Goal: Task Accomplishment & Management: Manage account settings

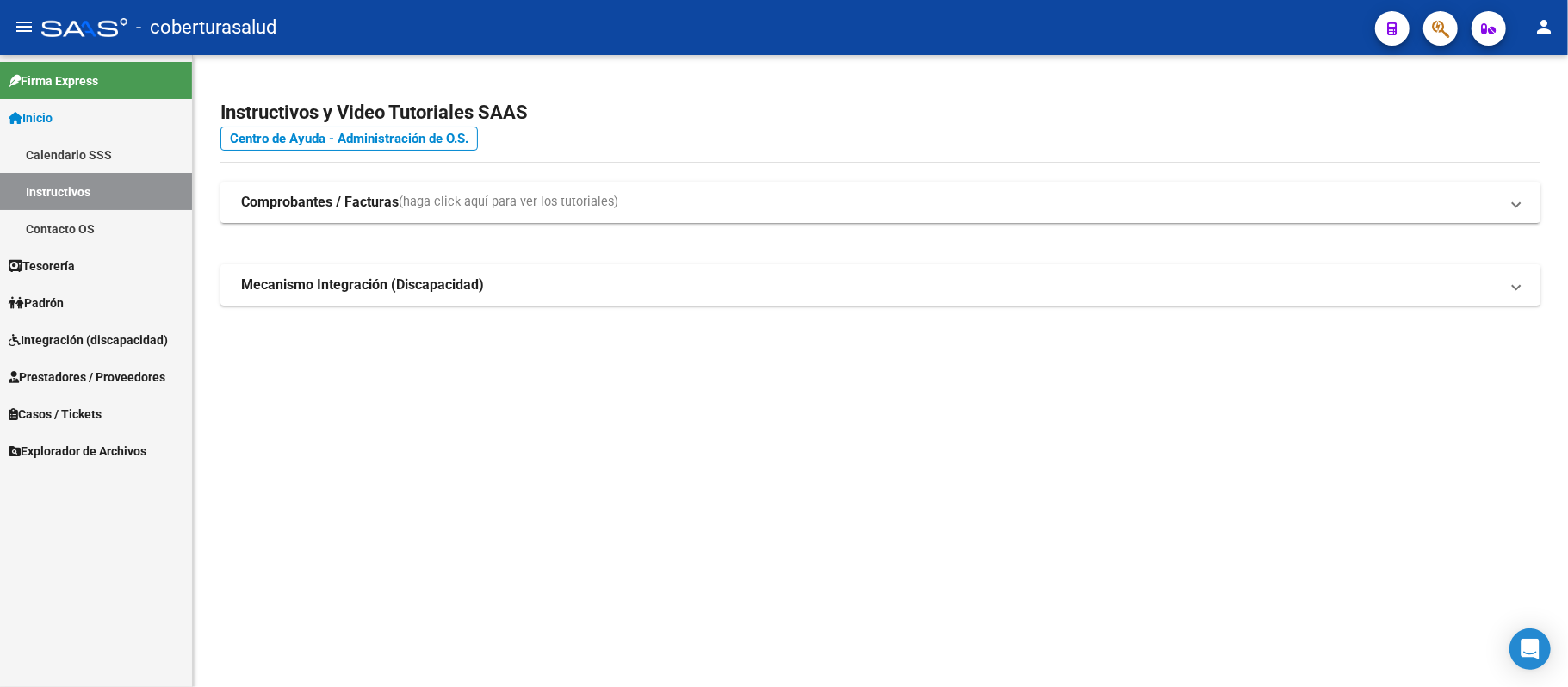
click at [113, 340] on span "Integración (discapacidad)" at bounding box center [88, 340] width 160 height 19
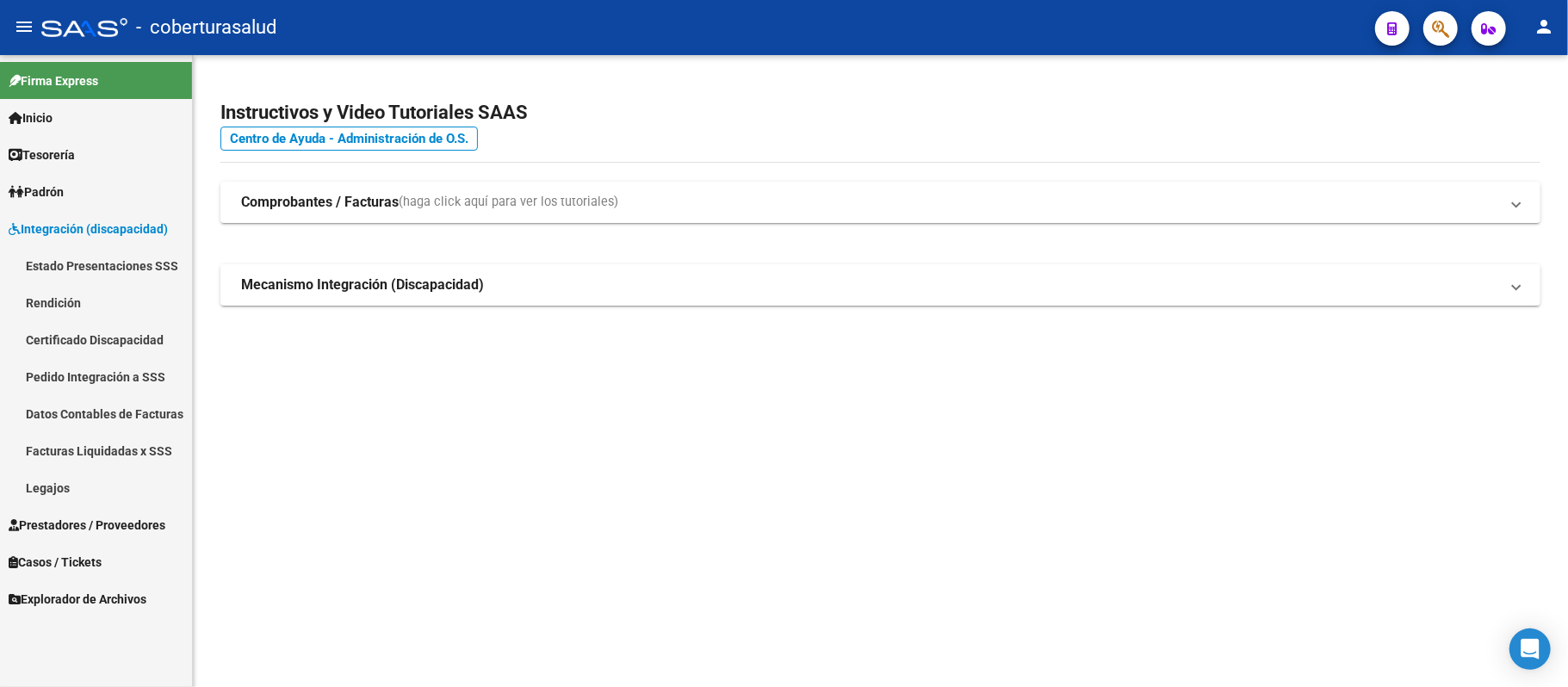
click at [150, 444] on link "Facturas Liquidadas x SSS" at bounding box center [96, 450] width 192 height 37
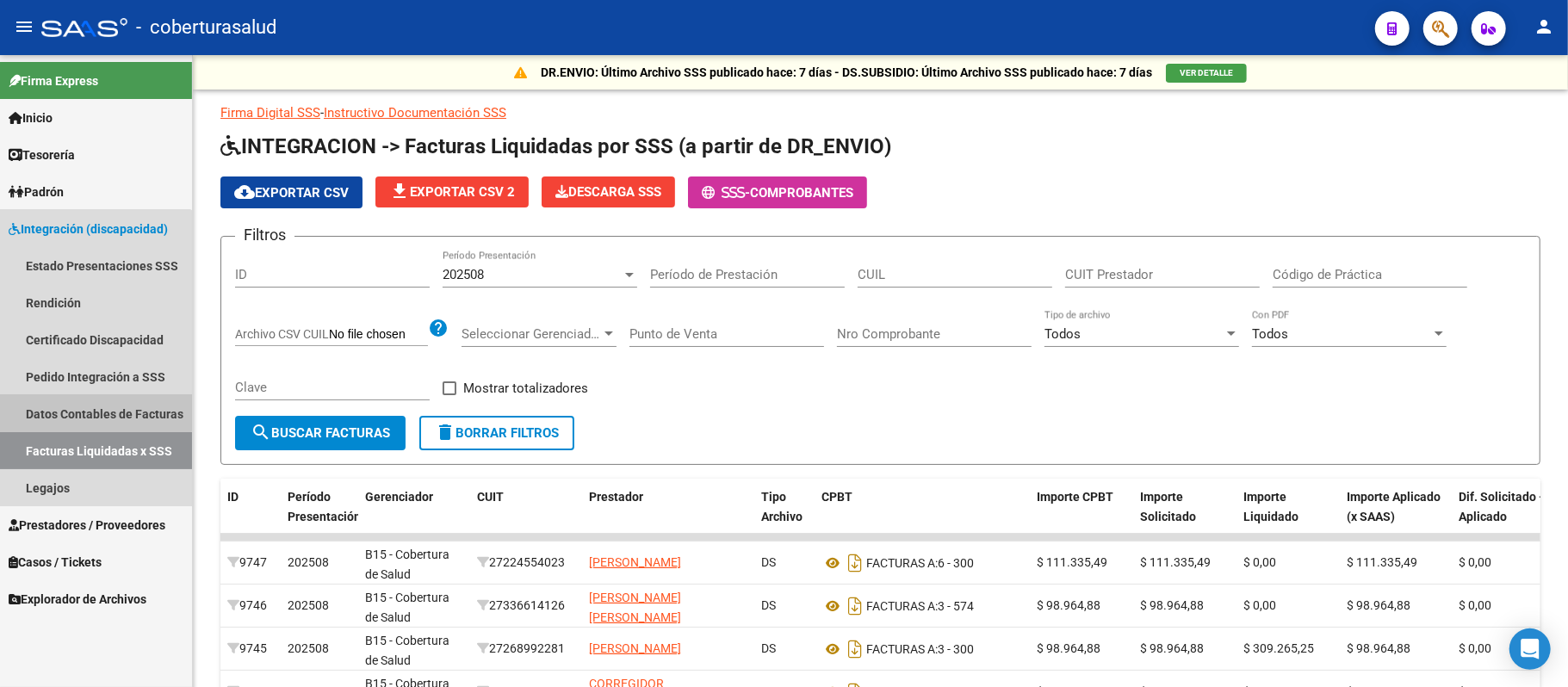
click at [76, 412] on link "Datos Contables de Facturas" at bounding box center [96, 414] width 192 height 37
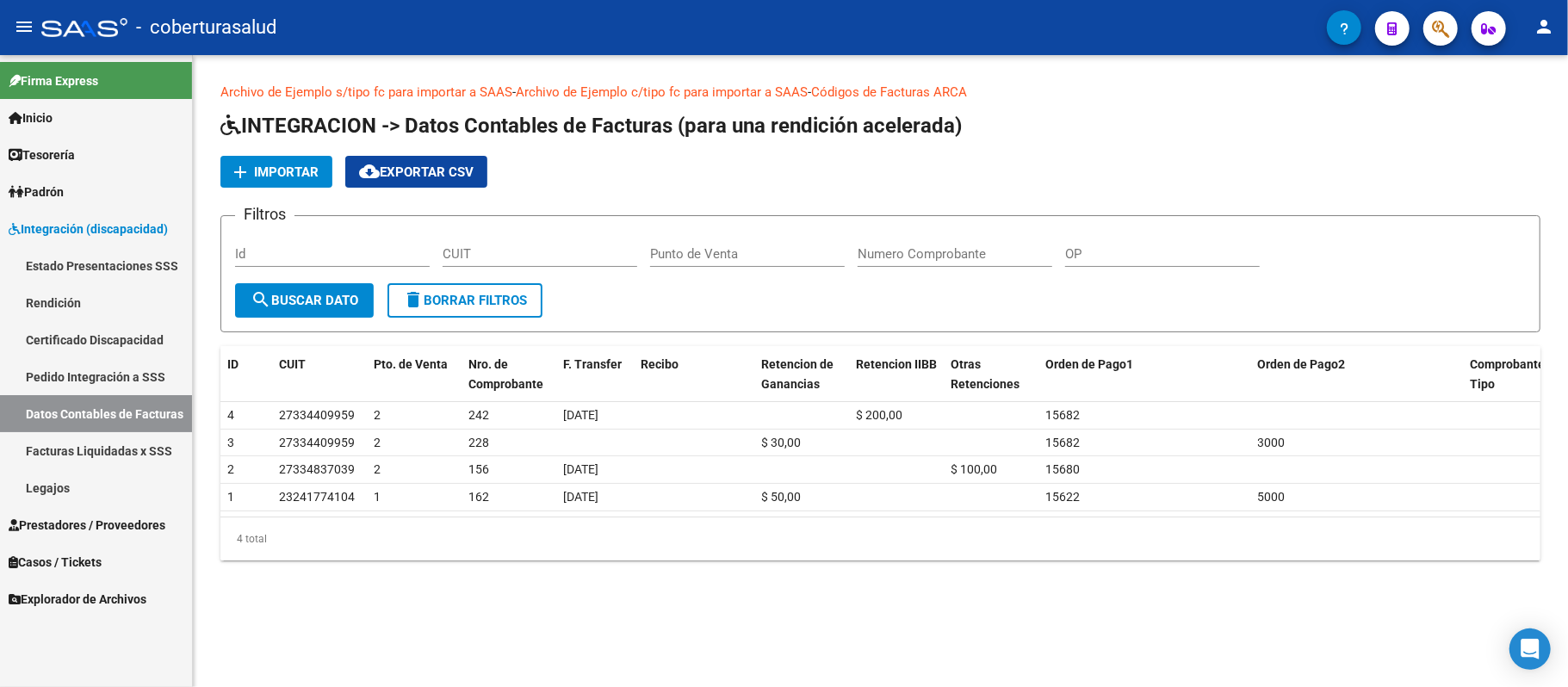
click at [135, 430] on link "Datos Contables de Facturas" at bounding box center [96, 414] width 192 height 37
click at [136, 450] on link "Facturas Liquidadas x SSS" at bounding box center [96, 450] width 192 height 37
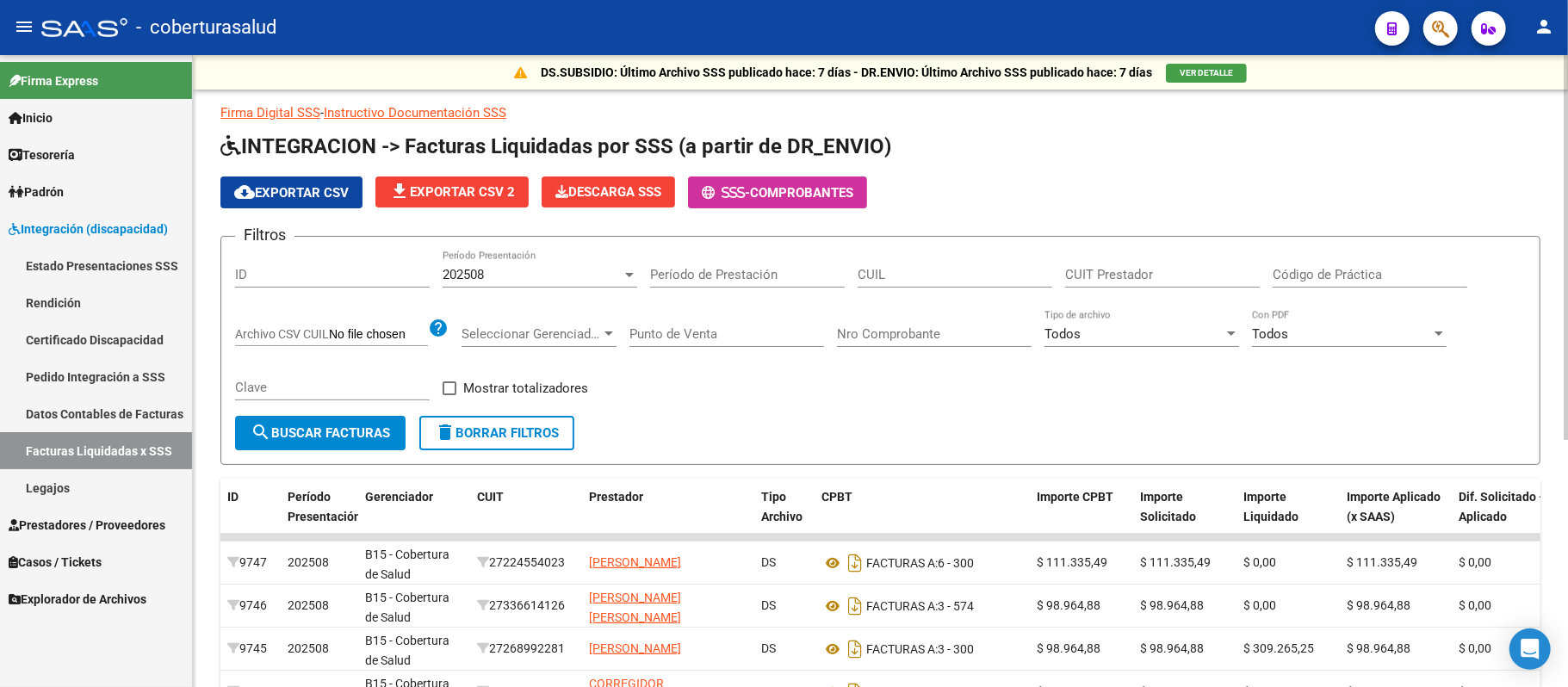
click at [511, 274] on div "202508" at bounding box center [531, 275] width 179 height 16
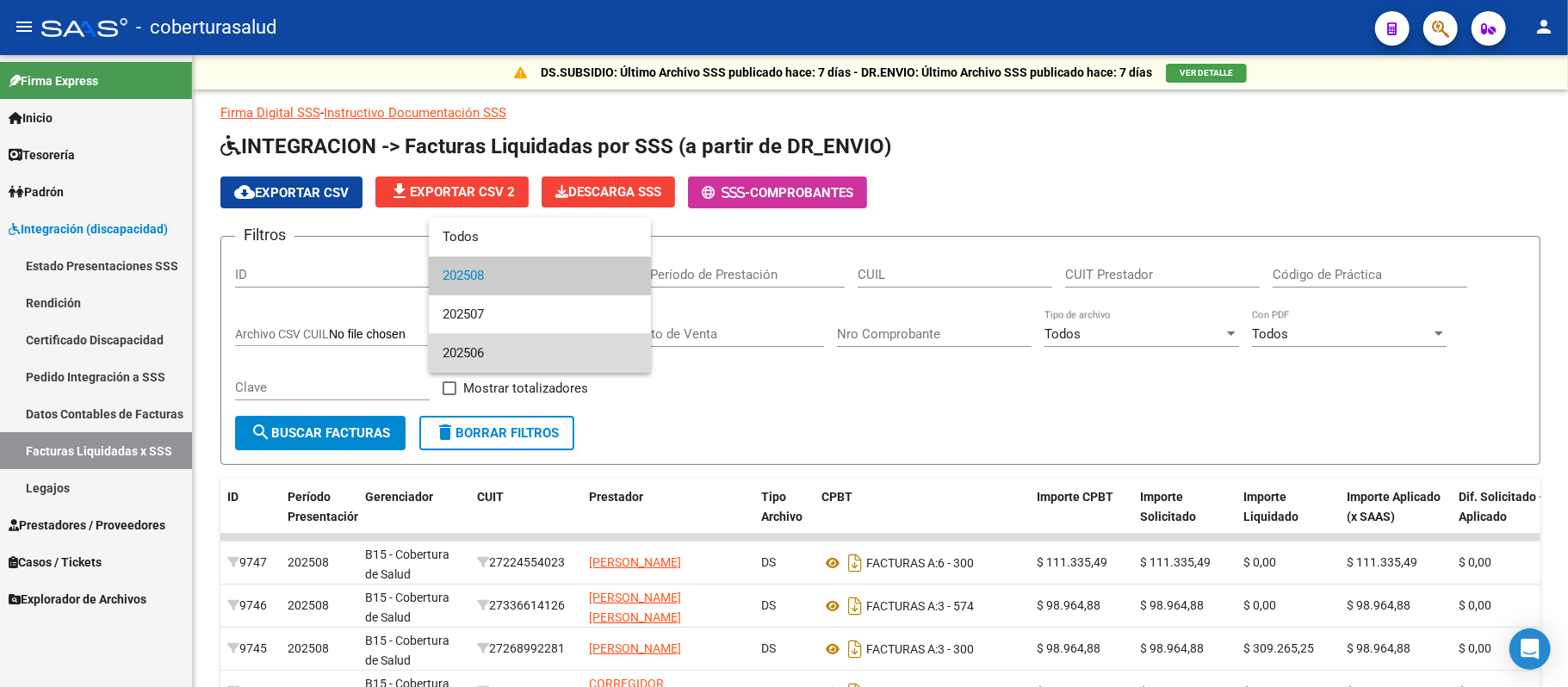
click at [506, 354] on span "202506" at bounding box center [539, 354] width 195 height 38
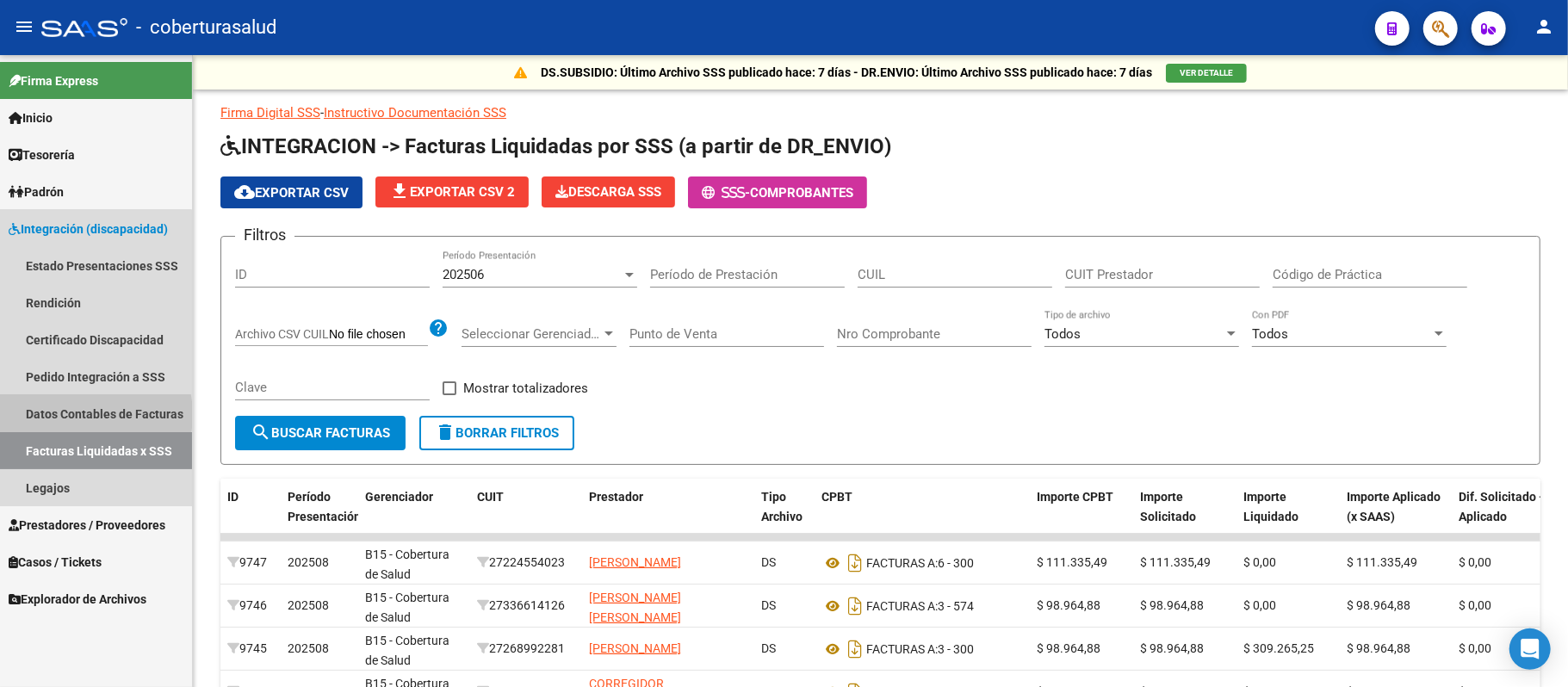
click at [67, 416] on link "Datos Contables de Facturas" at bounding box center [96, 414] width 192 height 37
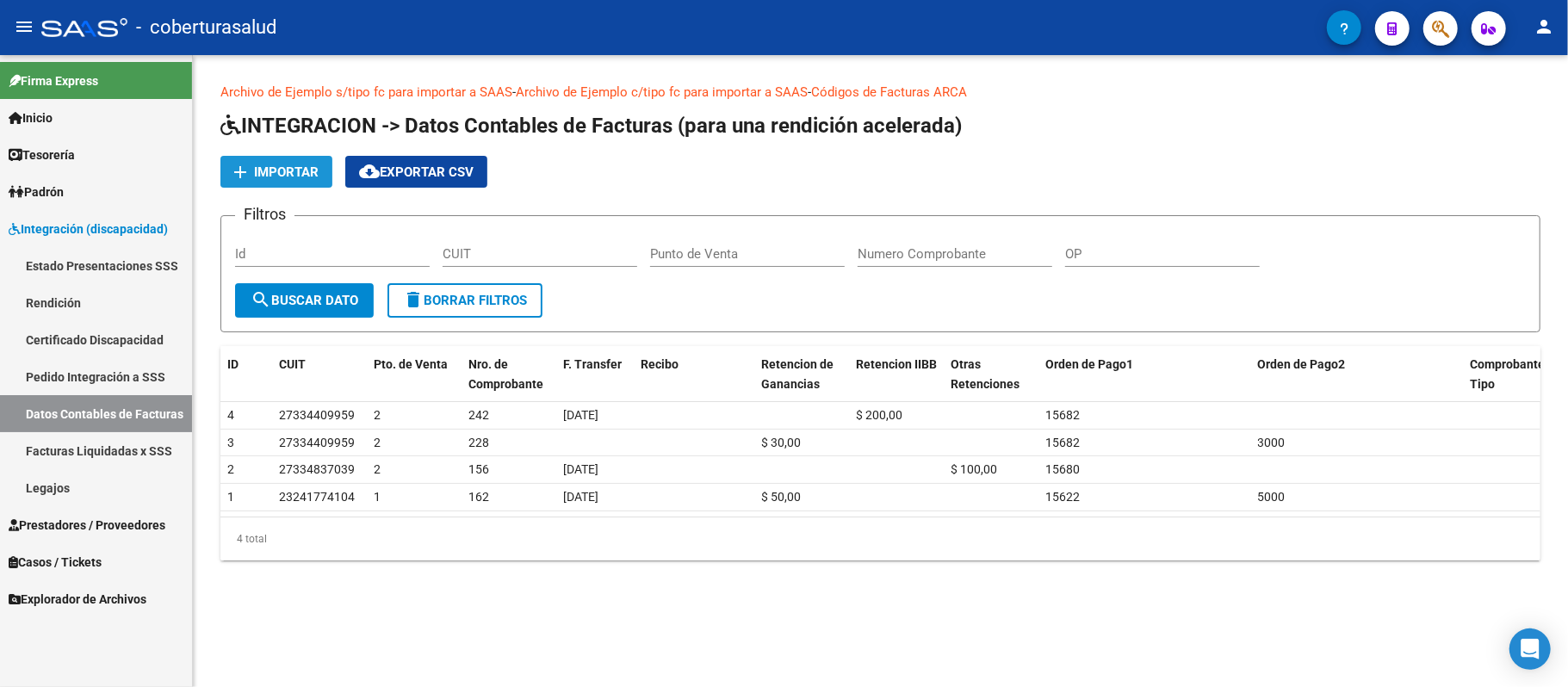
click at [248, 172] on mat-icon "add" at bounding box center [240, 172] width 21 height 21
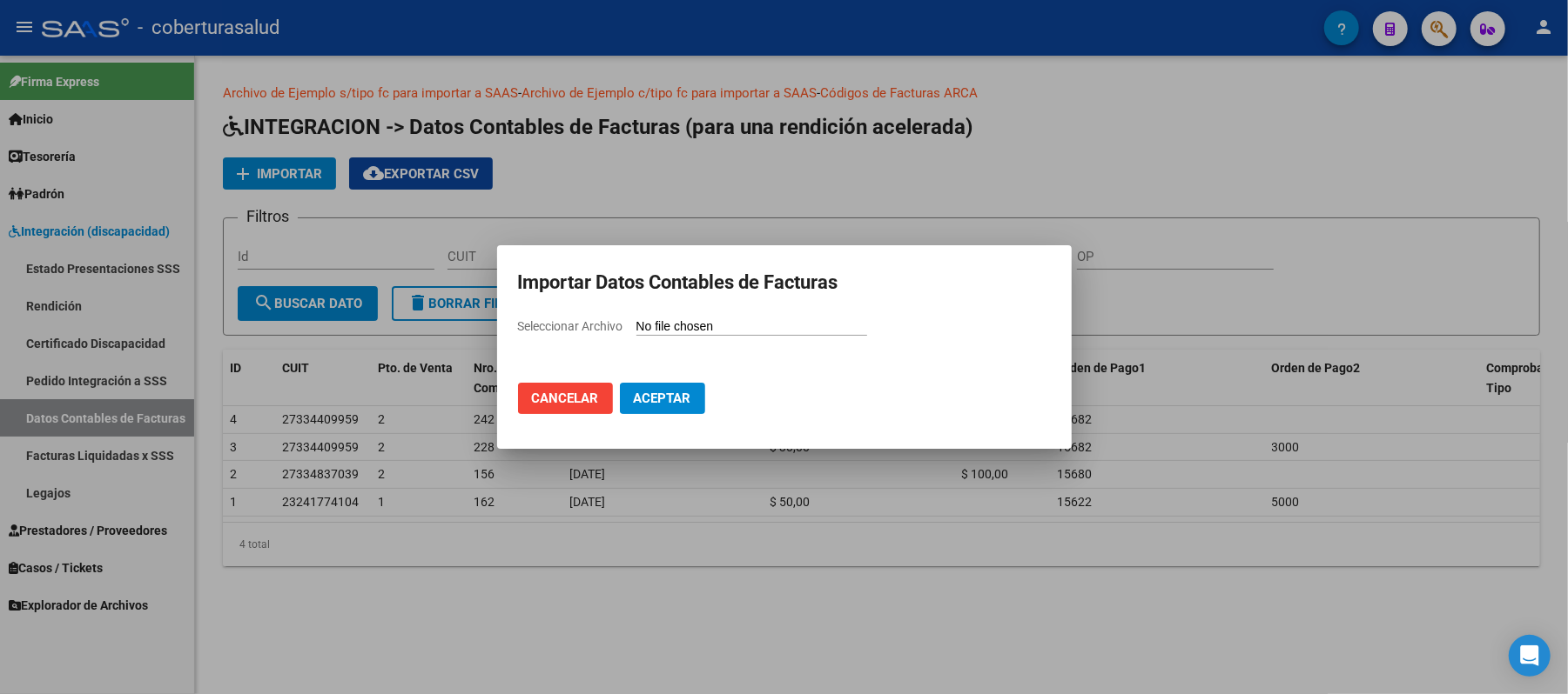
click at [730, 325] on input "Seleccionar Archivo" at bounding box center [751, 327] width 230 height 17
type input "C:\fakepath\202506.csv"
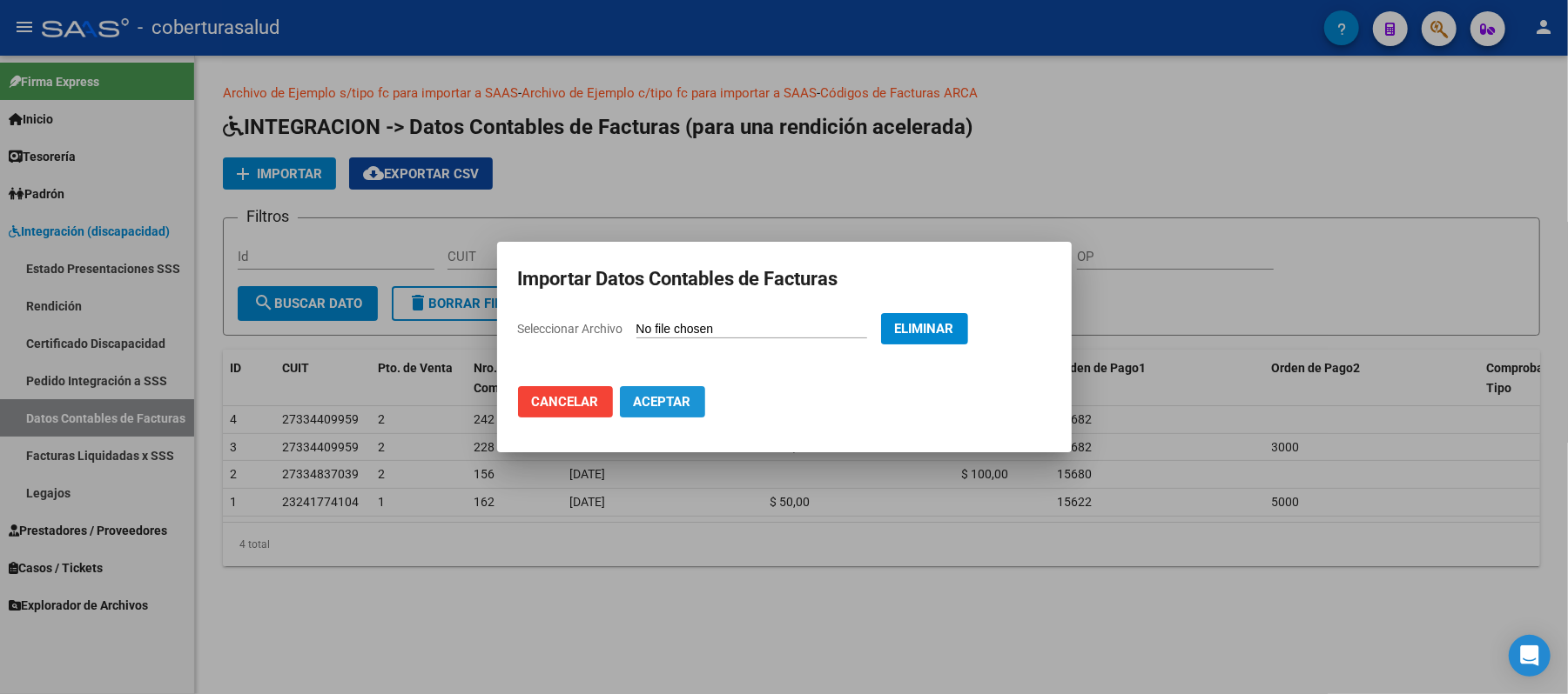
click at [684, 398] on span "Aceptar" at bounding box center [662, 402] width 57 height 16
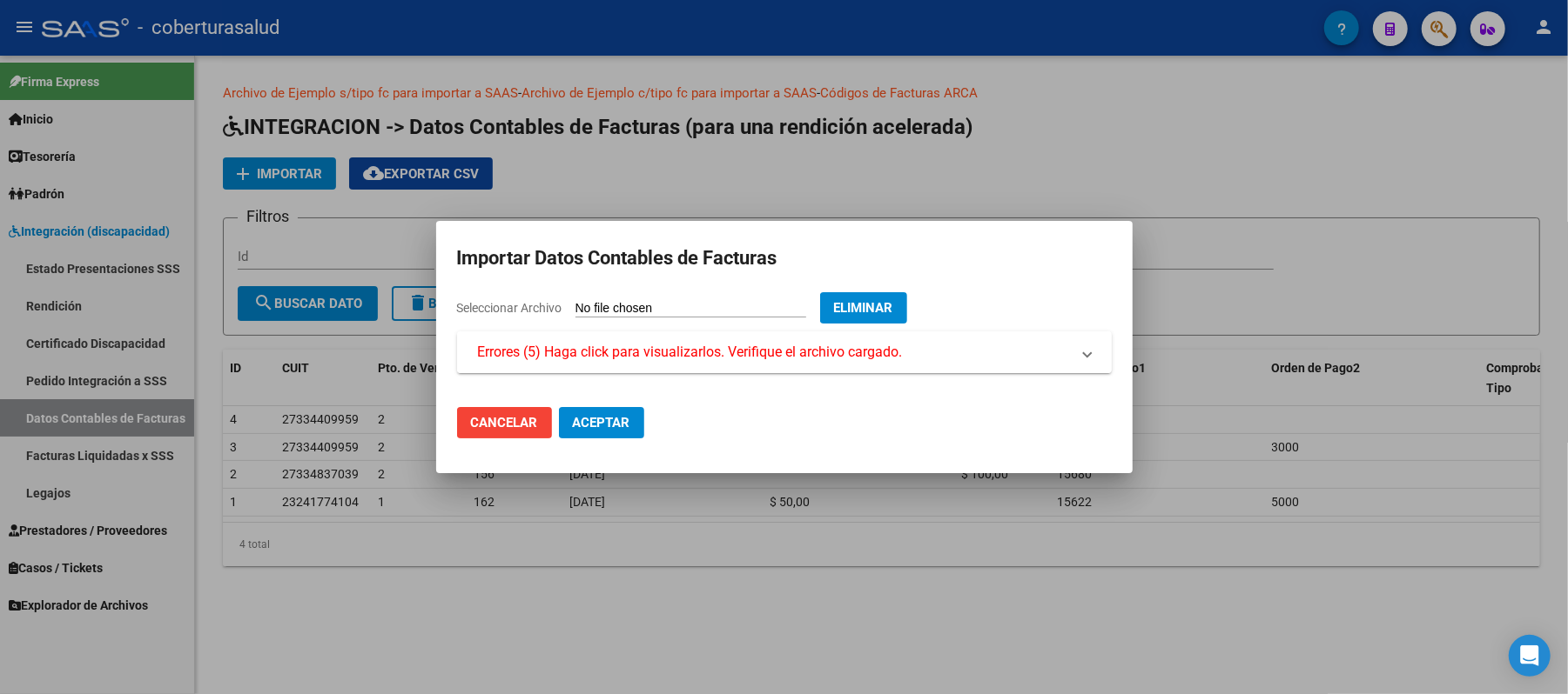
click at [749, 352] on span "Errores (5) Haga click para visualizarlos. Verifique el archivo cargado." at bounding box center [690, 353] width 424 height 21
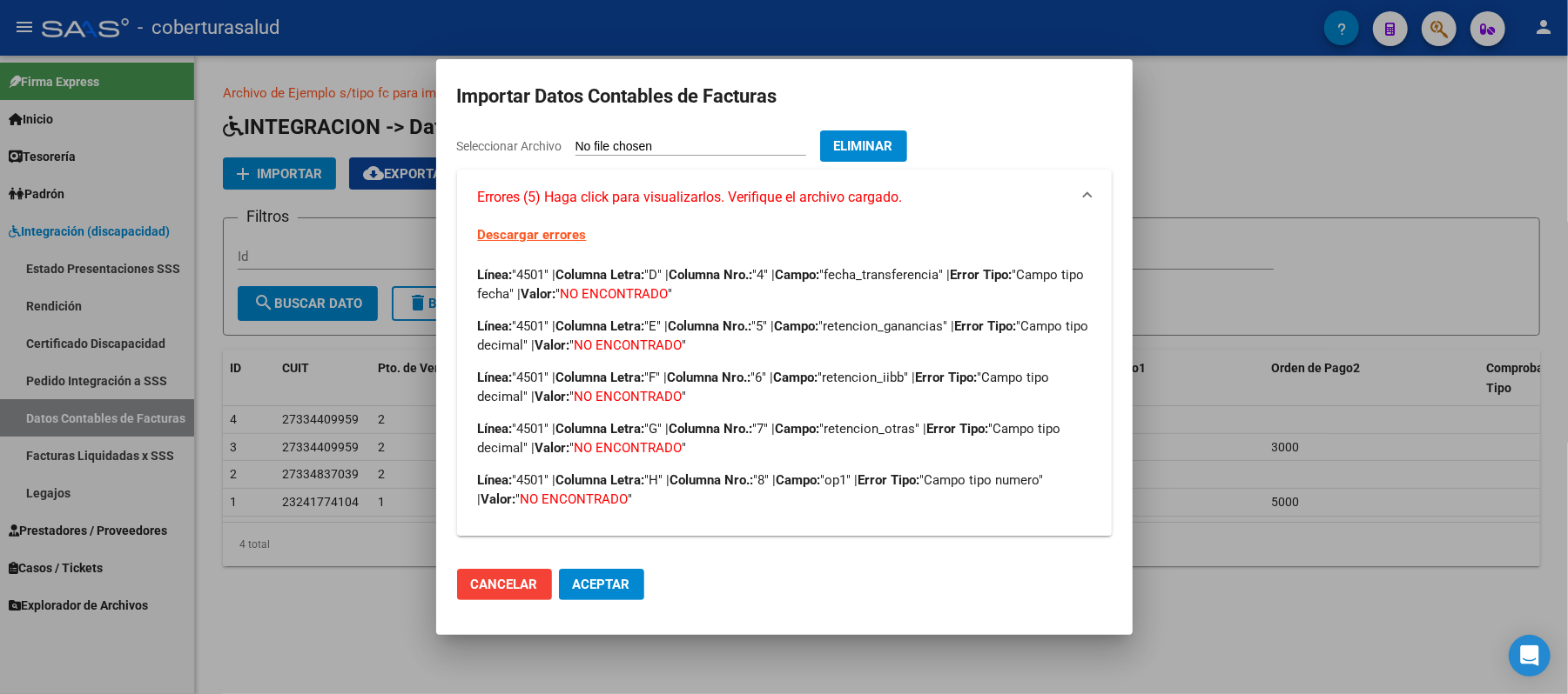
click at [576, 592] on span "Aceptar" at bounding box center [601, 585] width 57 height 16
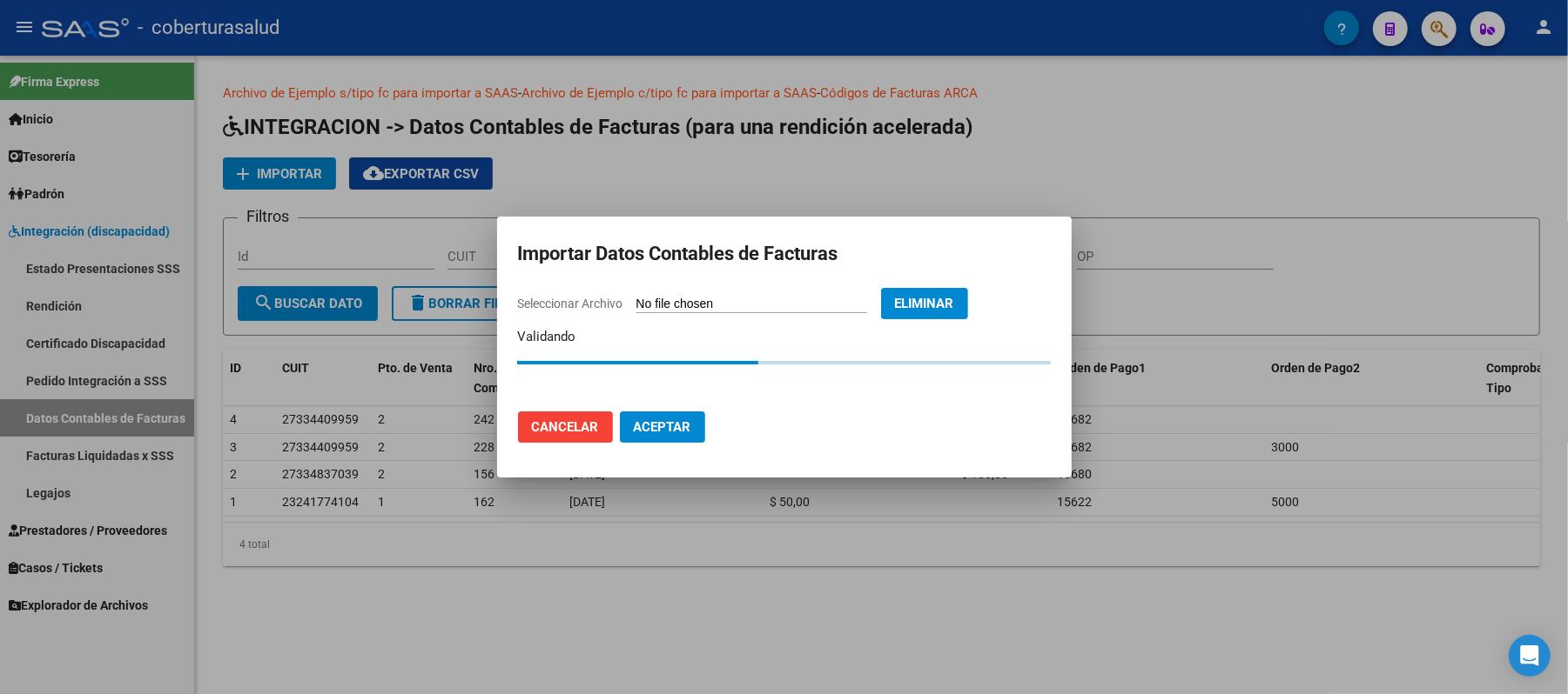
click at [575, 420] on span "Cancelar" at bounding box center [566, 428] width 67 height 16
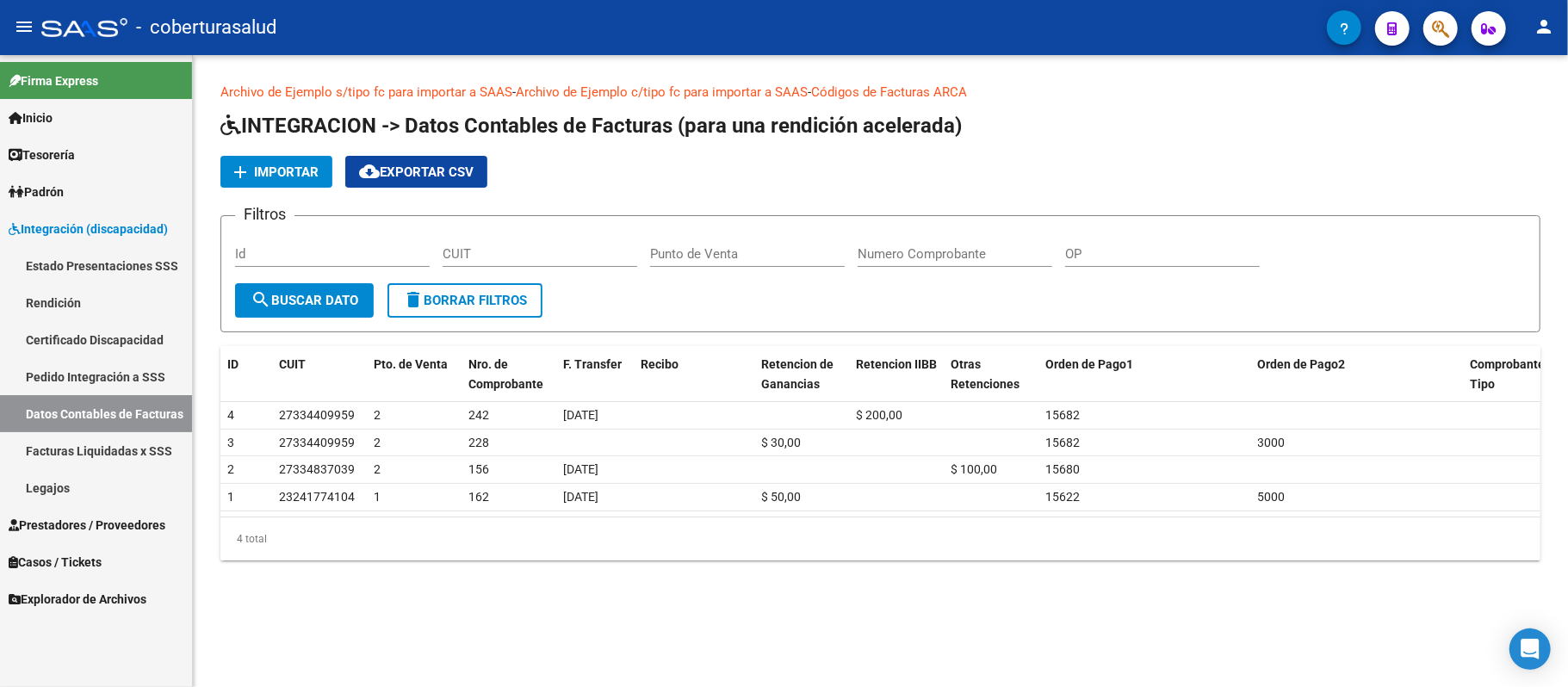
click at [312, 170] on span "Importar" at bounding box center [286, 172] width 65 height 16
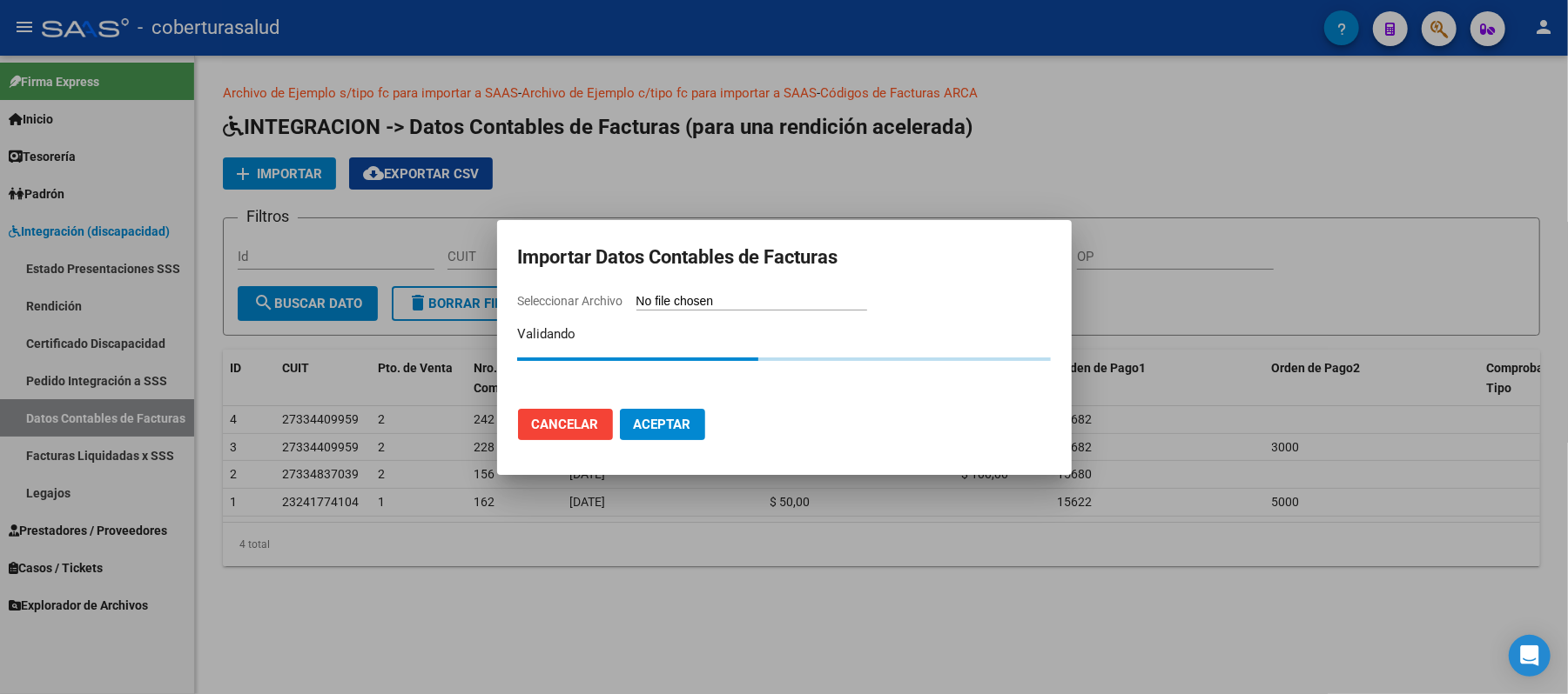
click at [700, 293] on app-file-uploader "Seleccionar Archivo" at bounding box center [699, 301] width 363 height 16
click at [658, 413] on button "Aceptar" at bounding box center [662, 425] width 86 height 32
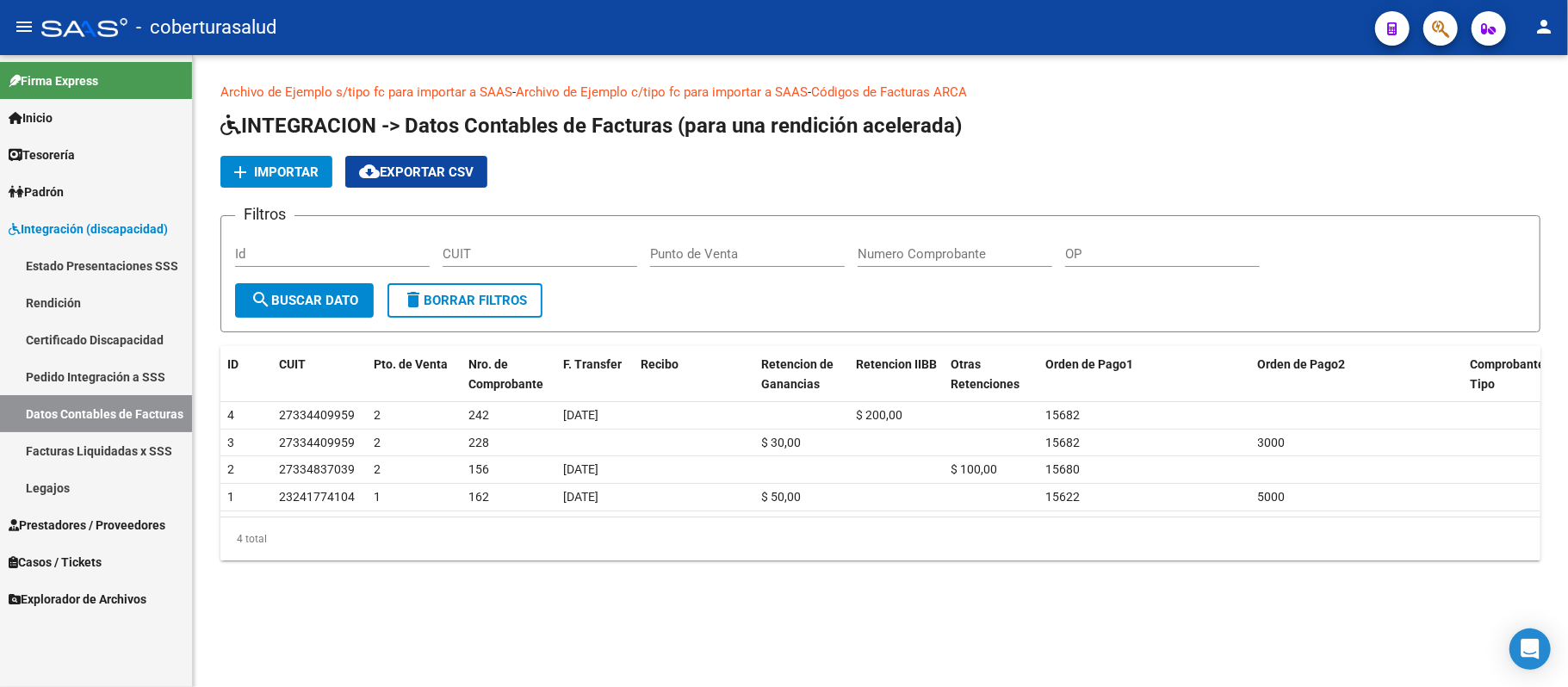
click at [292, 166] on span "Importar" at bounding box center [286, 172] width 65 height 16
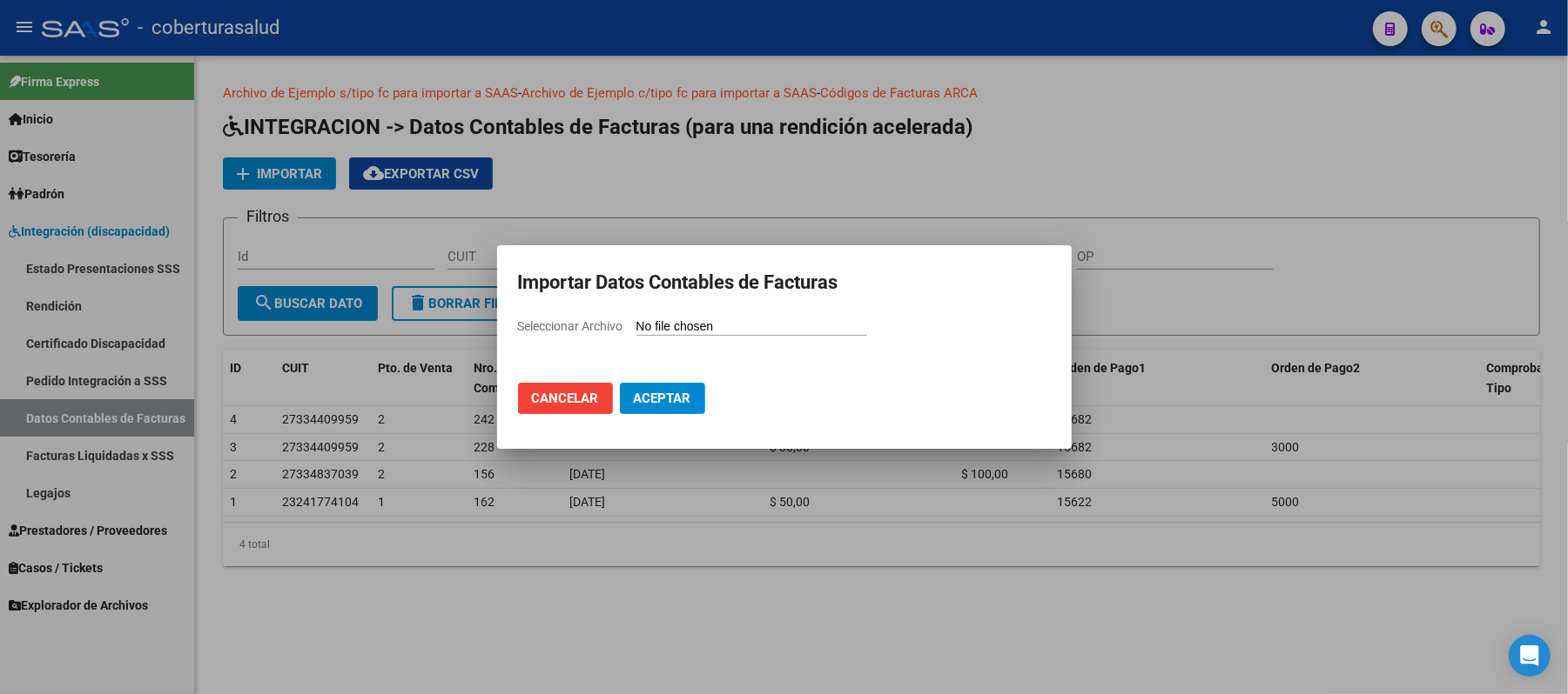
click at [746, 324] on input "Seleccionar Archivo" at bounding box center [751, 327] width 230 height 17
type input "C:\fakepath\202506.csv"
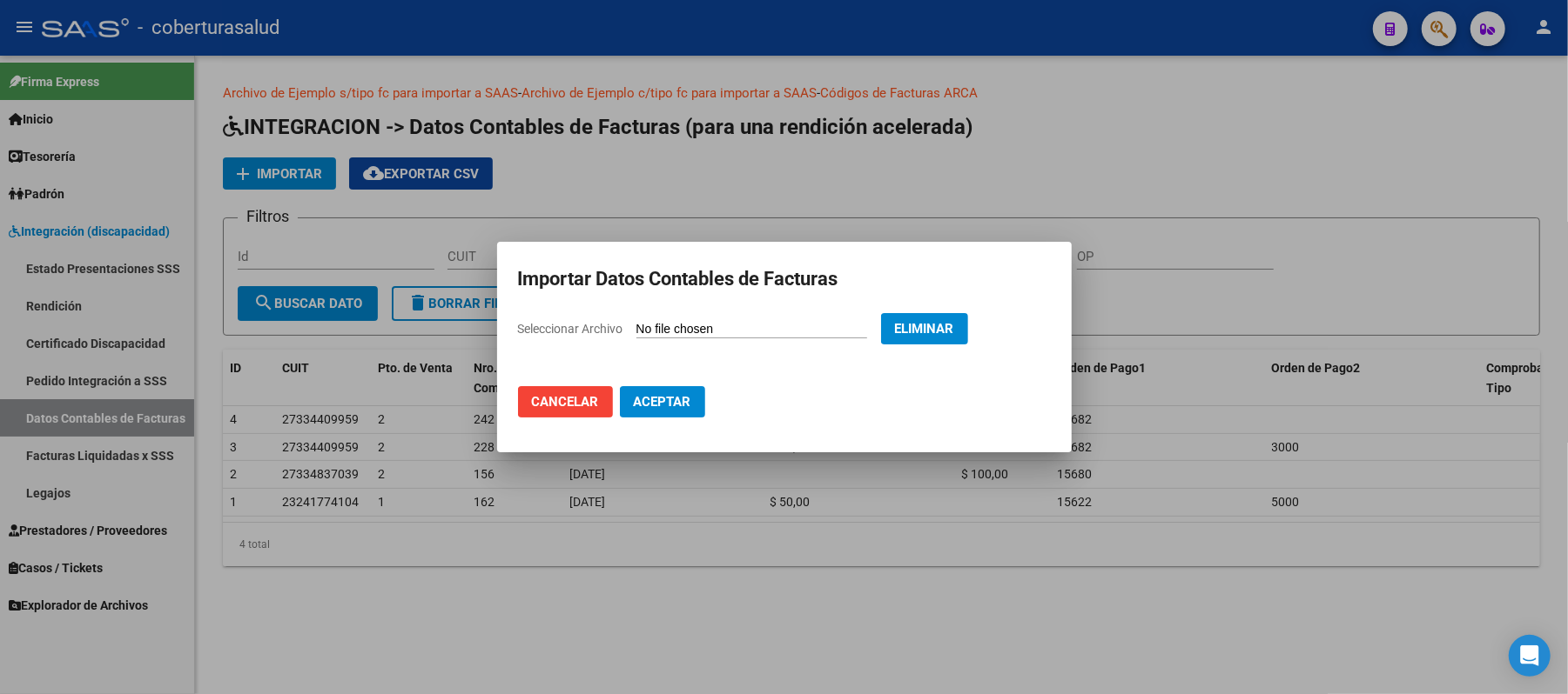
click at [666, 388] on button "Aceptar" at bounding box center [662, 402] width 86 height 32
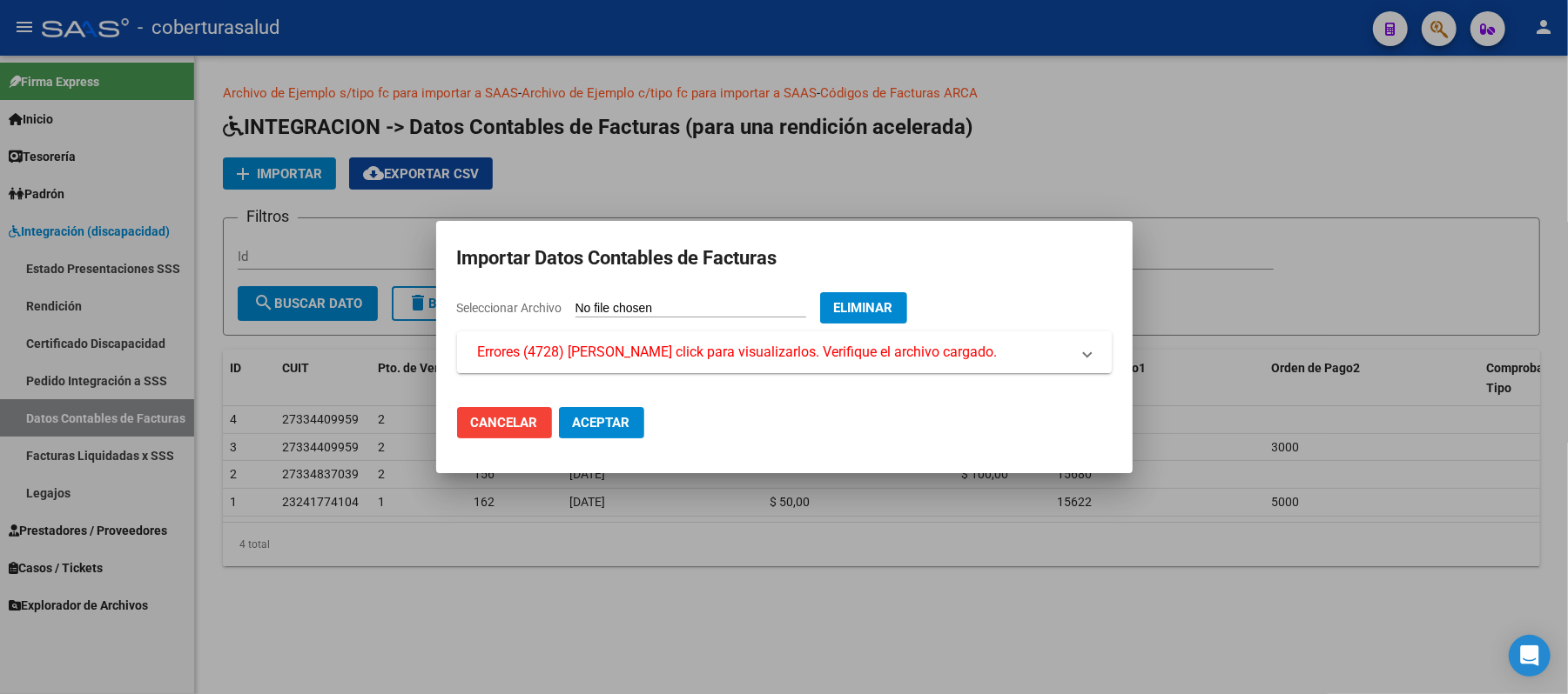
click at [672, 360] on span "Errores (4728) Haga click para visualizarlos. Verifique el archivo cargado." at bounding box center [738, 353] width 520 height 21
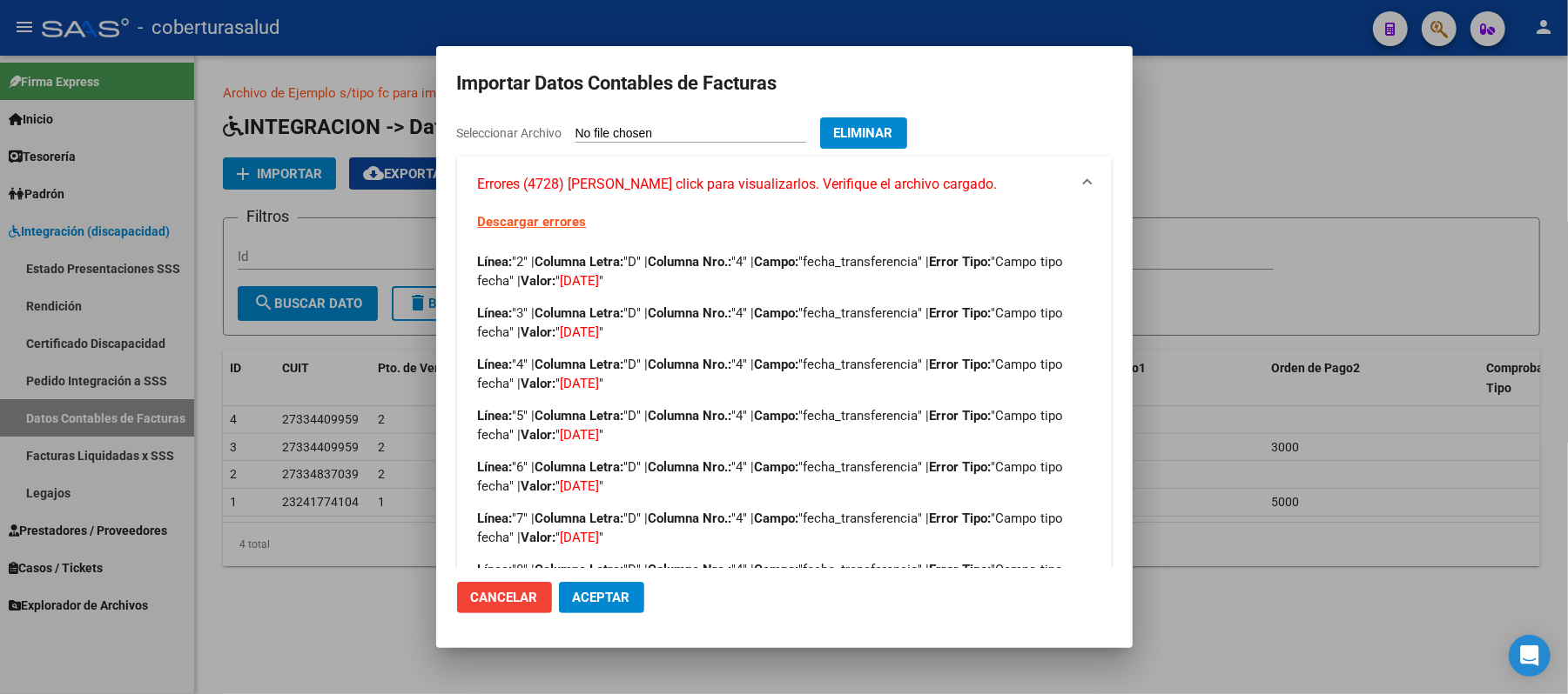
click at [607, 597] on span "Aceptar" at bounding box center [601, 598] width 57 height 16
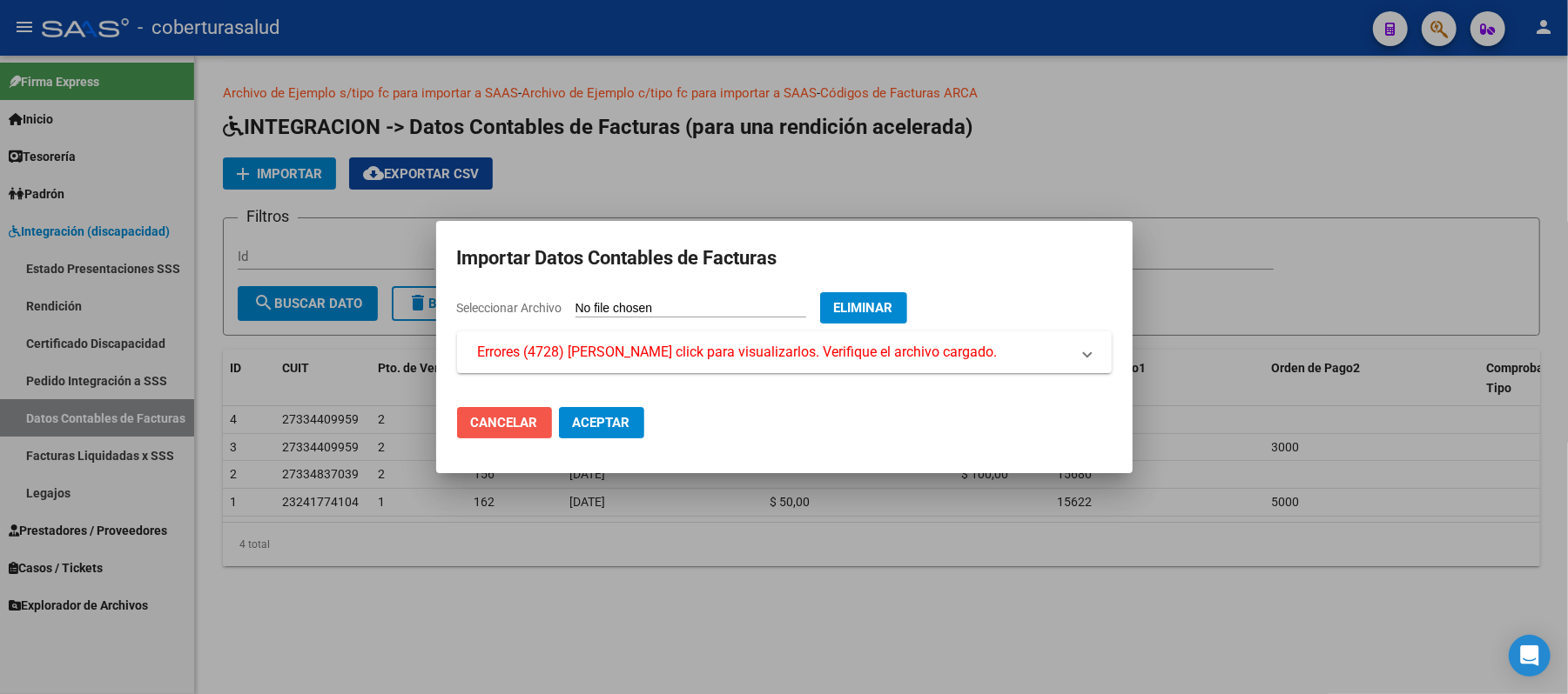
click at [531, 426] on span "Cancelar" at bounding box center [505, 423] width 67 height 16
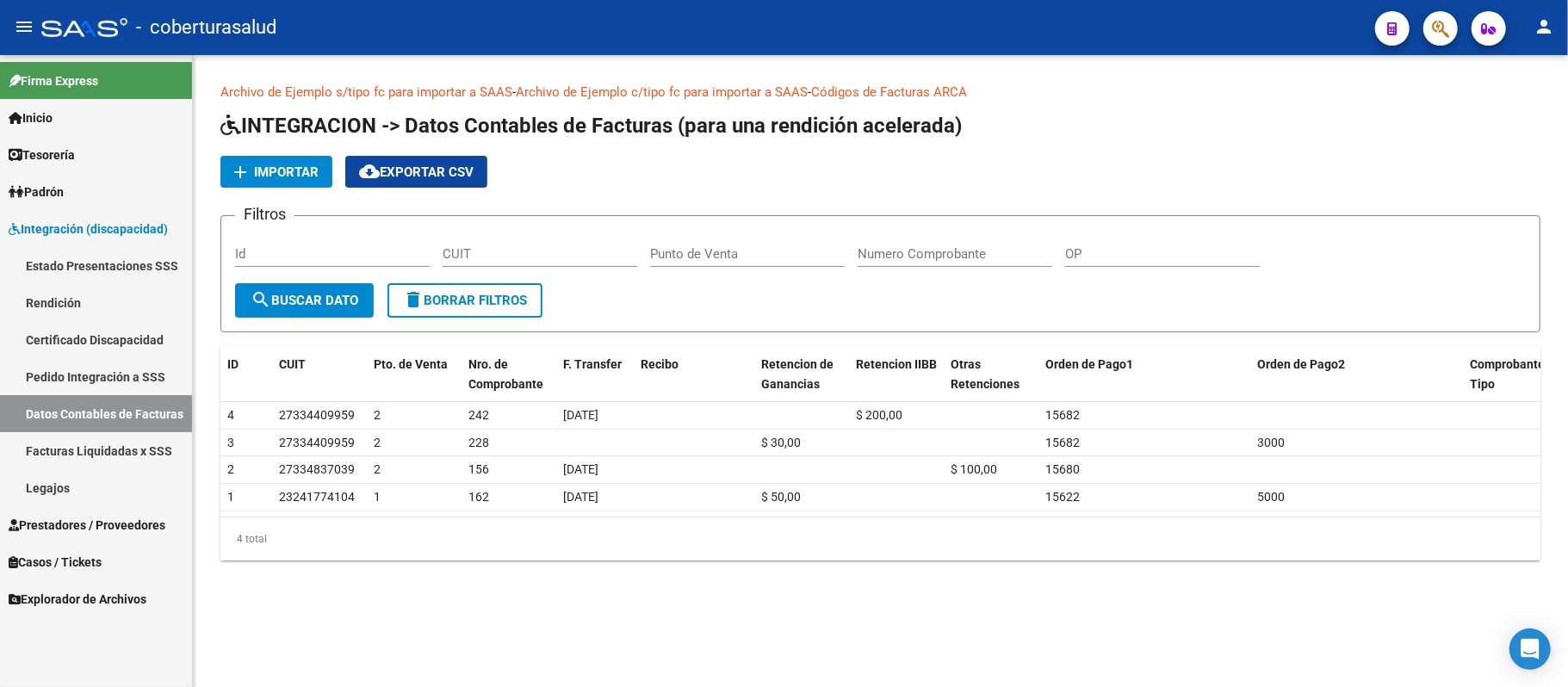
click at [291, 167] on span "Importar" at bounding box center [286, 172] width 65 height 16
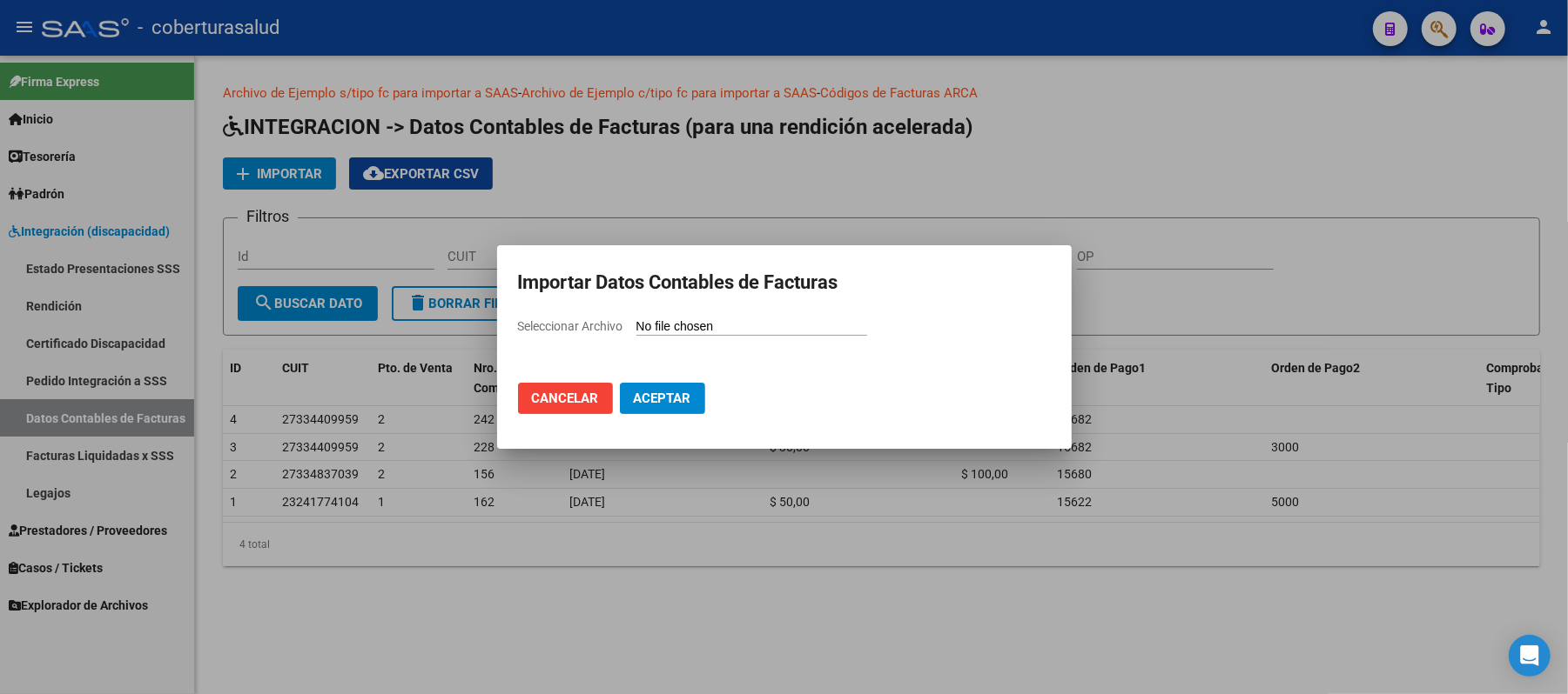
click at [694, 332] on input "Seleccionar Archivo" at bounding box center [751, 327] width 230 height 17
type input "C:\fakepath\202506.csv"
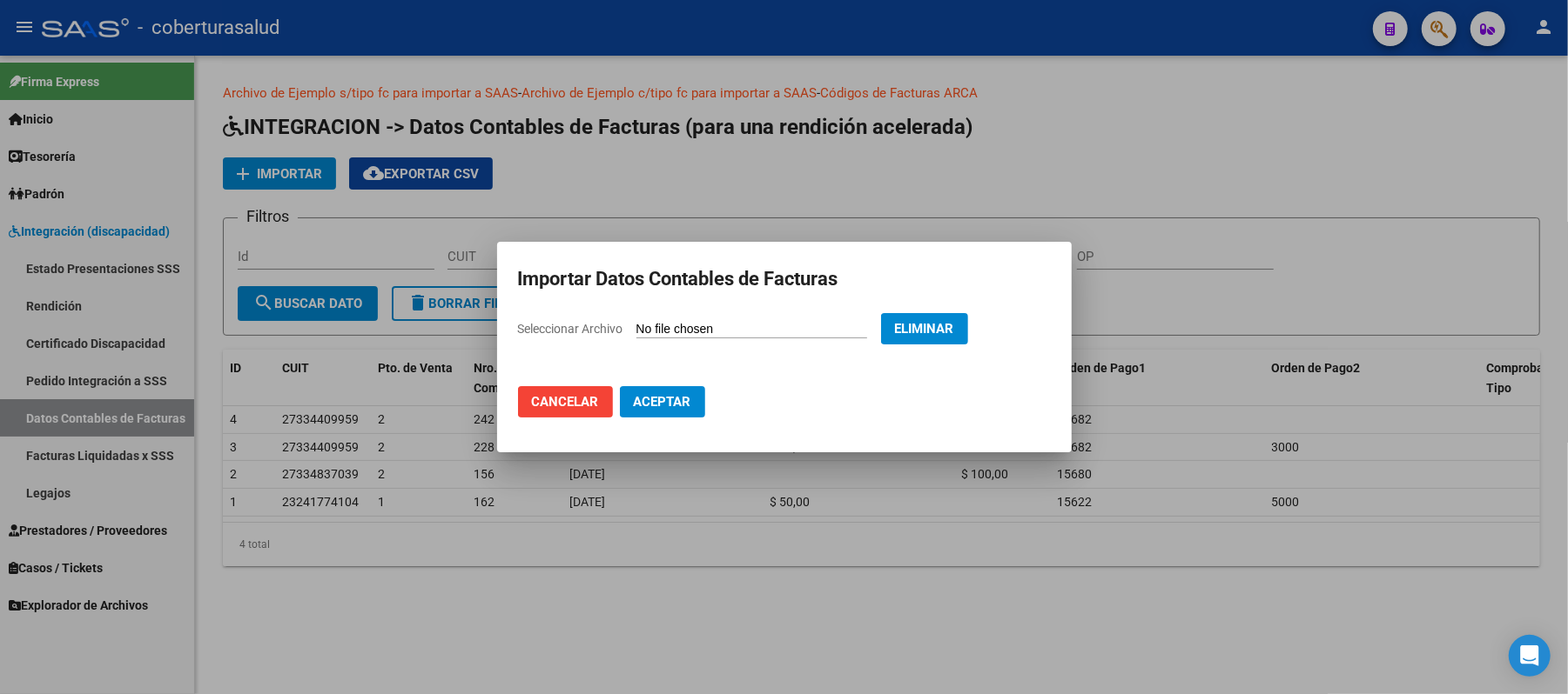
click at [673, 397] on span "Aceptar" at bounding box center [662, 402] width 57 height 16
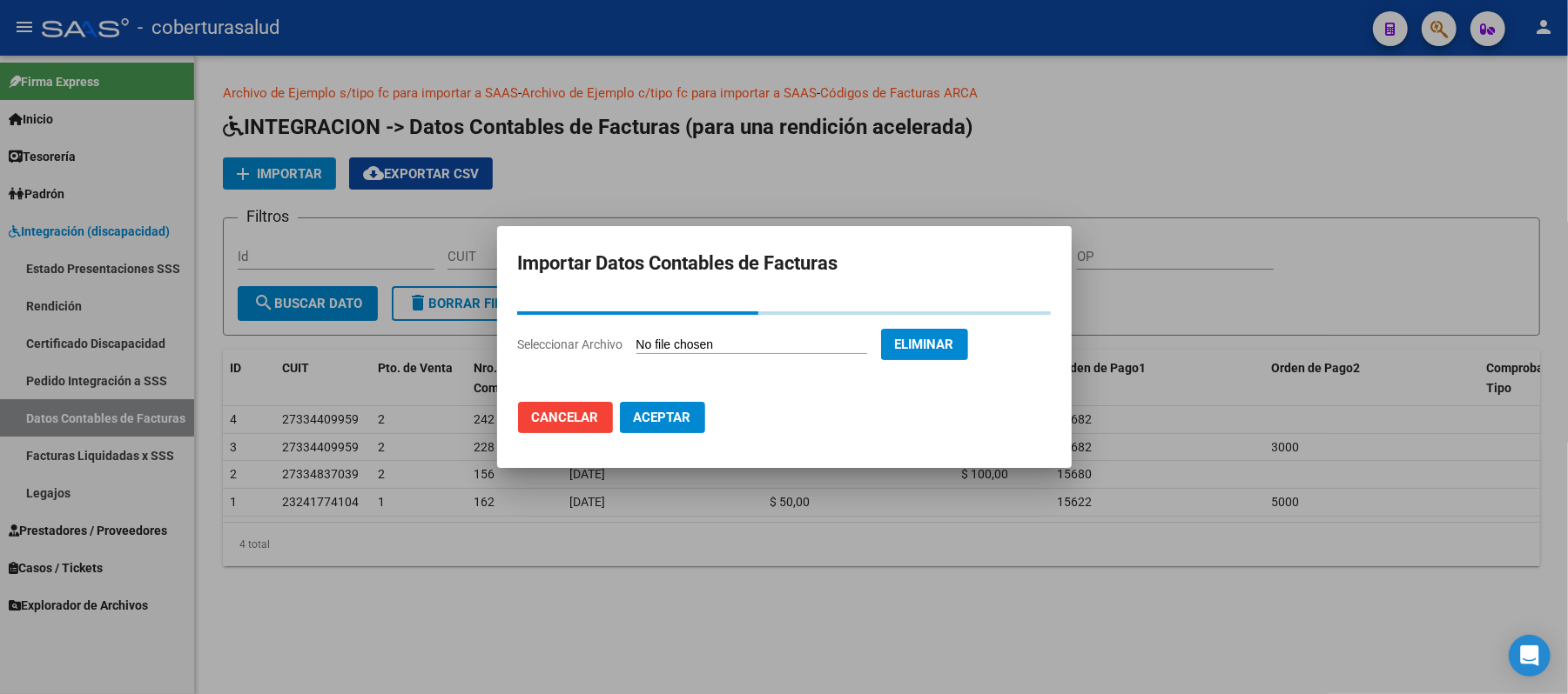
click at [619, 624] on div at bounding box center [784, 347] width 1568 height 694
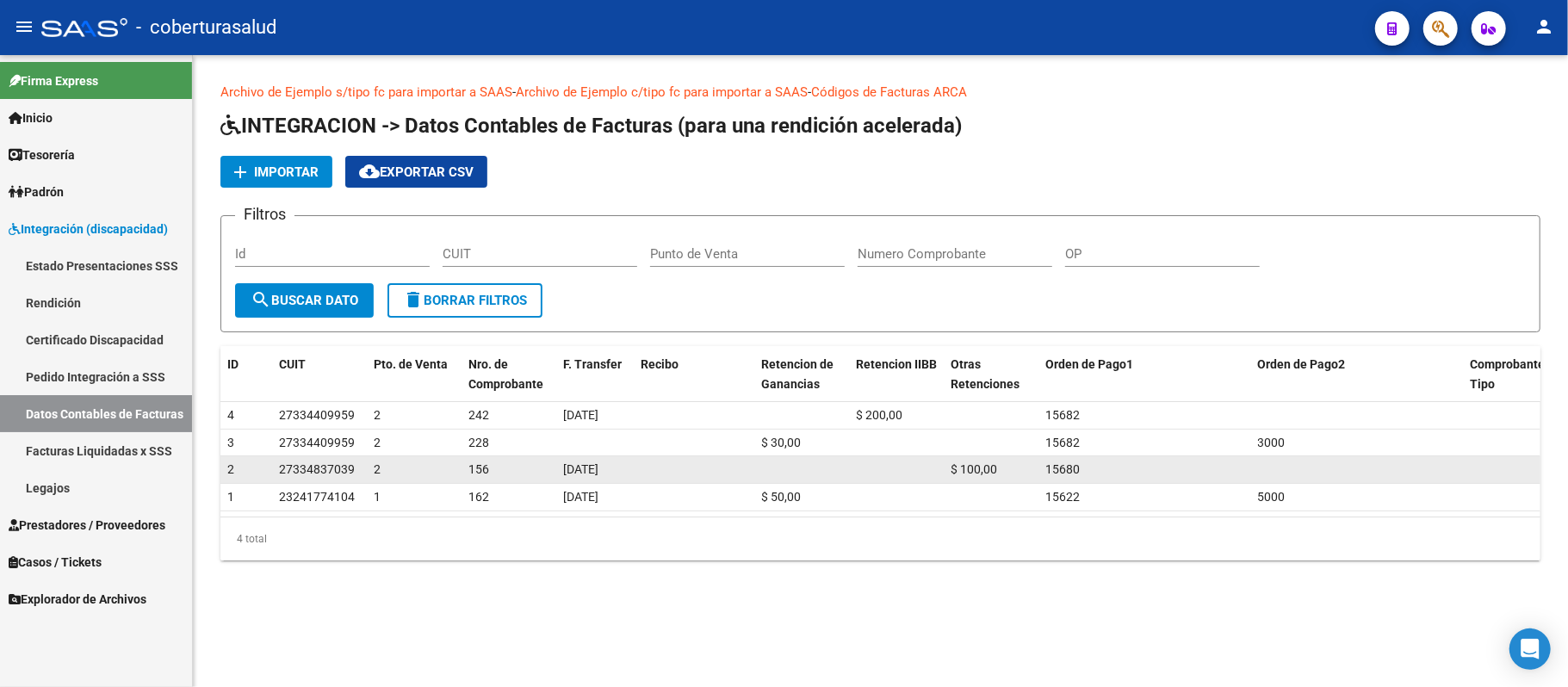
click at [455, 473] on datatable-body-cell "2" at bounding box center [414, 470] width 95 height 27
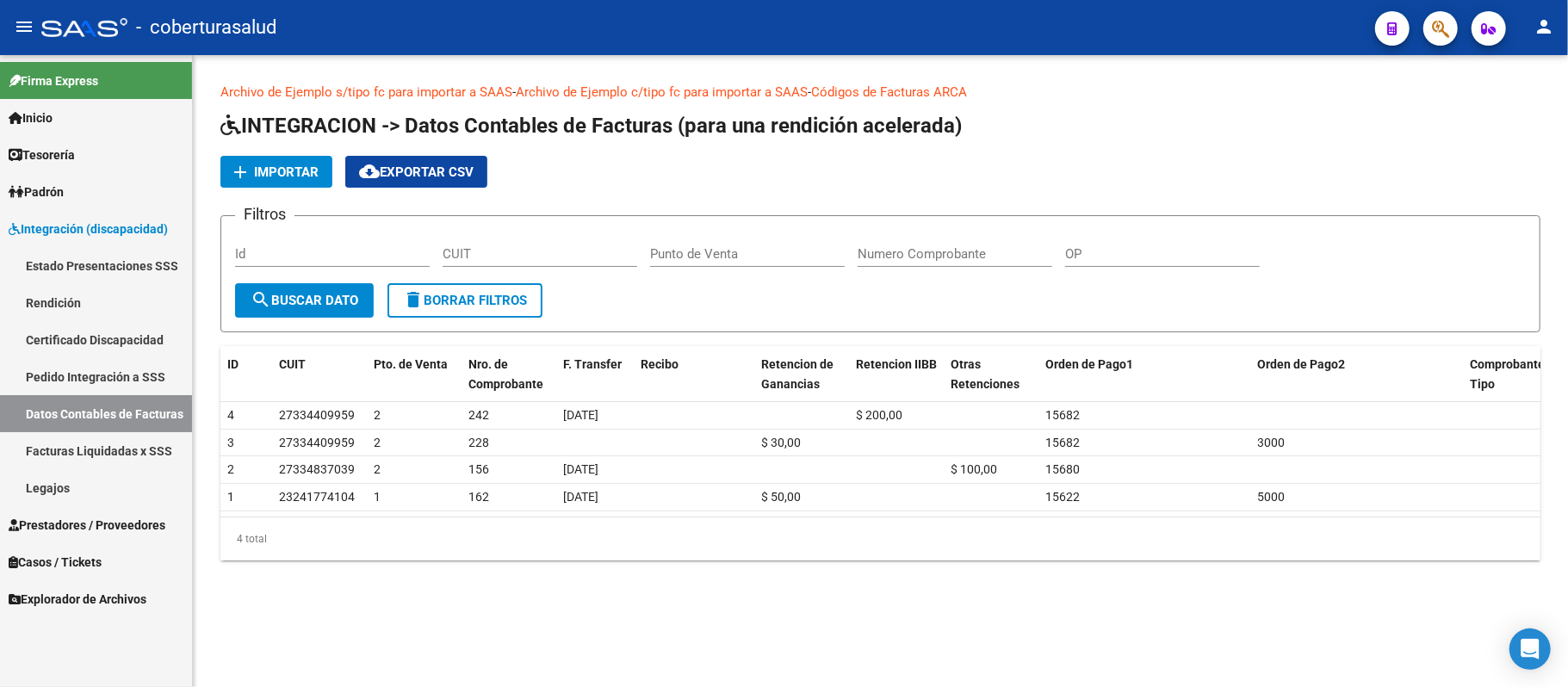
click at [301, 166] on span "Importar" at bounding box center [286, 172] width 65 height 16
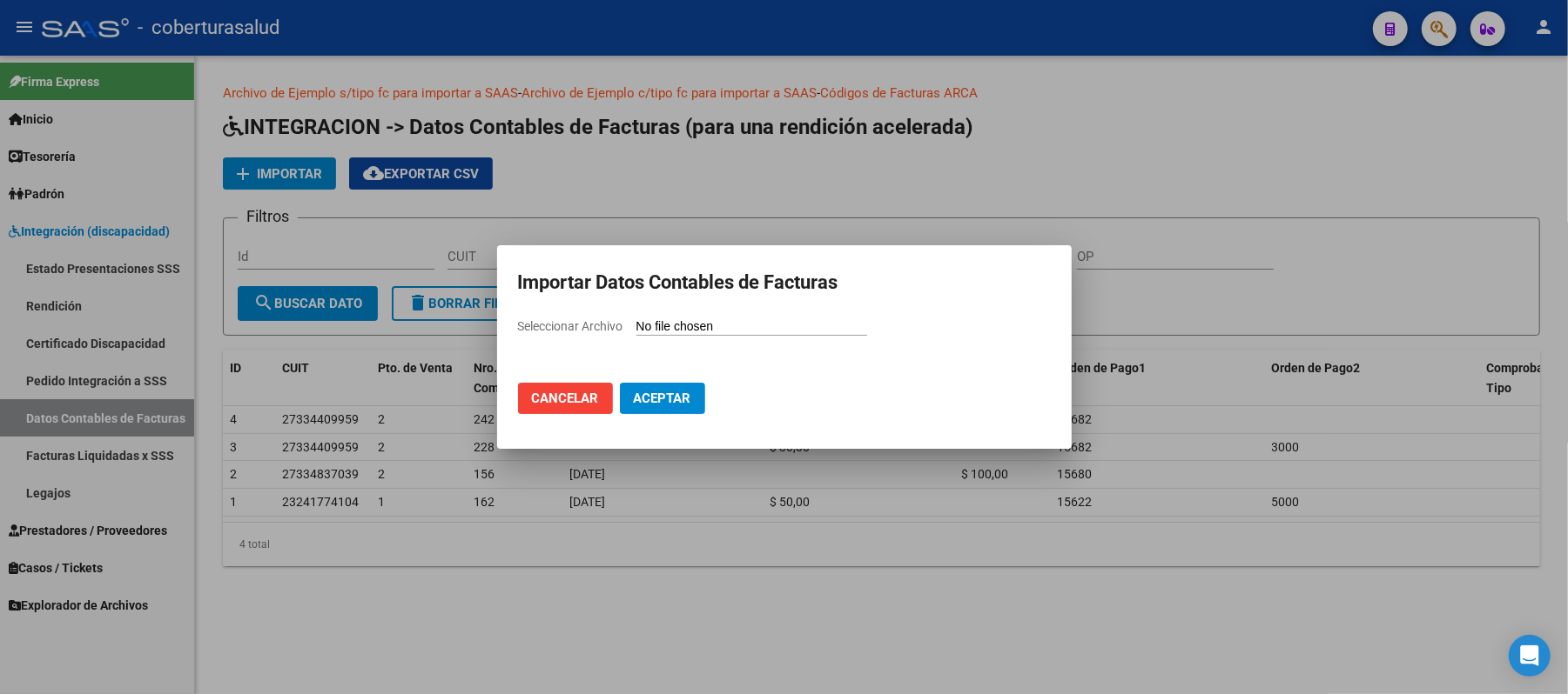
click at [747, 322] on input "Seleccionar Archivo" at bounding box center [751, 327] width 230 height 17
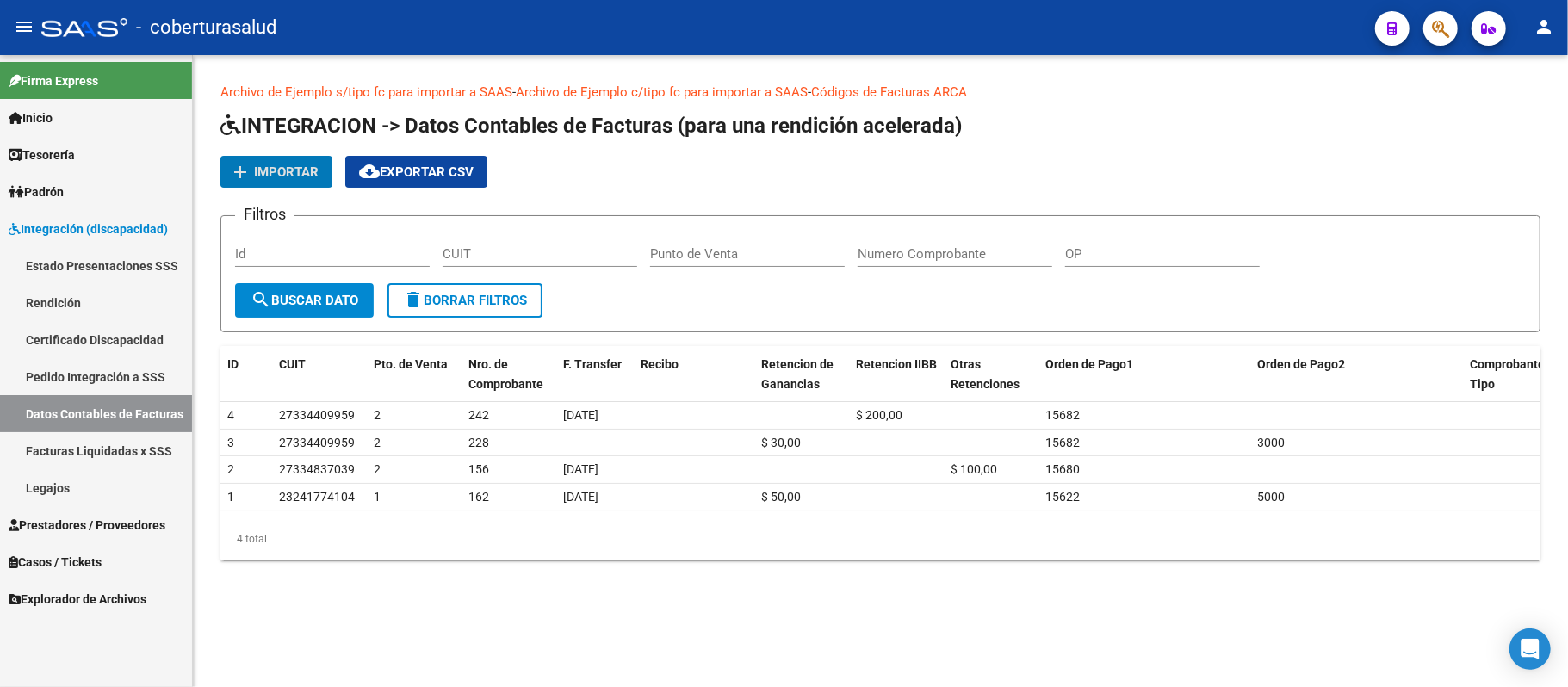
click at [80, 487] on link "Legajos" at bounding box center [96, 488] width 192 height 37
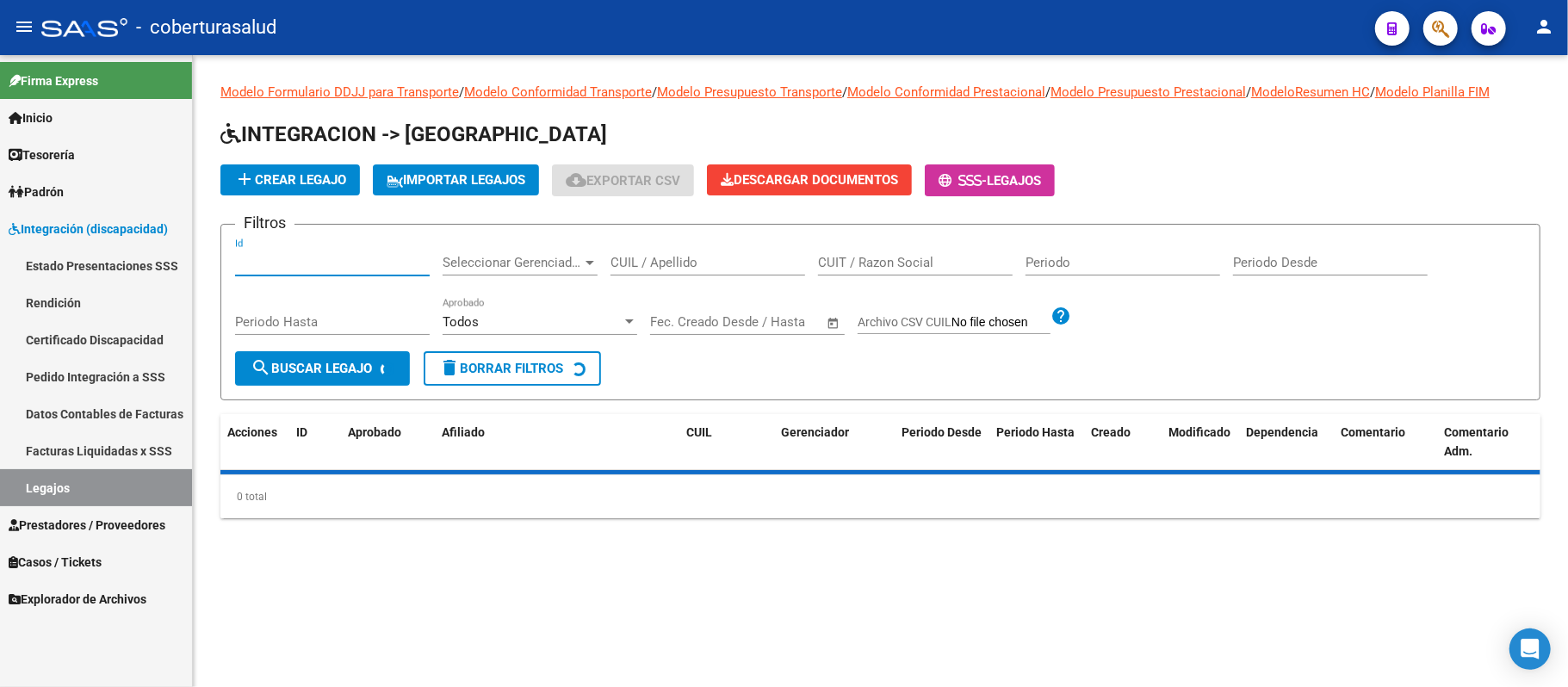
click at [324, 263] on input "Id" at bounding box center [332, 263] width 195 height 16
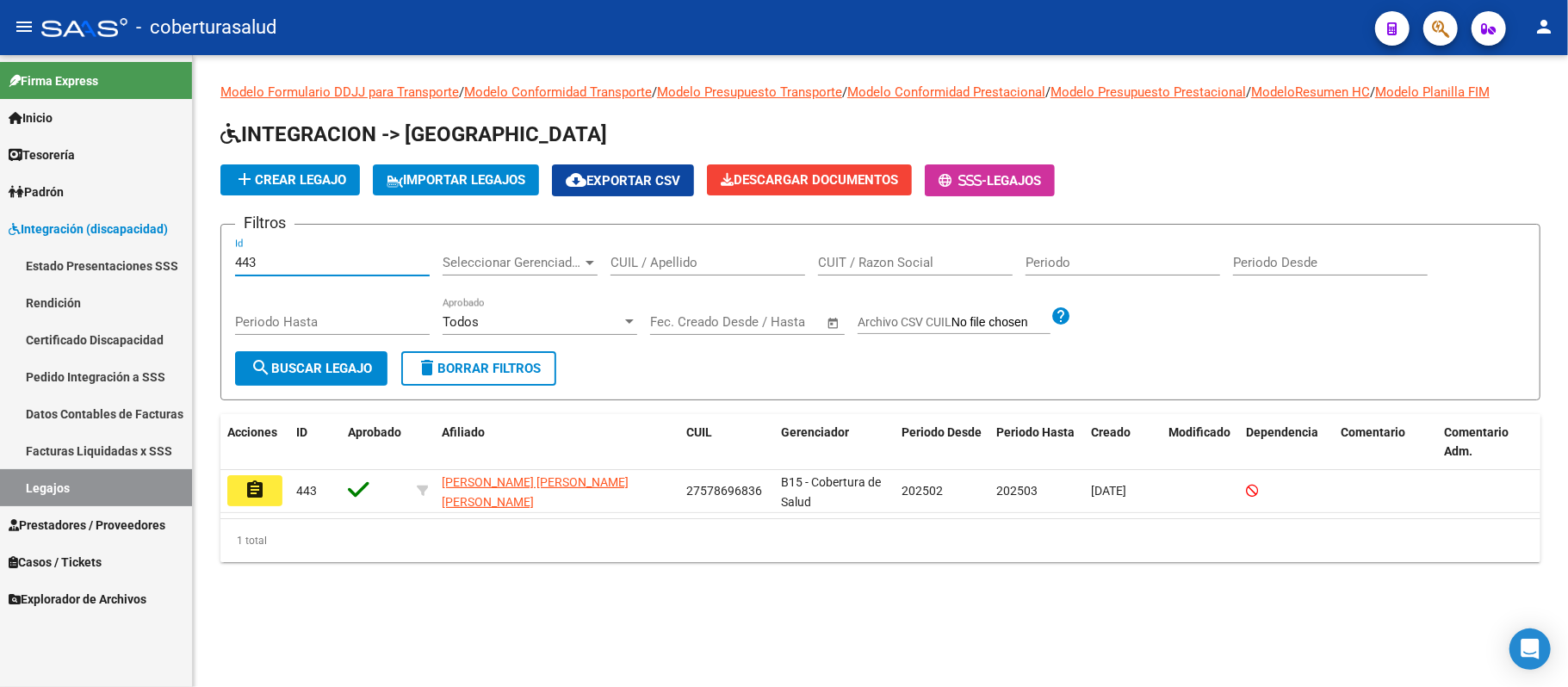
type input "443"
click at [258, 492] on mat-icon "assignment" at bounding box center [255, 491] width 21 height 21
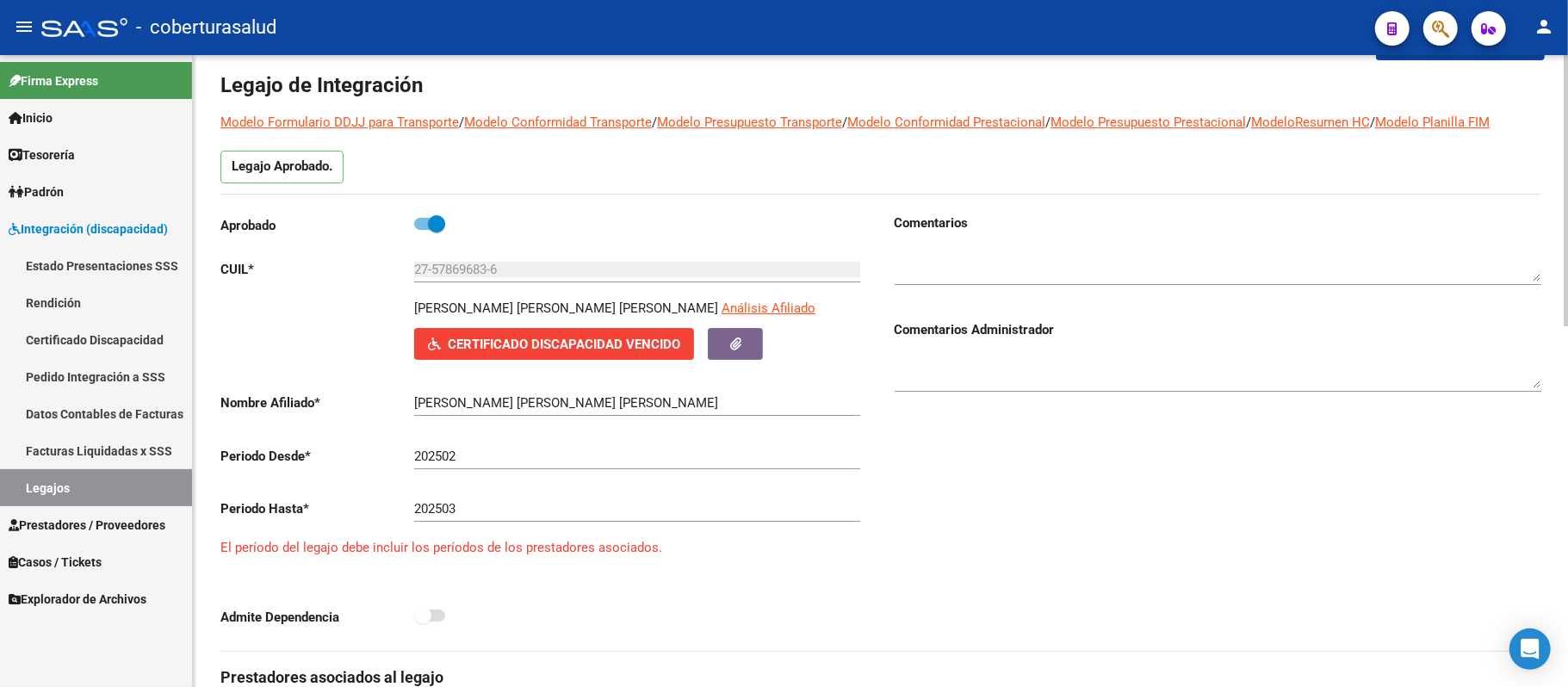
scroll to position [229, 0]
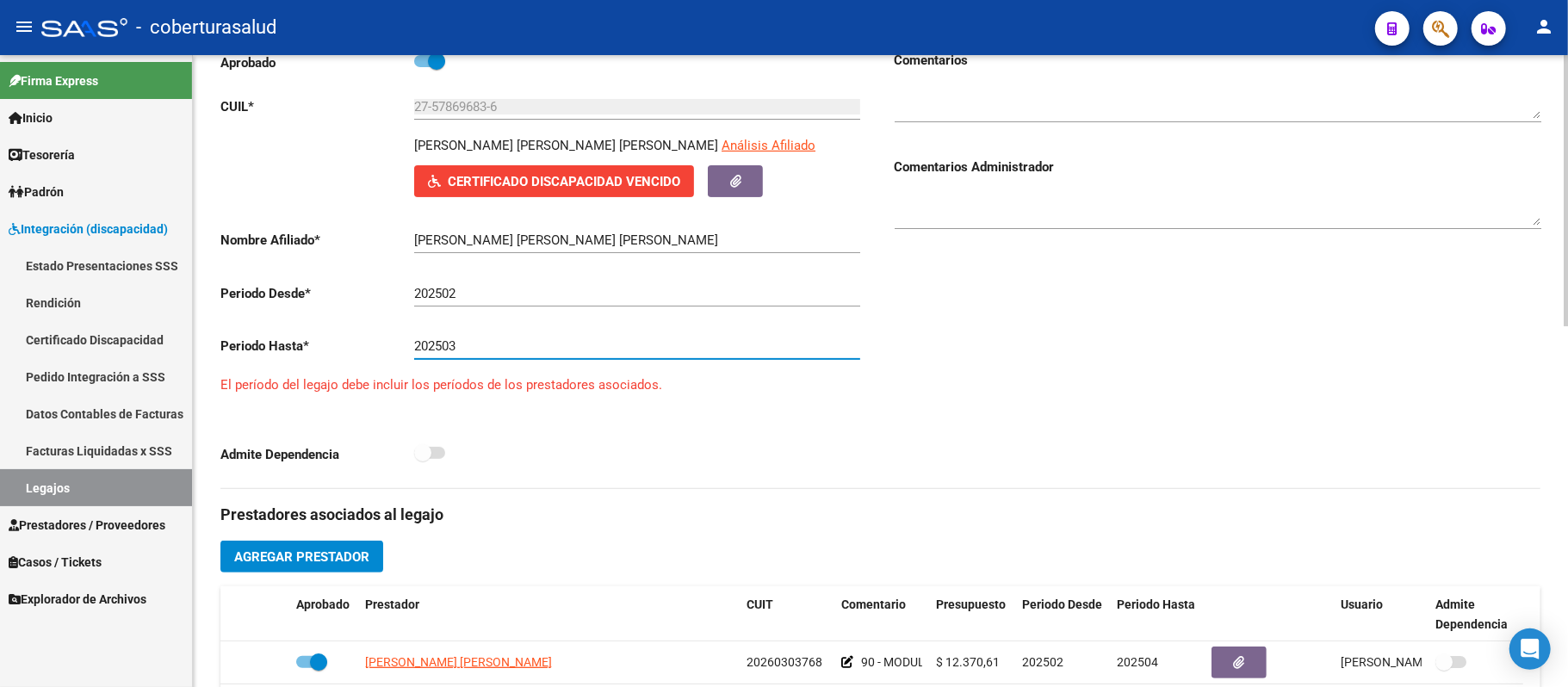
click at [479, 350] on input "202503" at bounding box center [637, 347] width 446 height 16
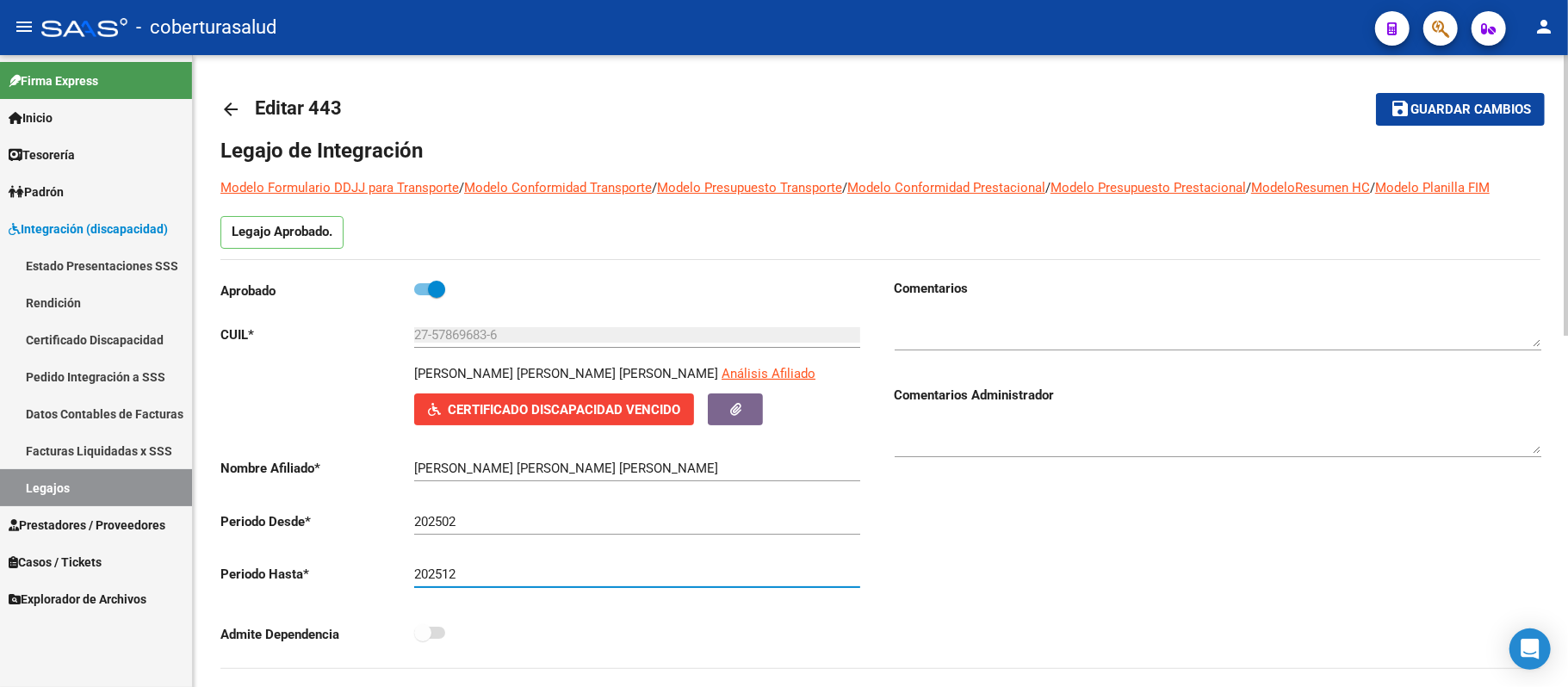
scroll to position [0, 0]
type input "202512"
click at [1416, 103] on span "Guardar cambios" at bounding box center [1470, 111] width 120 height 16
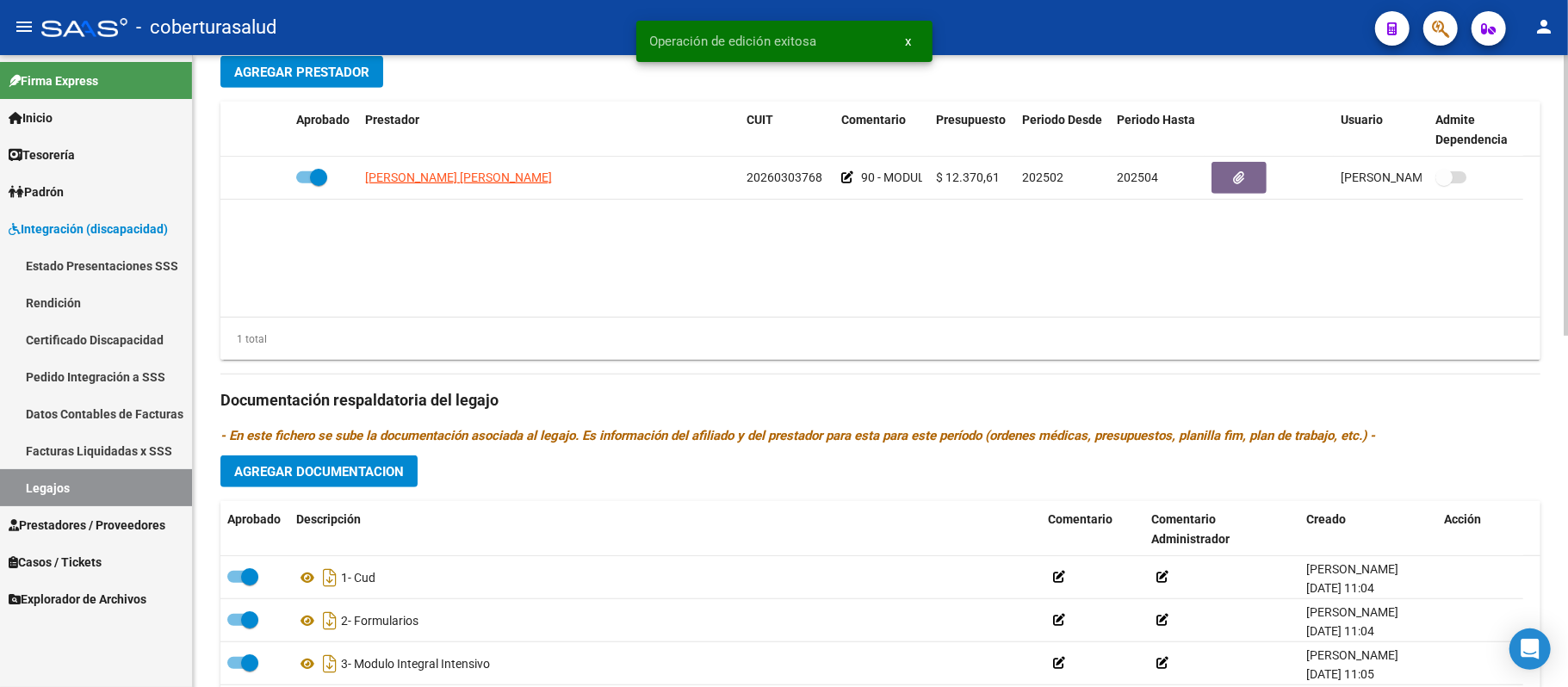
scroll to position [450, 0]
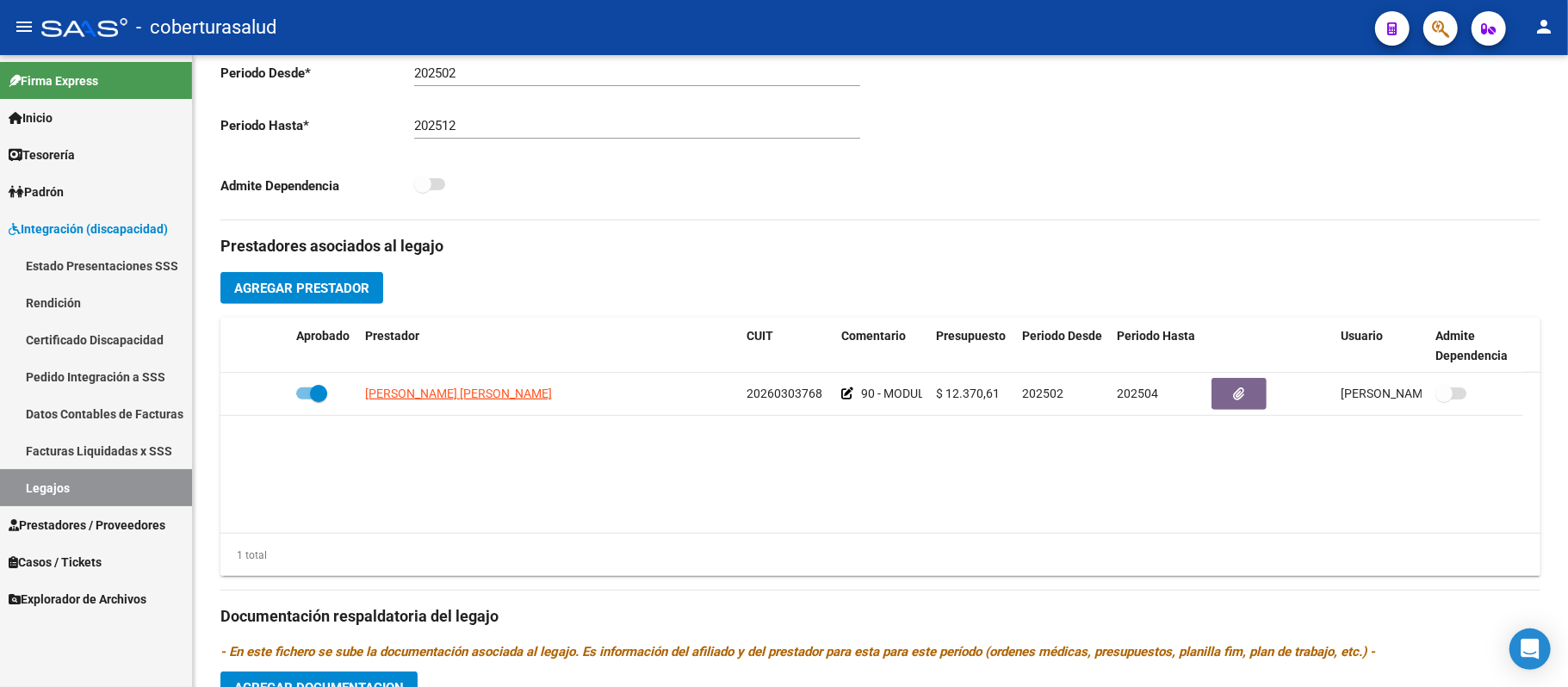
click at [152, 416] on link "Datos Contables de Facturas" at bounding box center [96, 414] width 192 height 37
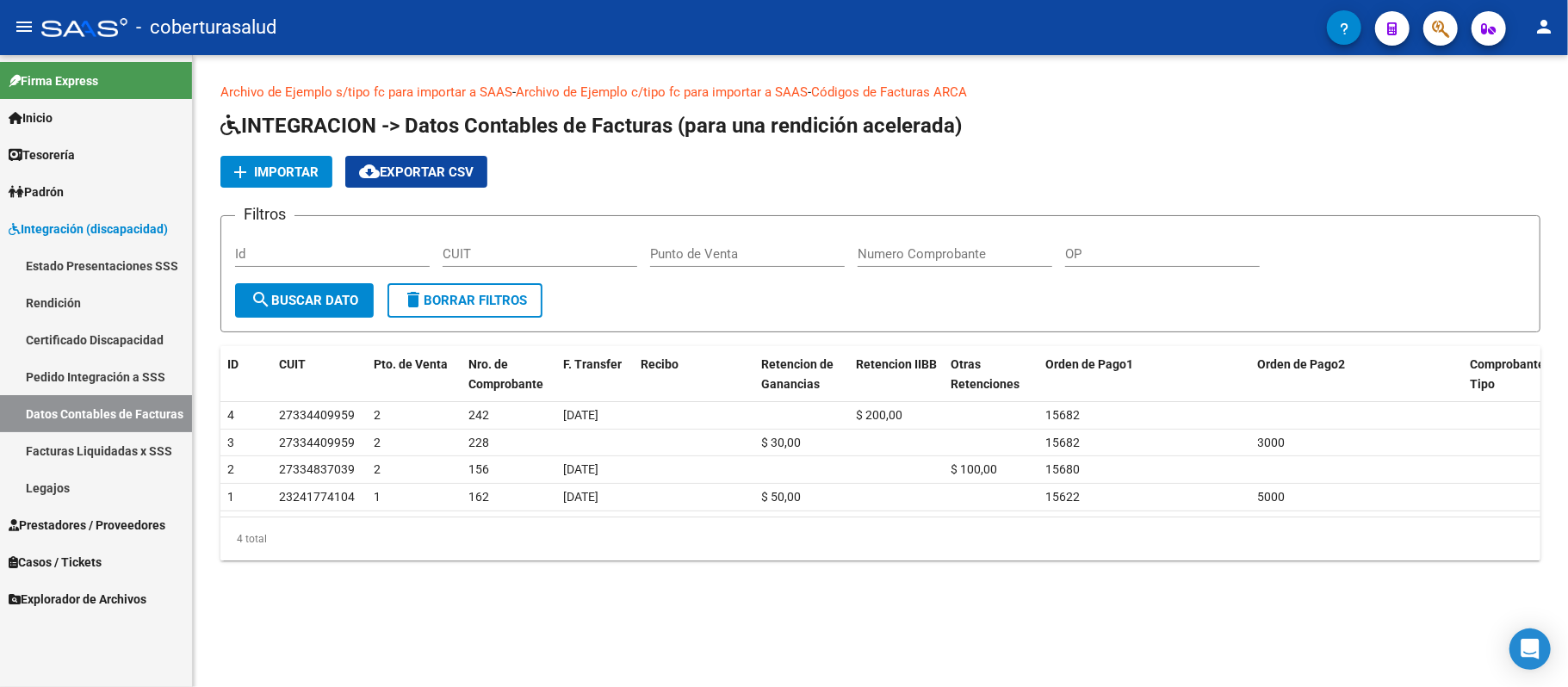
click at [286, 168] on span "Importar" at bounding box center [286, 172] width 65 height 16
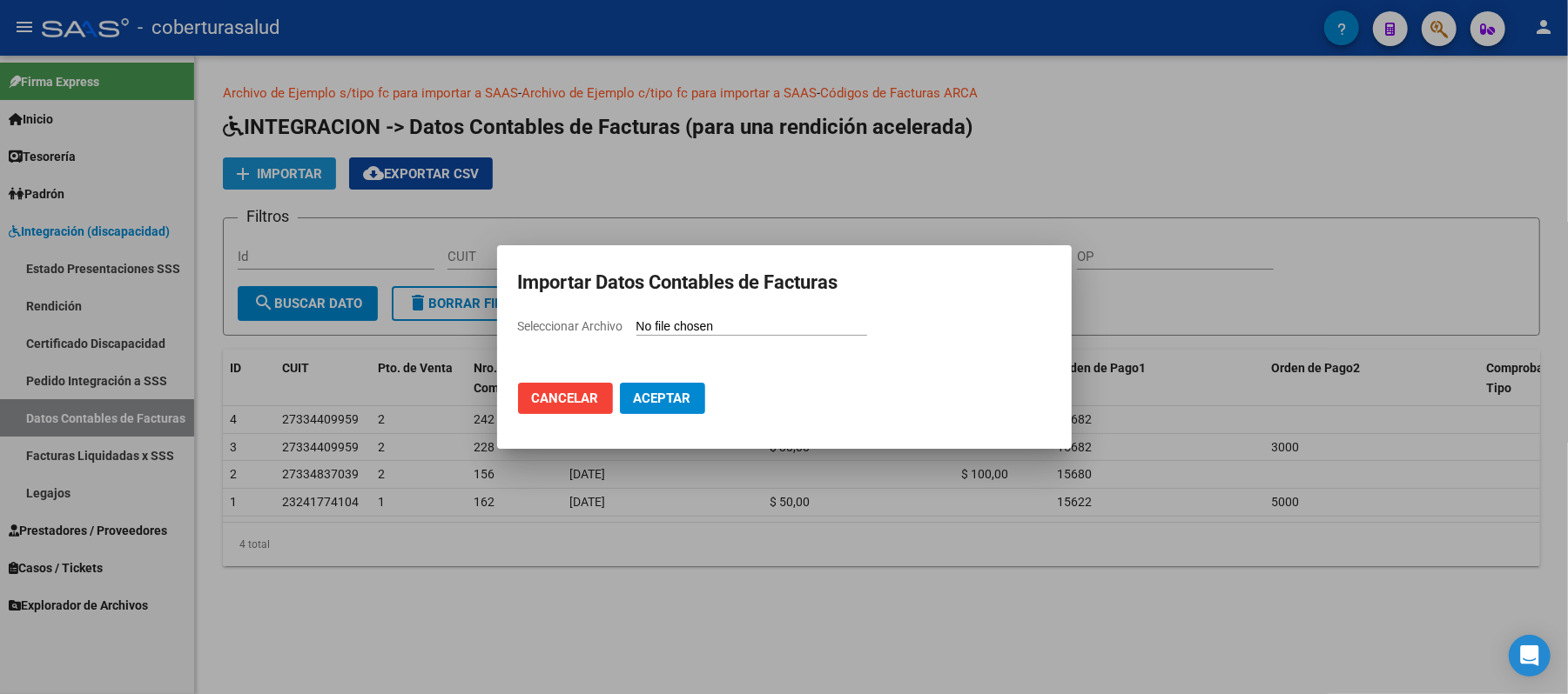
click at [289, 170] on div at bounding box center [784, 347] width 1568 height 694
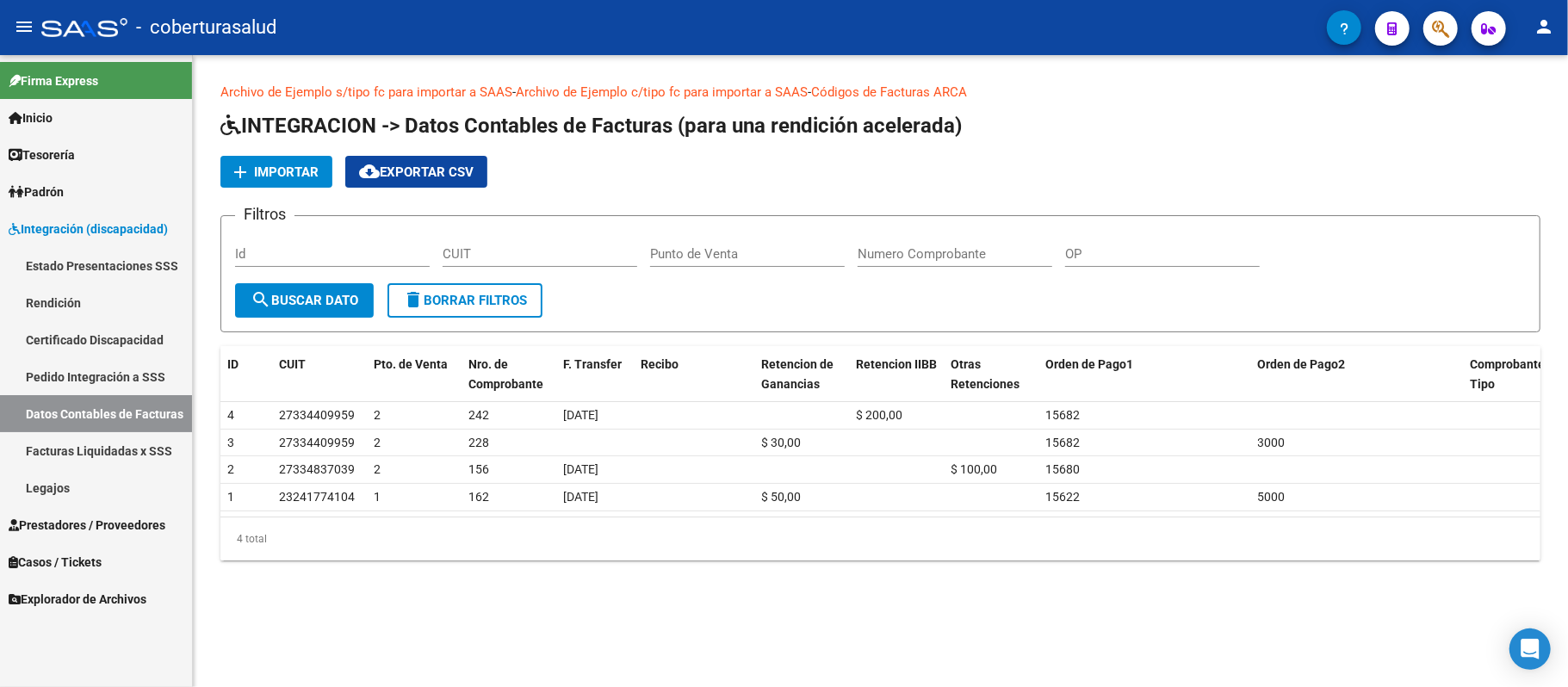
click at [286, 168] on span "Importar" at bounding box center [286, 172] width 65 height 16
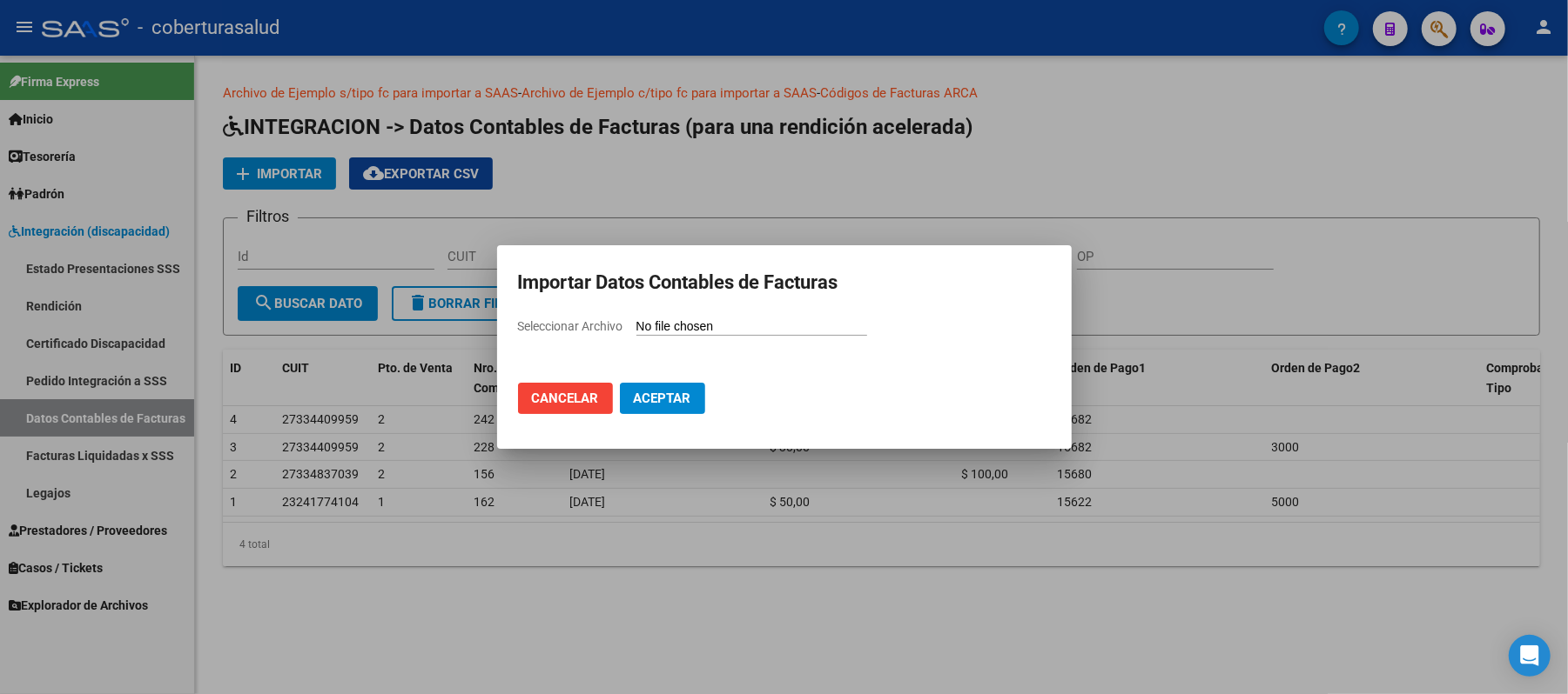
click at [710, 325] on input "Seleccionar Archivo" at bounding box center [751, 327] width 230 height 17
type input "C:\fakepath\202506.csv"
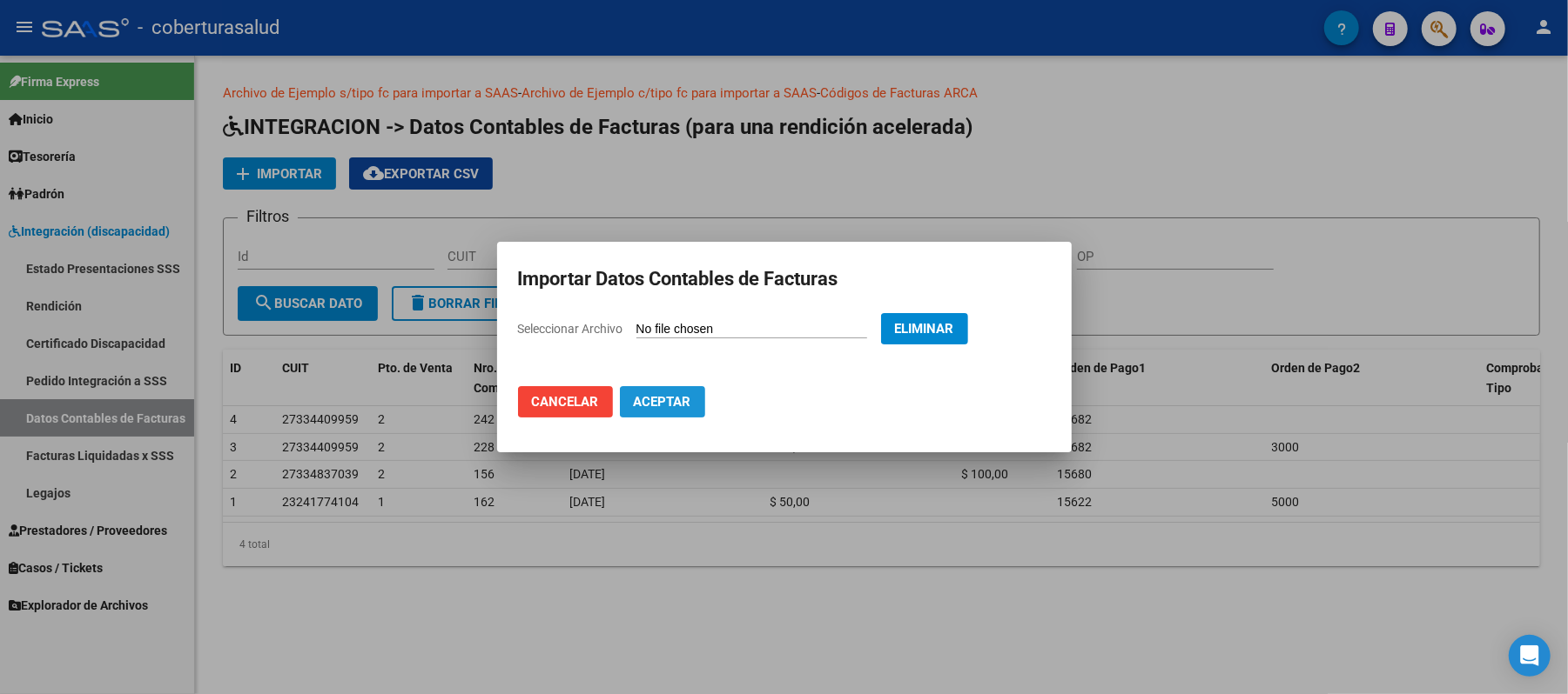
click at [679, 401] on span "Aceptar" at bounding box center [662, 402] width 57 height 16
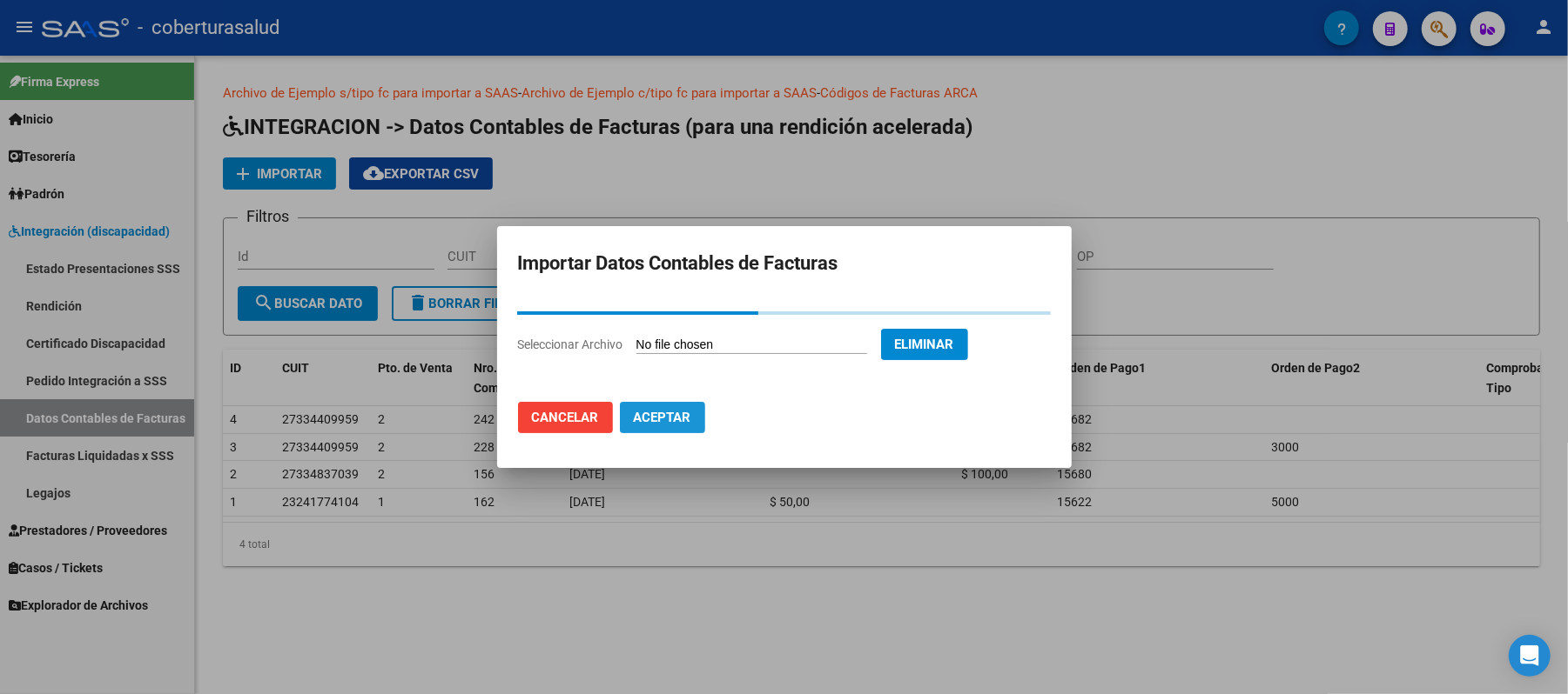
click at [660, 424] on span "Aceptar" at bounding box center [662, 418] width 57 height 16
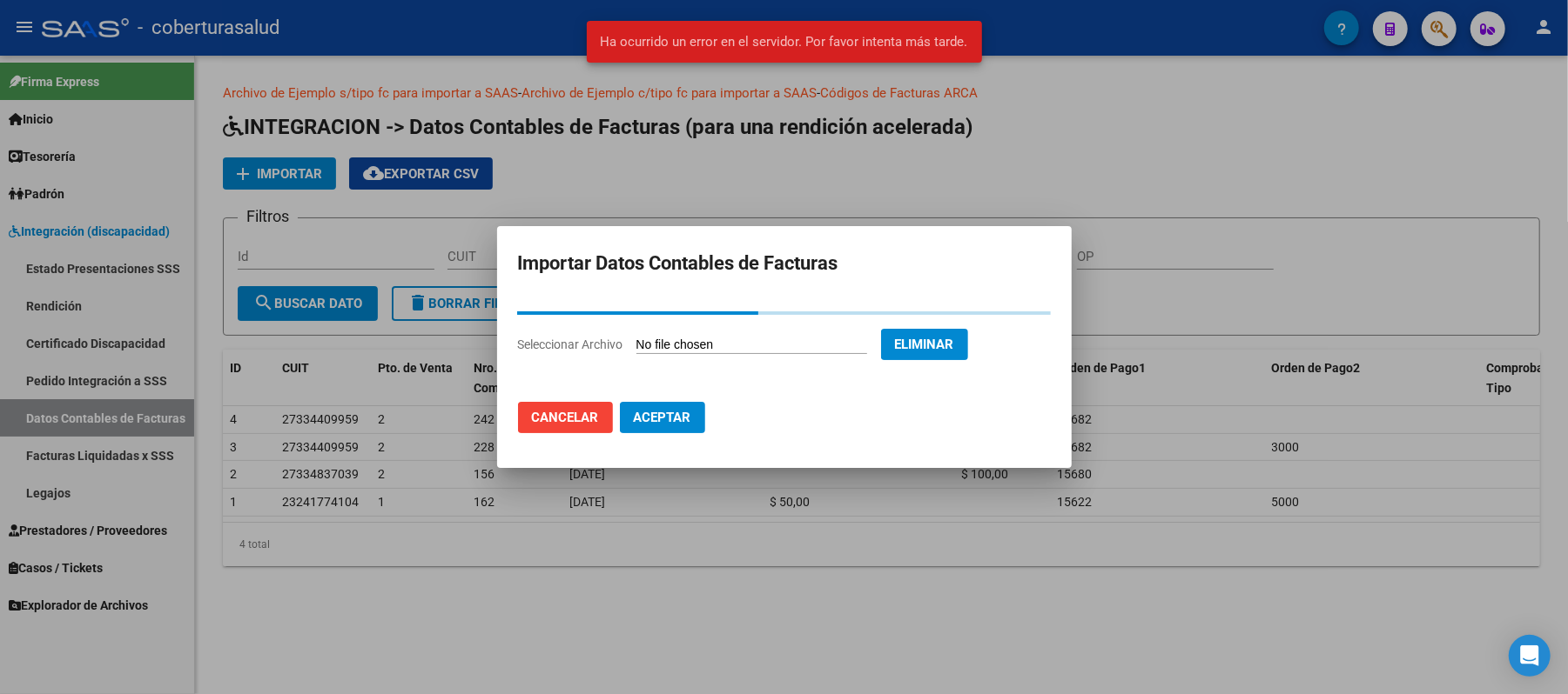
click at [660, 424] on span "Aceptar" at bounding box center [662, 418] width 57 height 16
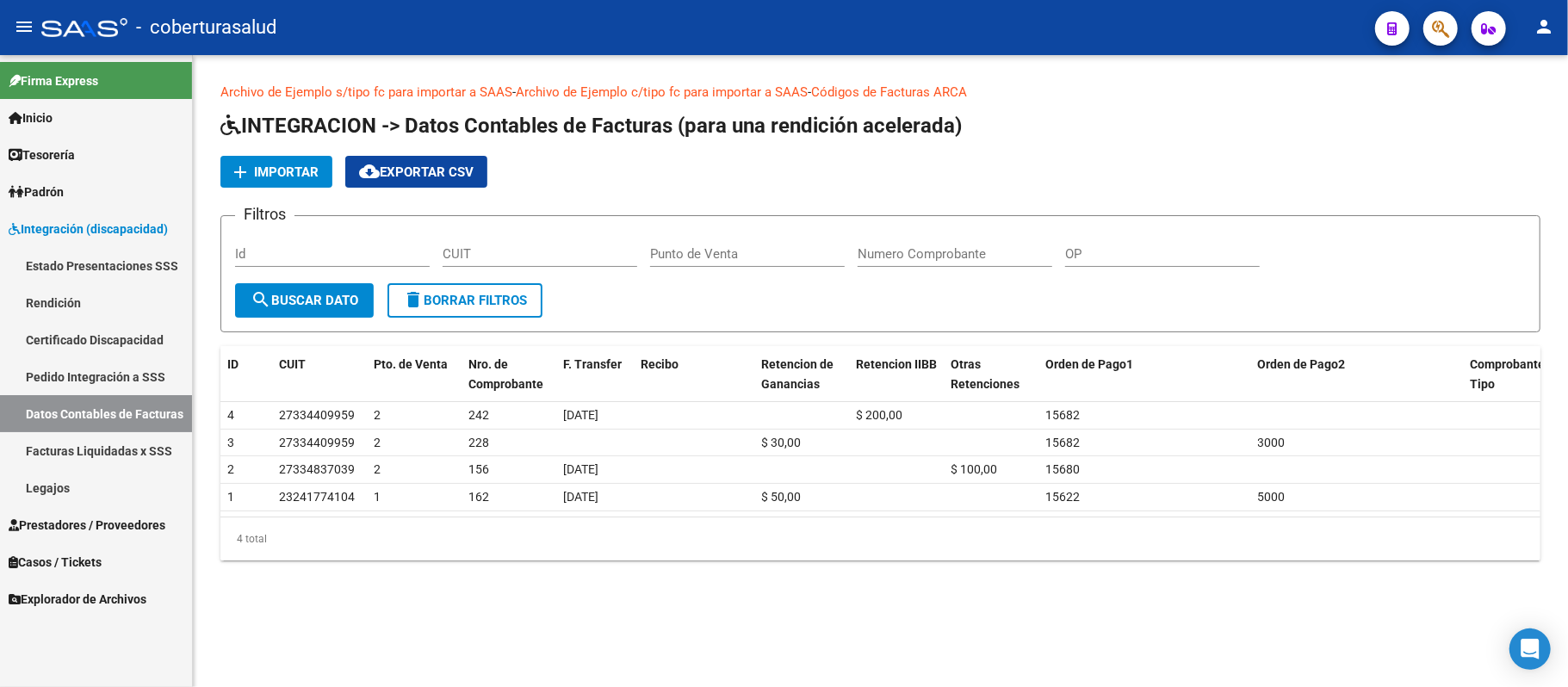
click at [277, 173] on span "Importar" at bounding box center [286, 172] width 65 height 16
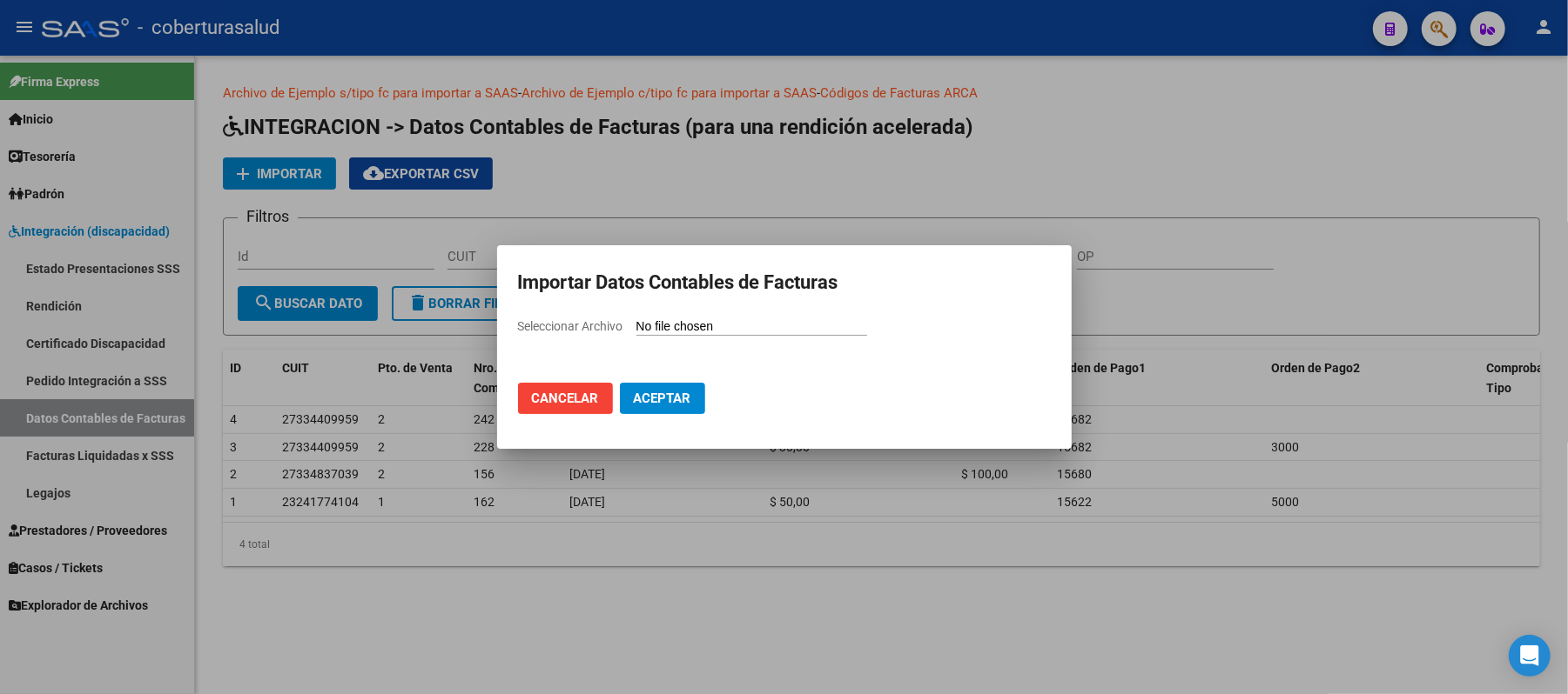
click at [719, 322] on input "Seleccionar Archivo" at bounding box center [751, 327] width 230 height 17
type input "C:\fakepath\202506.csv"
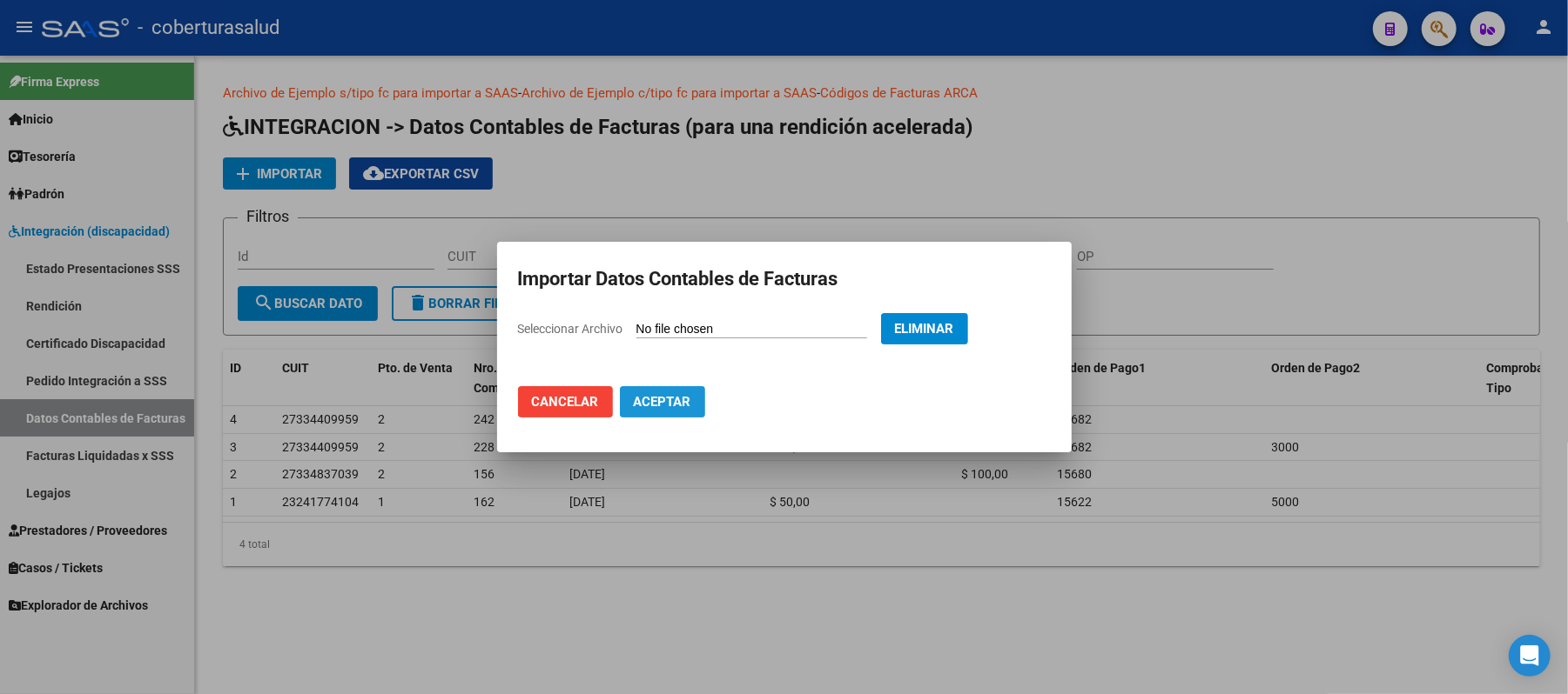
click at [680, 408] on span "Aceptar" at bounding box center [662, 402] width 57 height 16
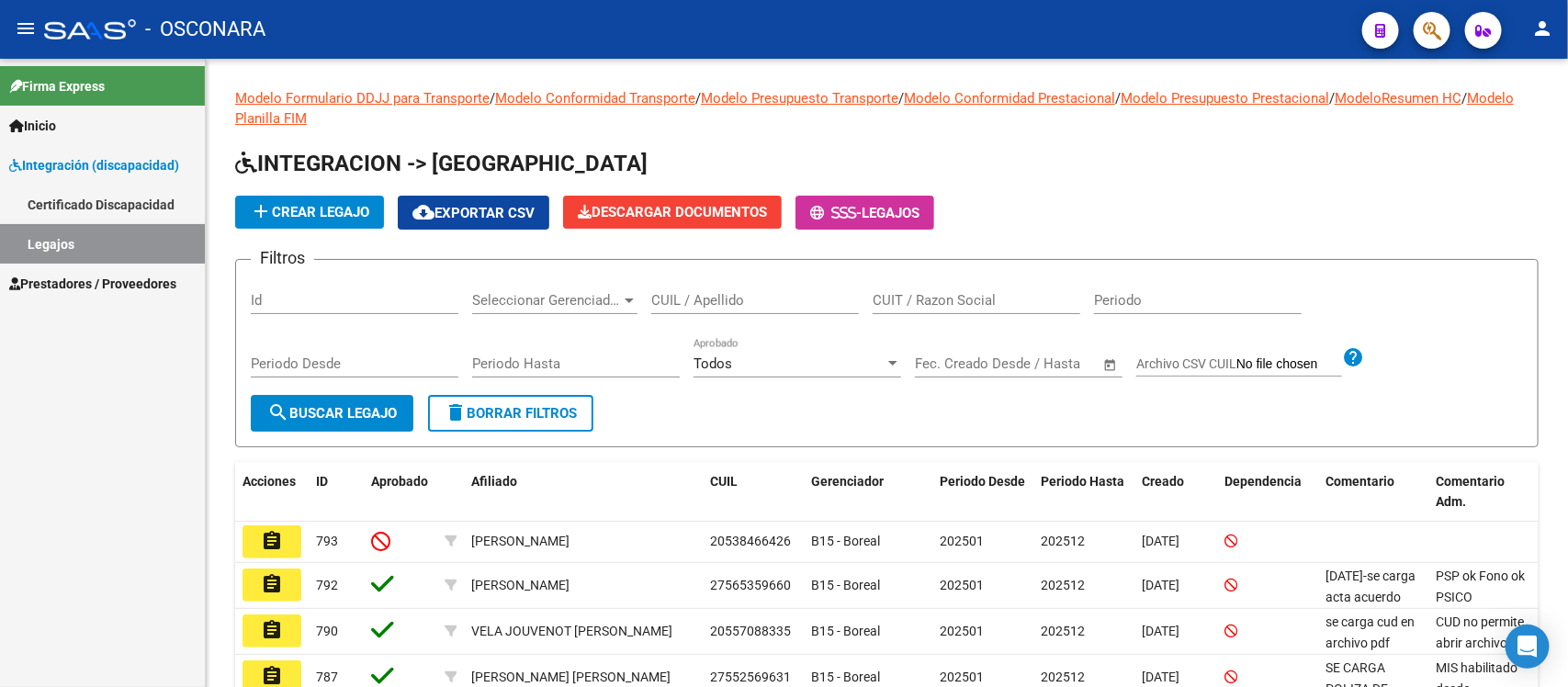
click at [48, 246] on link "Legajos" at bounding box center [102, 244] width 205 height 39
click at [751, 297] on input "CUIL / Apellido" at bounding box center [754, 301] width 208 height 17
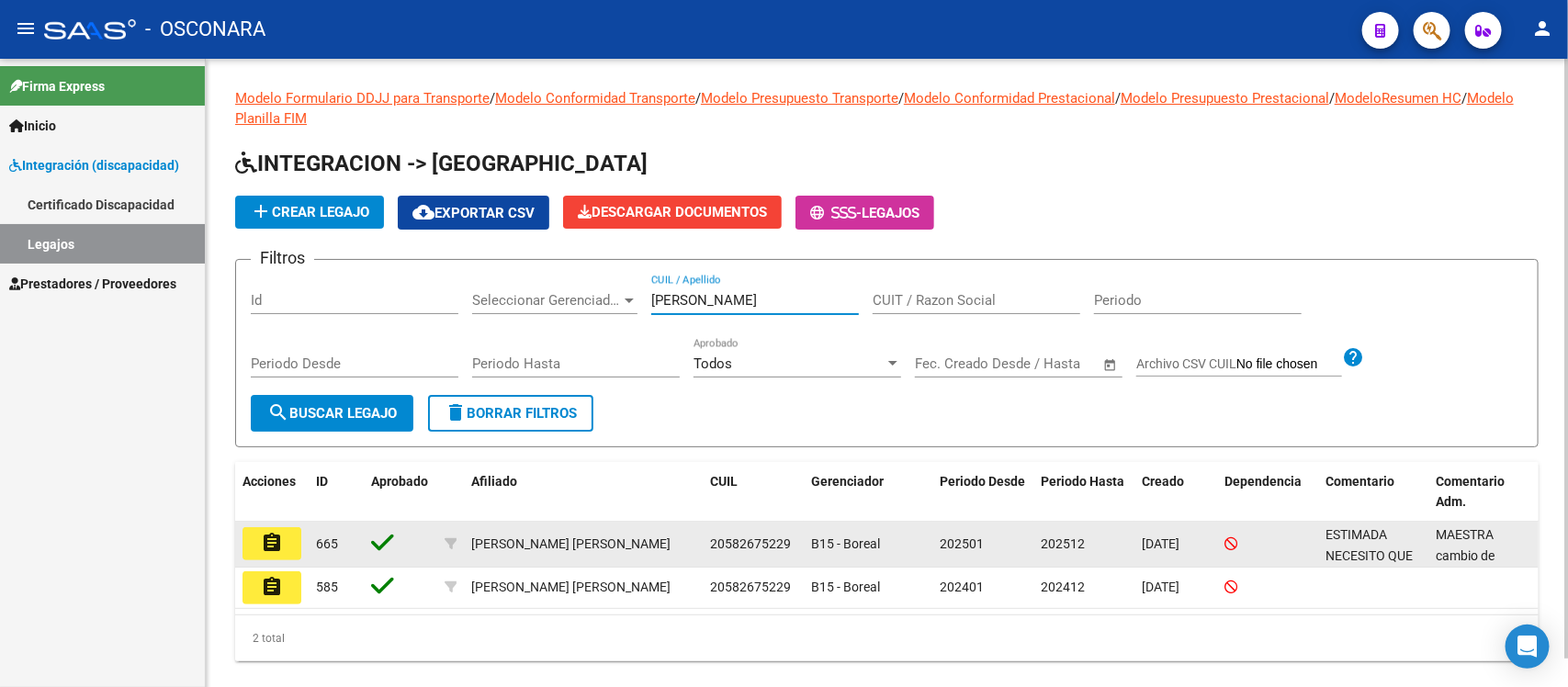
type input "[PERSON_NAME]"
click at [272, 542] on mat-icon "assignment" at bounding box center [272, 543] width 22 height 22
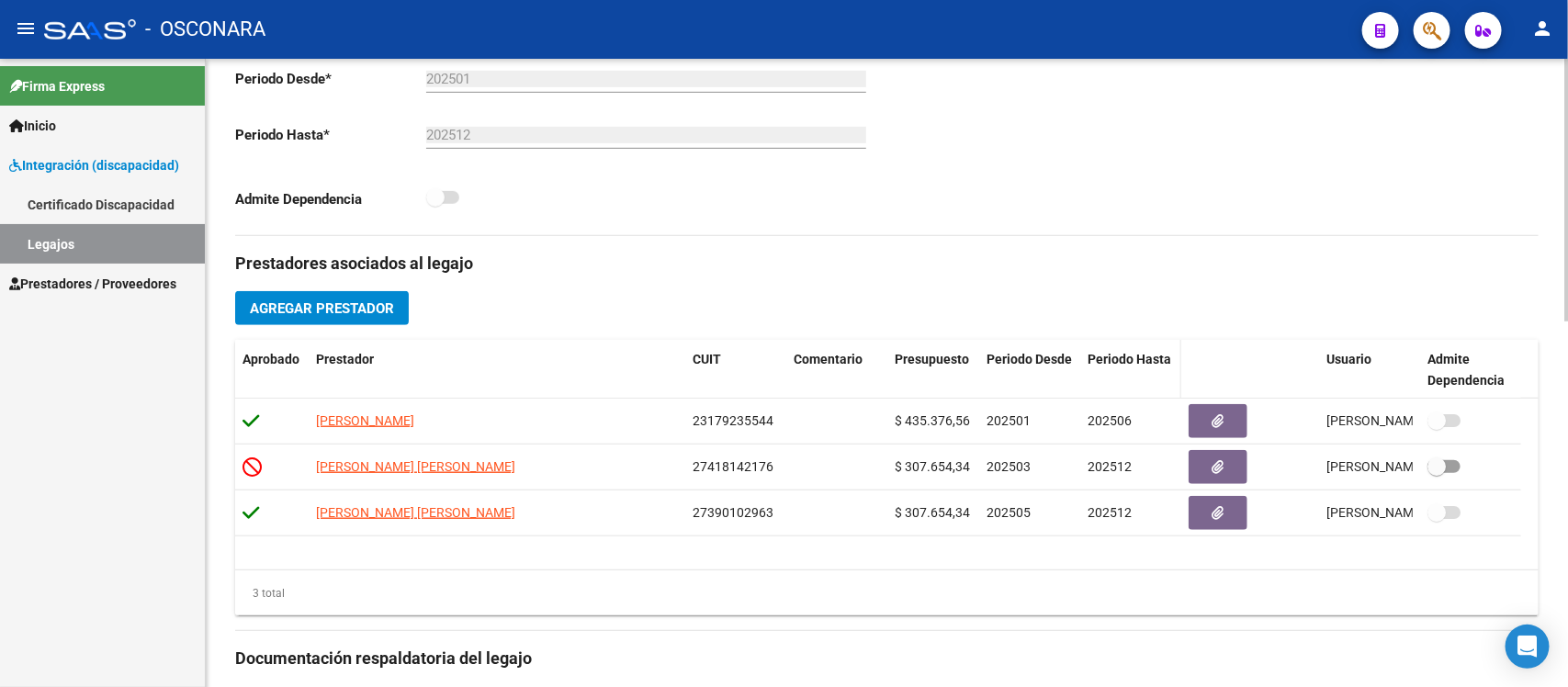
scroll to position [574, 0]
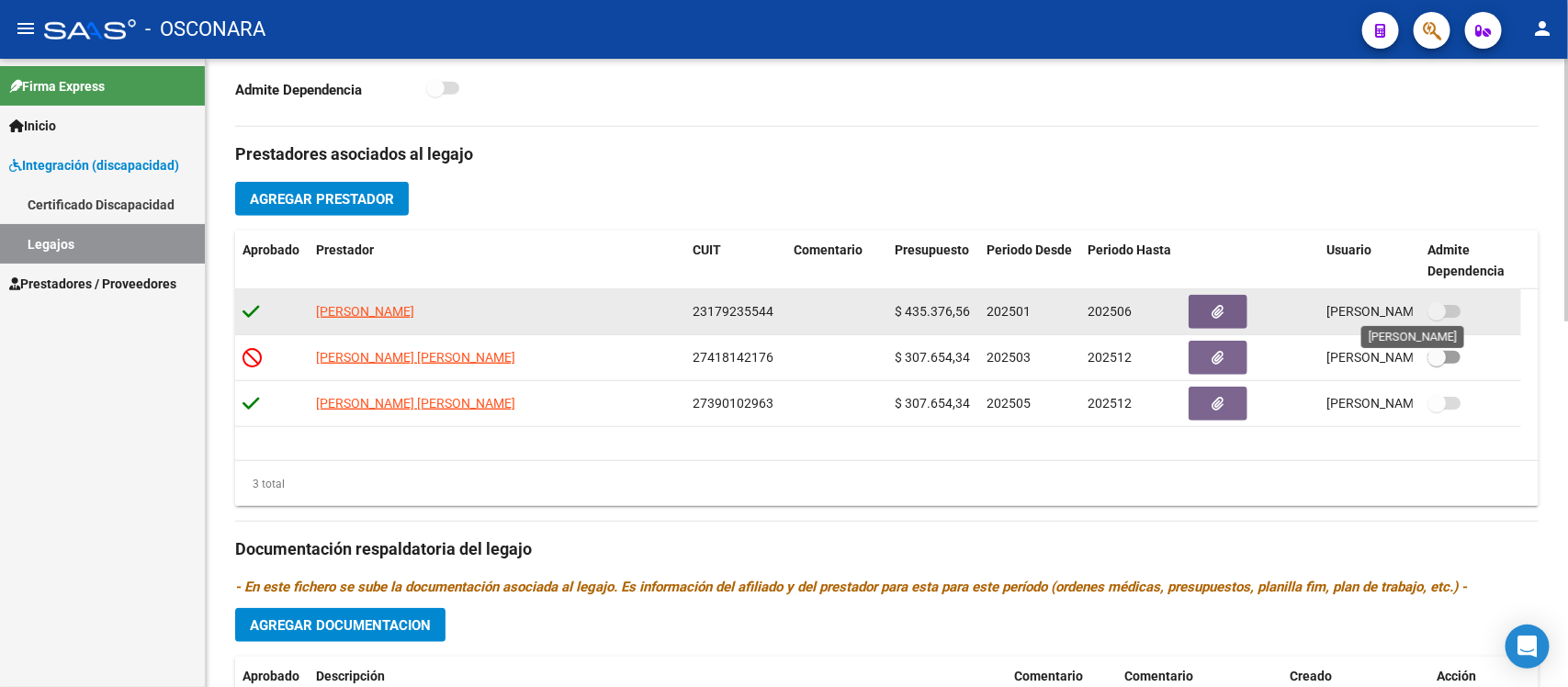
click at [1373, 309] on span "Agostina Colonna 10/02/2025" at bounding box center [1399, 312] width 144 height 15
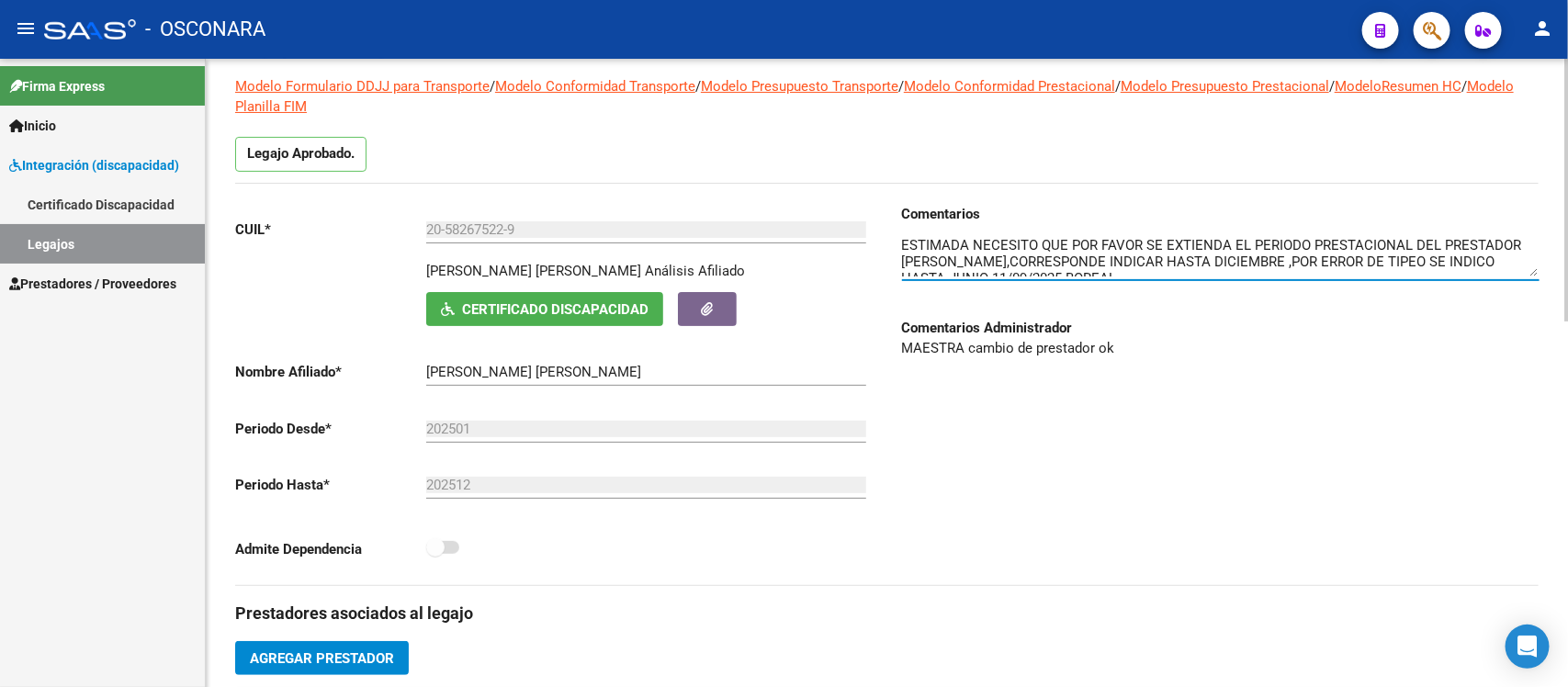
scroll to position [0, 0]
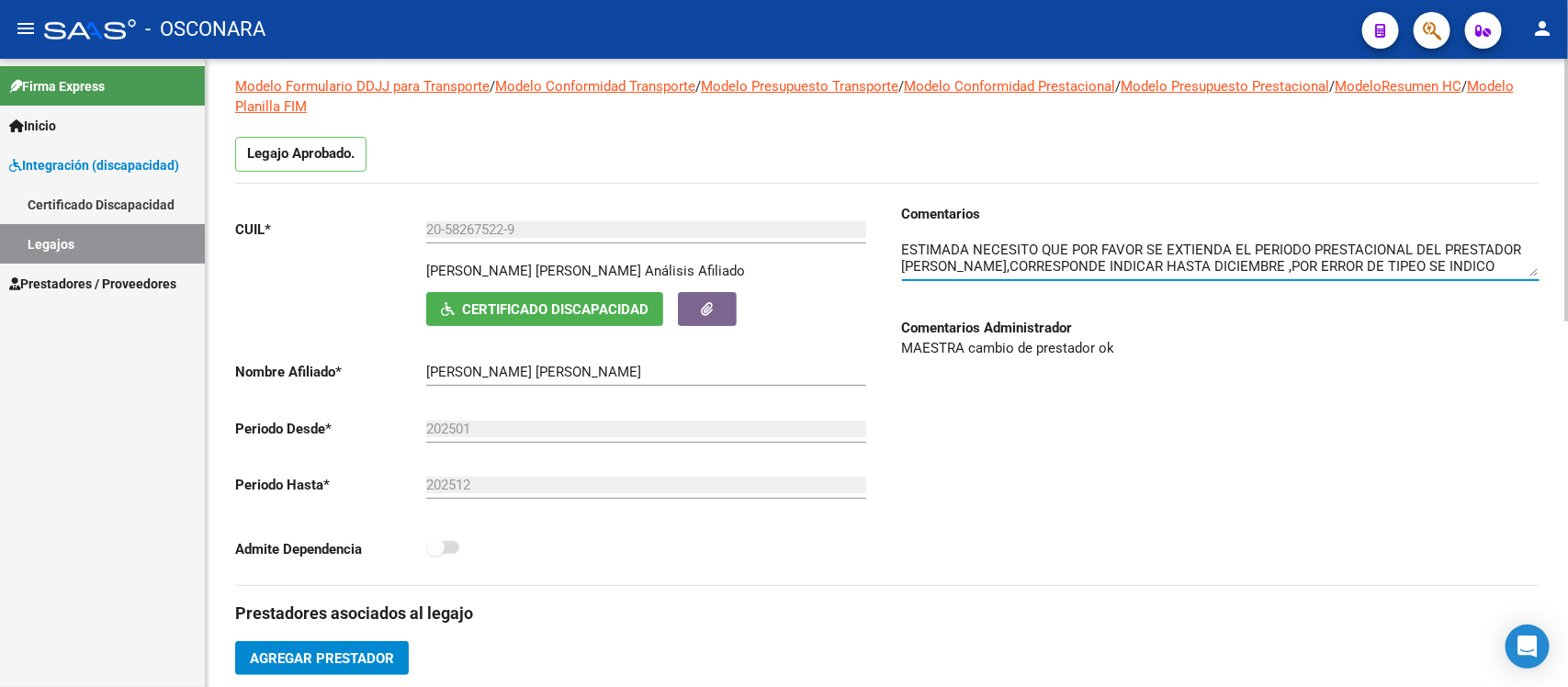
click at [1494, 266] on textarea at bounding box center [1221, 258] width 638 height 36
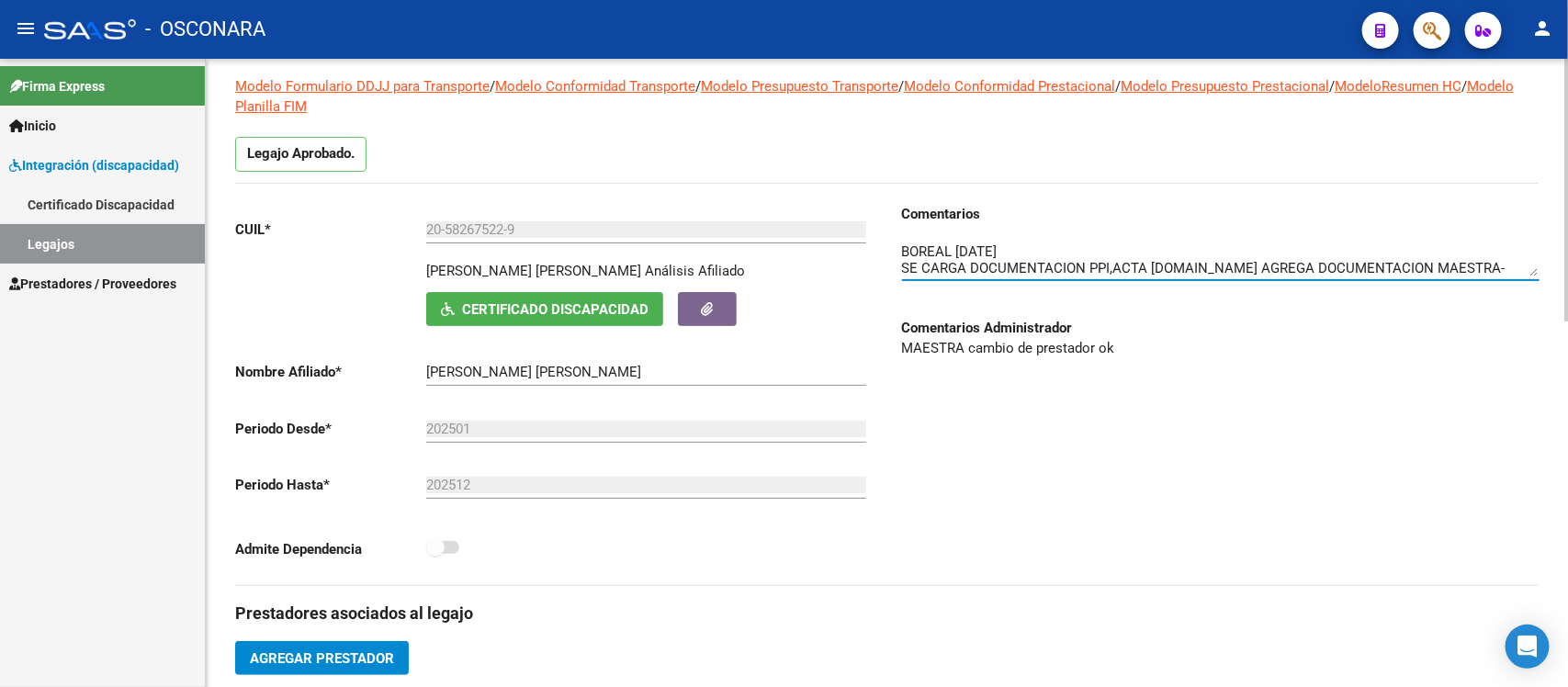
click at [1398, 528] on div "Comentarios Comentarios Administrador MAESTRA cambio de prestador ok" at bounding box center [1213, 394] width 652 height 381
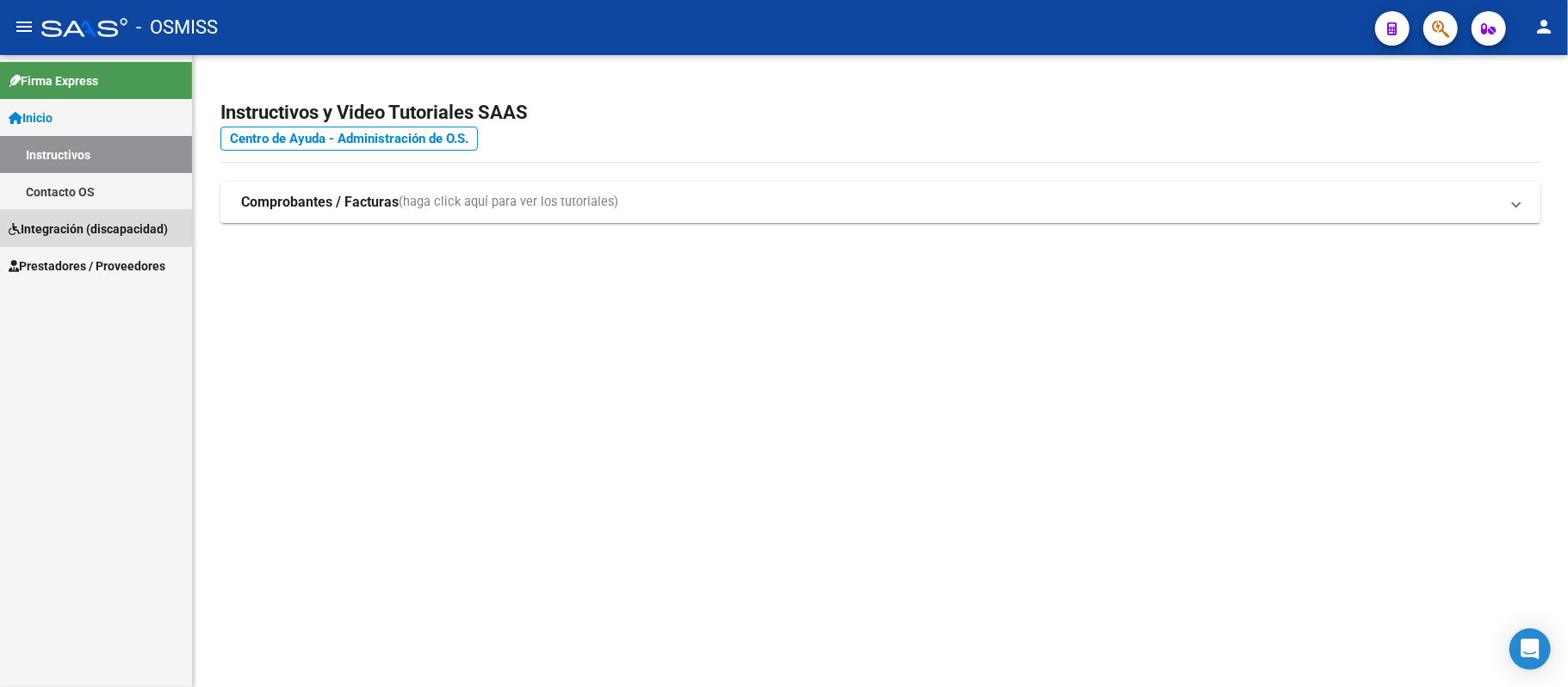
click at [52, 224] on span "Integración (discapacidad)" at bounding box center [88, 230] width 160 height 19
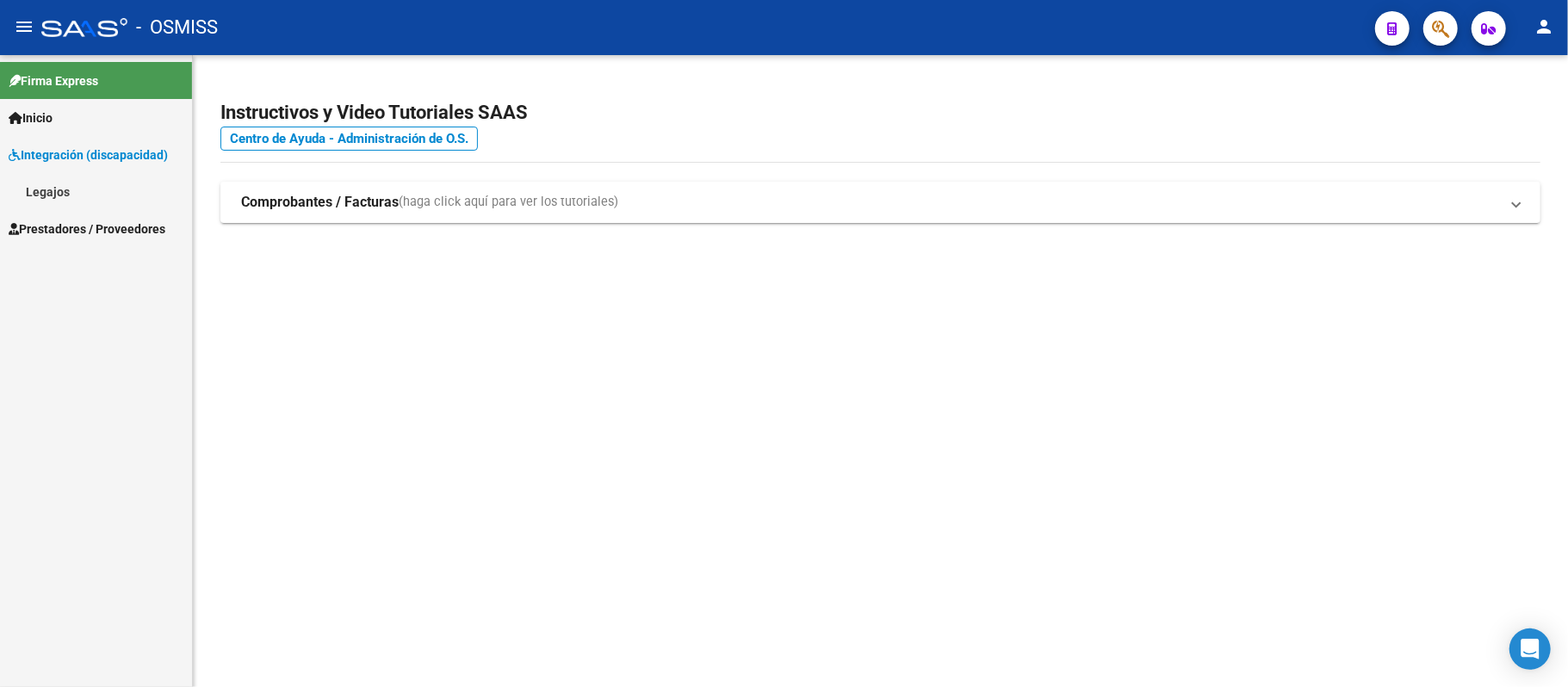
click at [64, 258] on div "Firma Express Inicio Instructivos Contacto OS Integración (discapacidad) Legajo…" at bounding box center [96, 371] width 192 height 632
click at [73, 217] on link "Prestadores / Proveedores" at bounding box center [96, 229] width 192 height 37
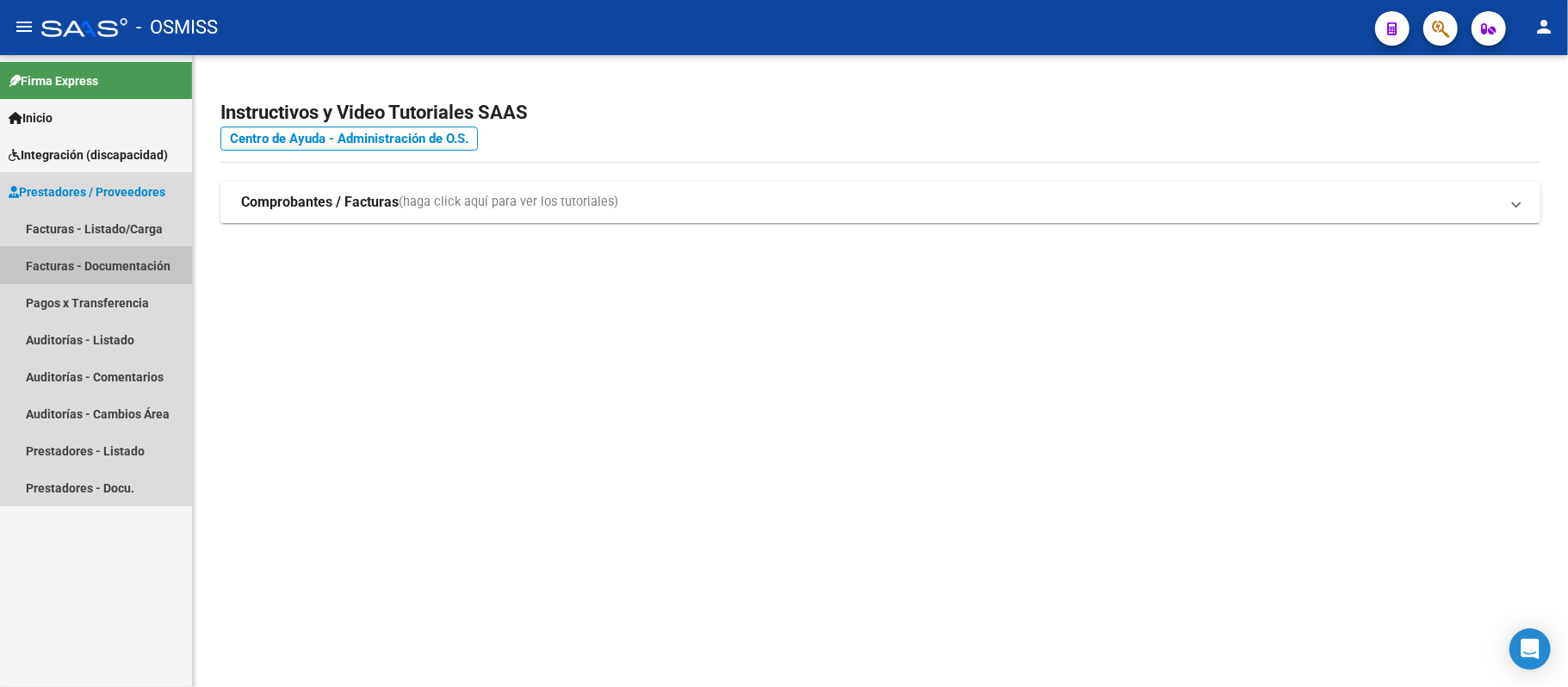
click at [71, 256] on link "Facturas - Documentación" at bounding box center [96, 265] width 192 height 37
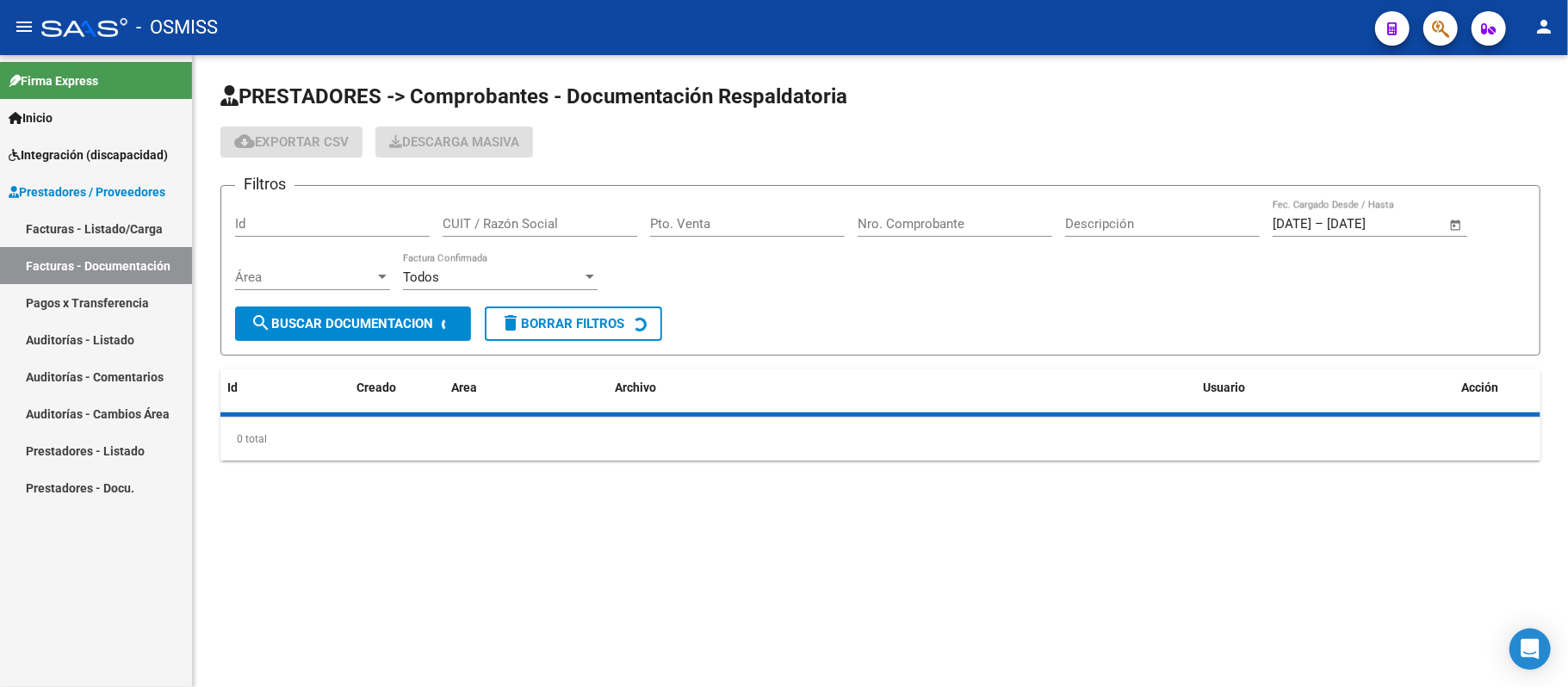
click at [73, 228] on link "Facturas - Listado/Carga" at bounding box center [96, 229] width 192 height 37
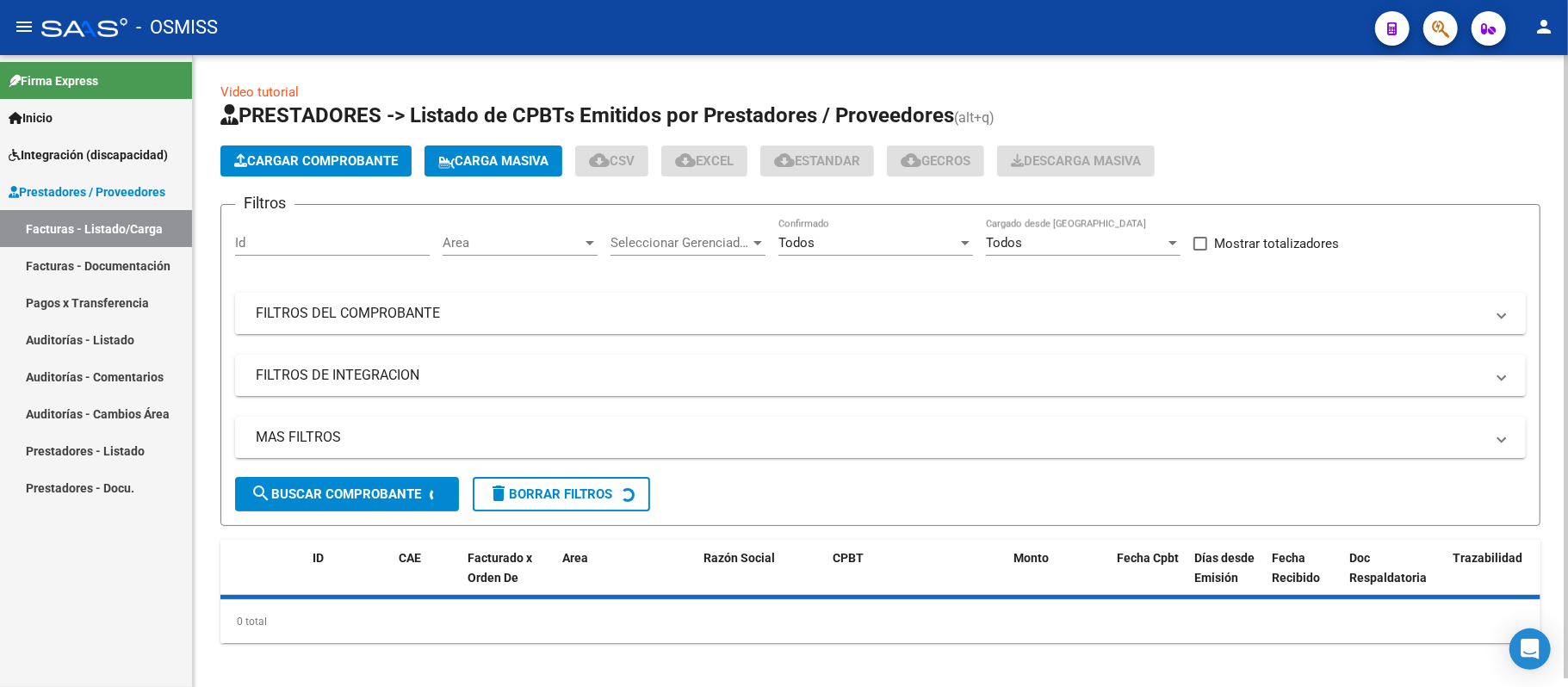
click at [876, 328] on mat-expansion-panel-header "FILTROS DEL COMPROBANTE" at bounding box center [880, 313] width 1291 height 41
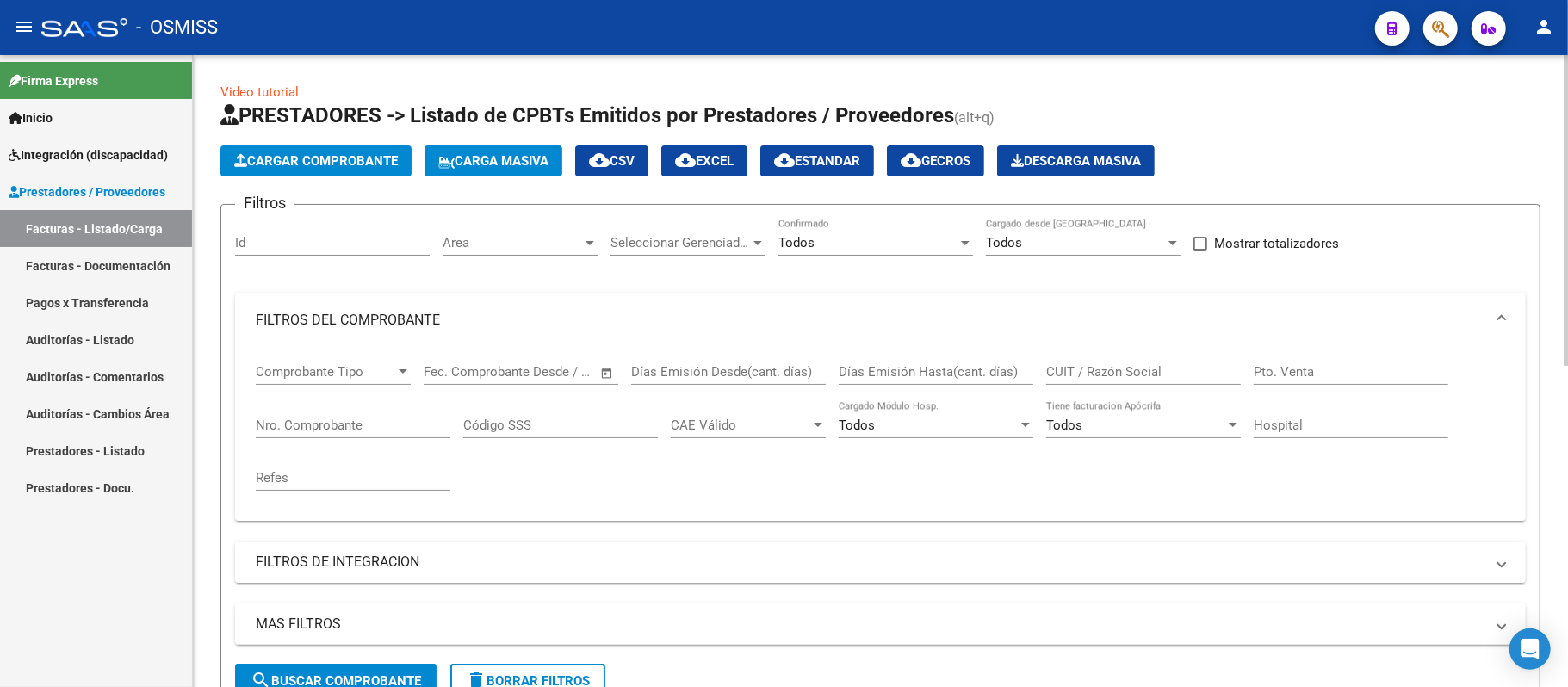
click at [1124, 367] on input "CUIT / Razón Social" at bounding box center [1143, 372] width 195 height 16
paste input "27369430454"
type input "2"
paste input "27369430454"
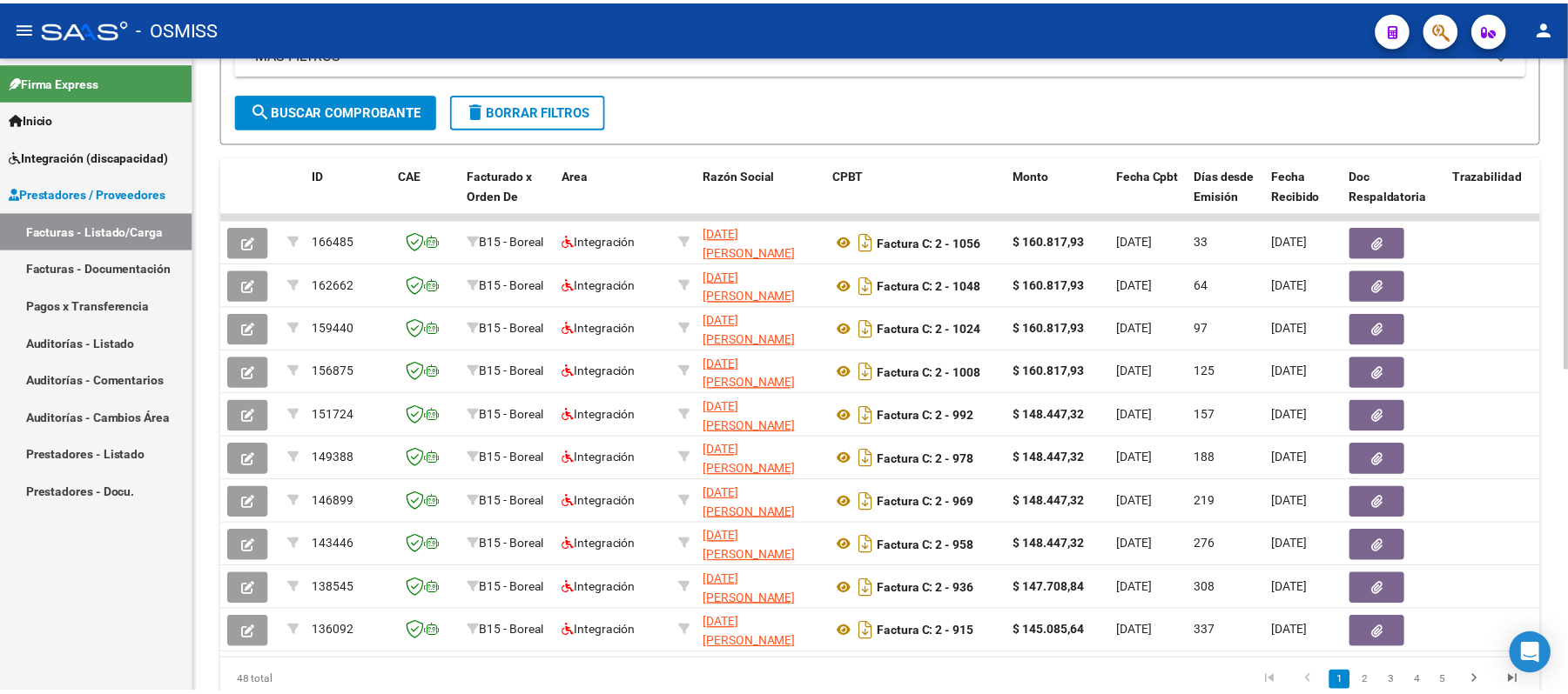
scroll to position [579, 0]
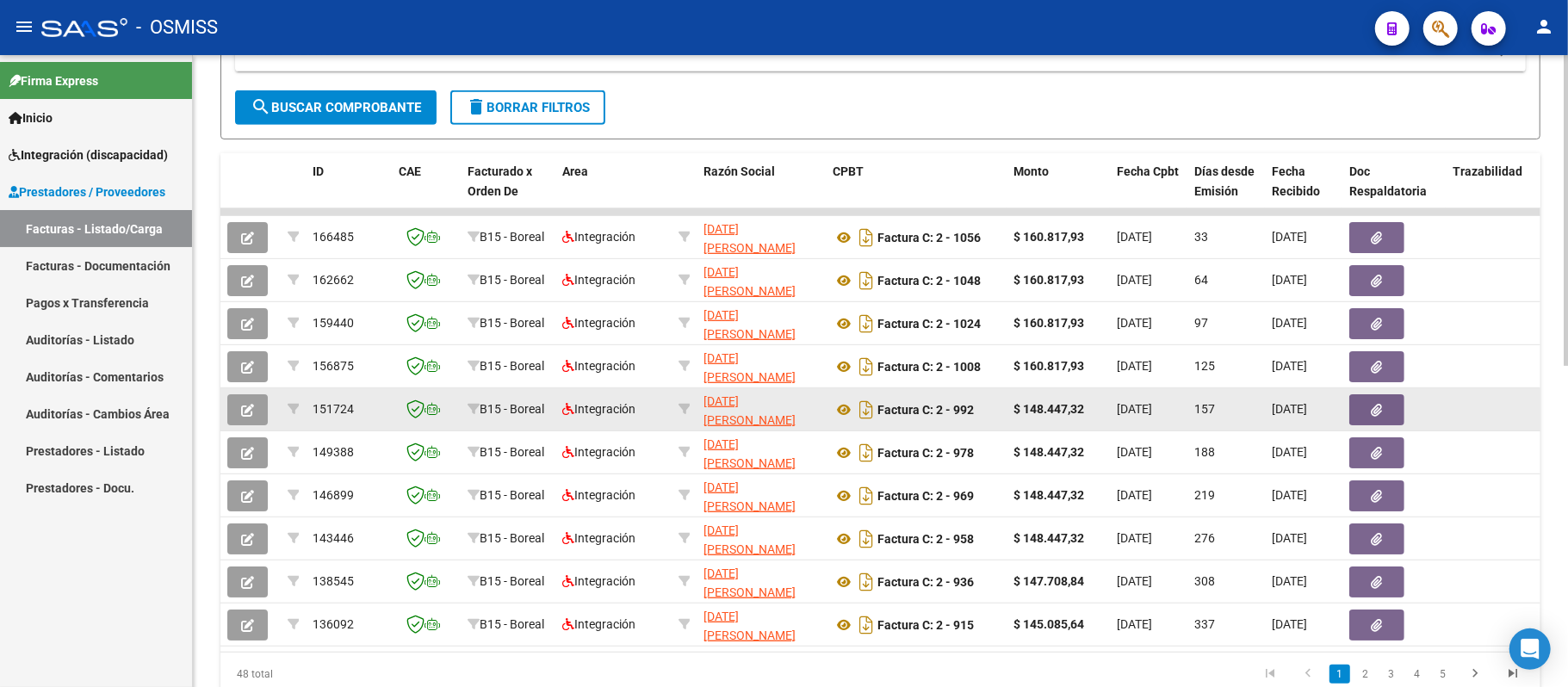
type input "27369430454"
click at [251, 409] on icon "button" at bounding box center [247, 410] width 13 height 13
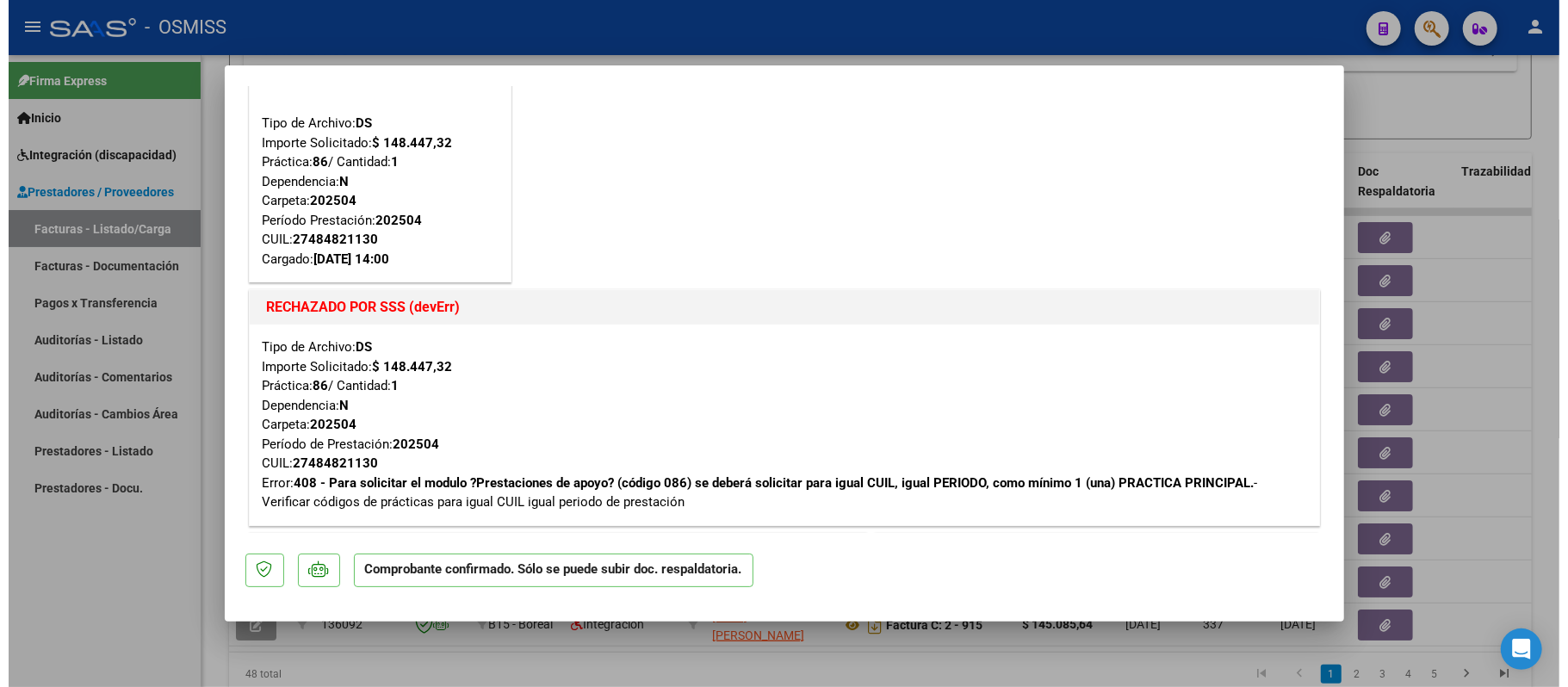
scroll to position [114, 0]
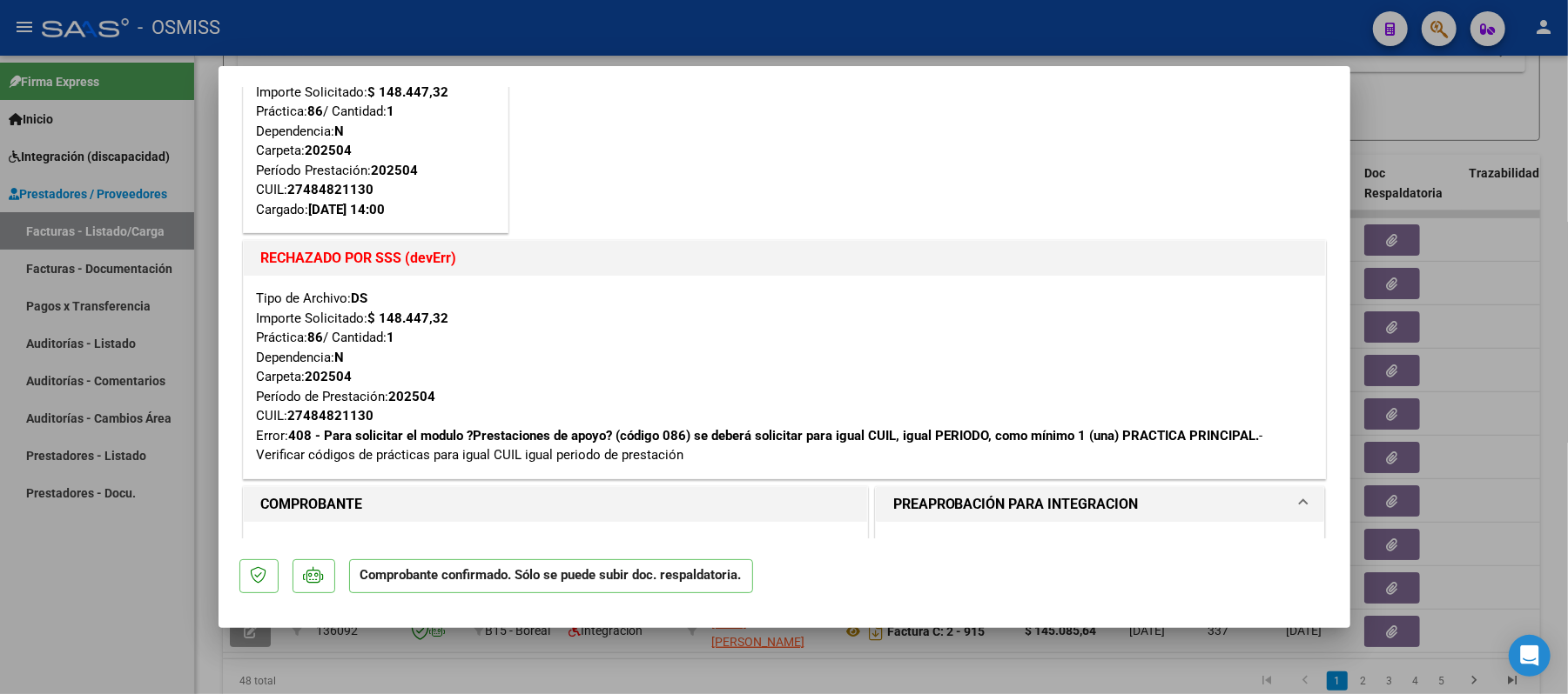
type input "$ 0,00"
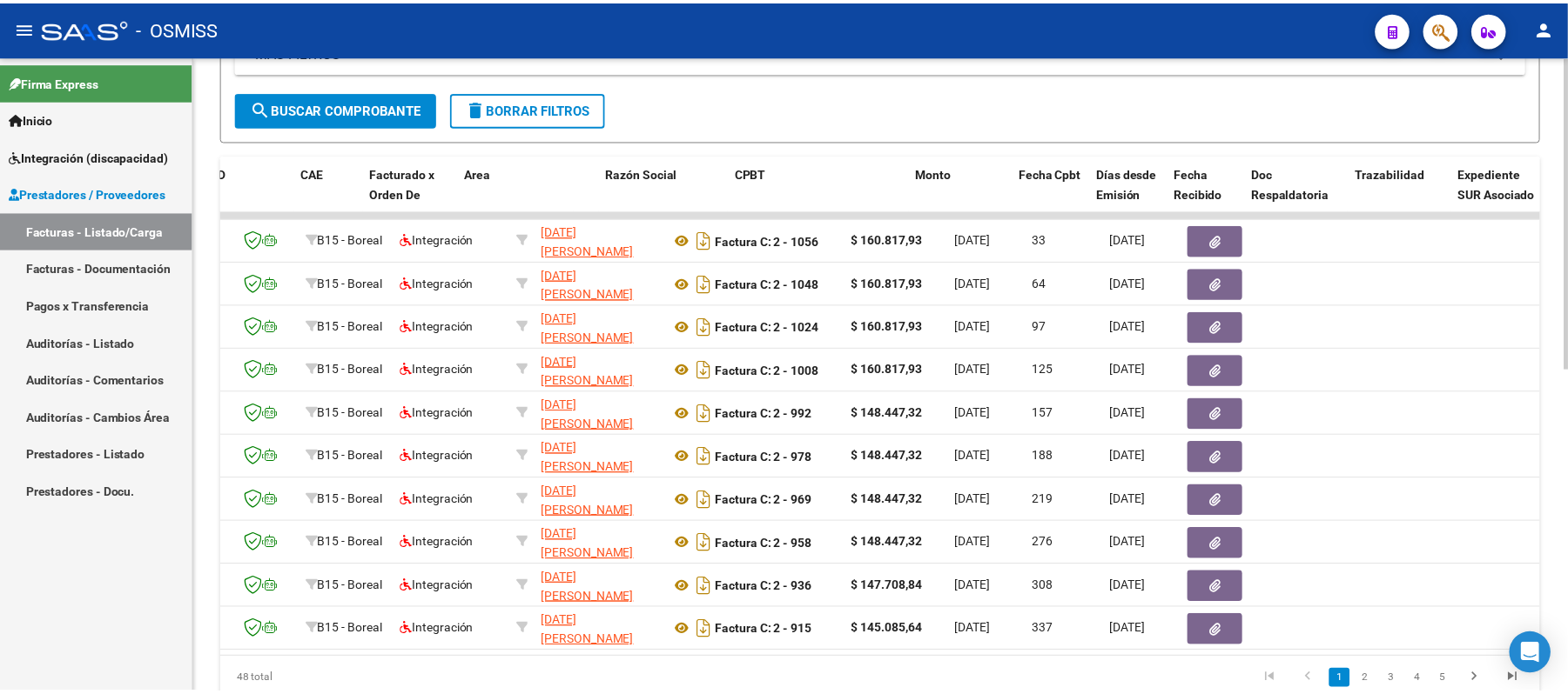
scroll to position [0, 0]
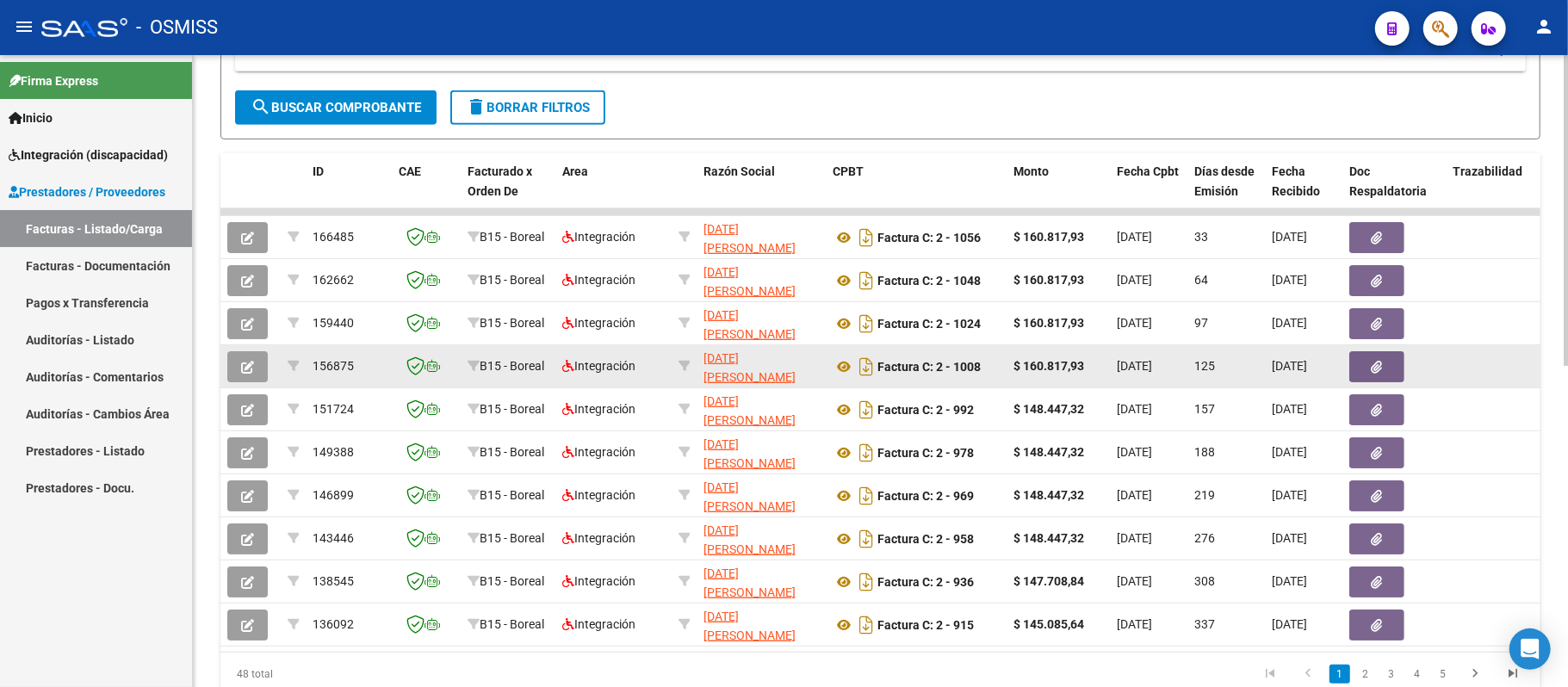
click at [242, 365] on icon "button" at bounding box center [247, 367] width 13 height 13
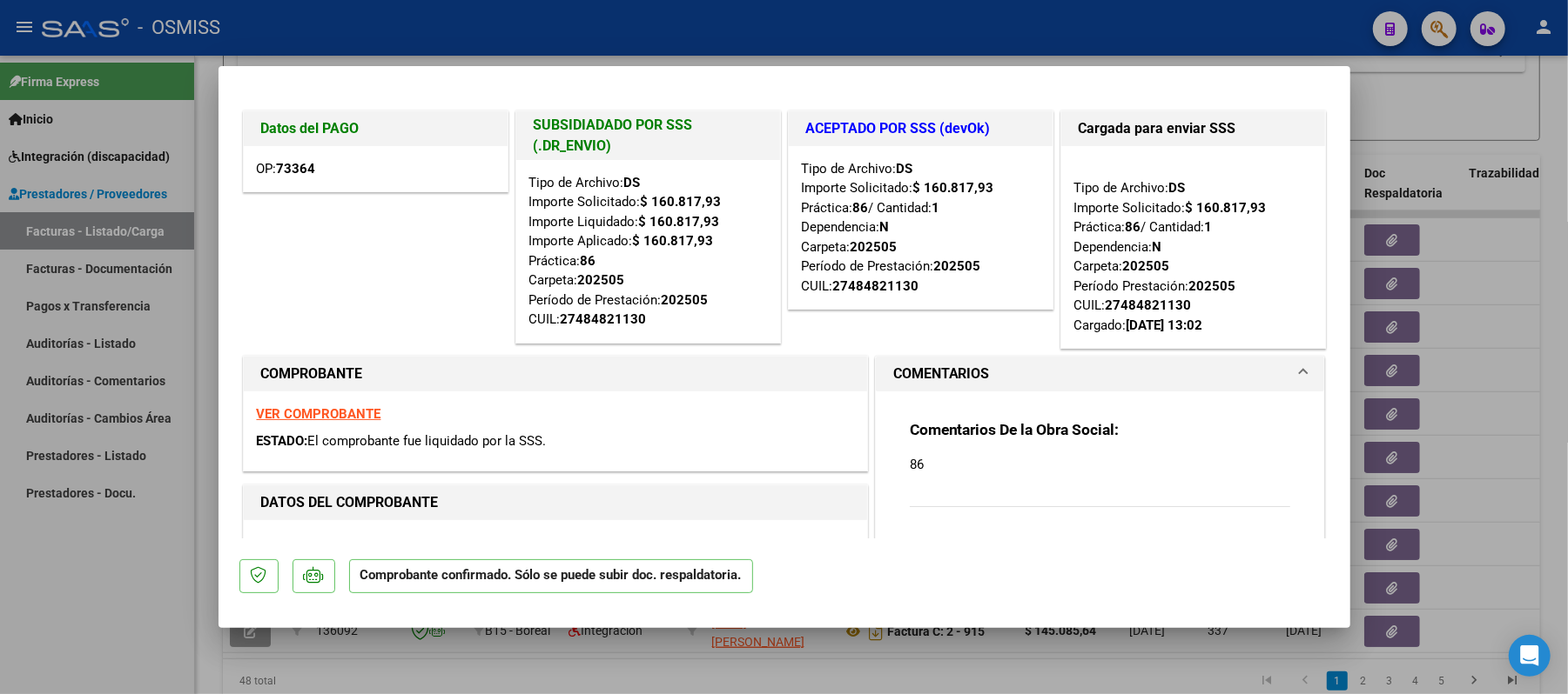
type input "$ 0,00"
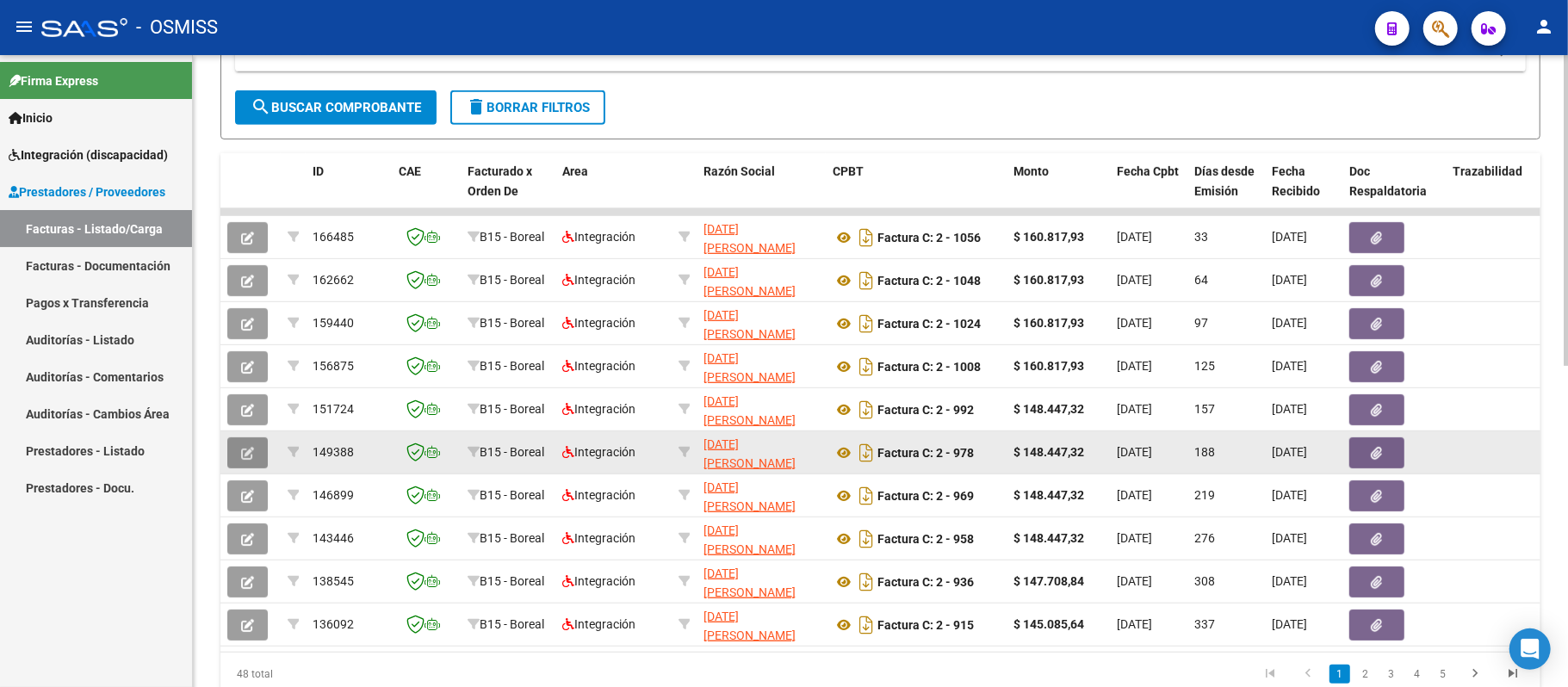
click at [245, 448] on icon "button" at bounding box center [247, 453] width 13 height 13
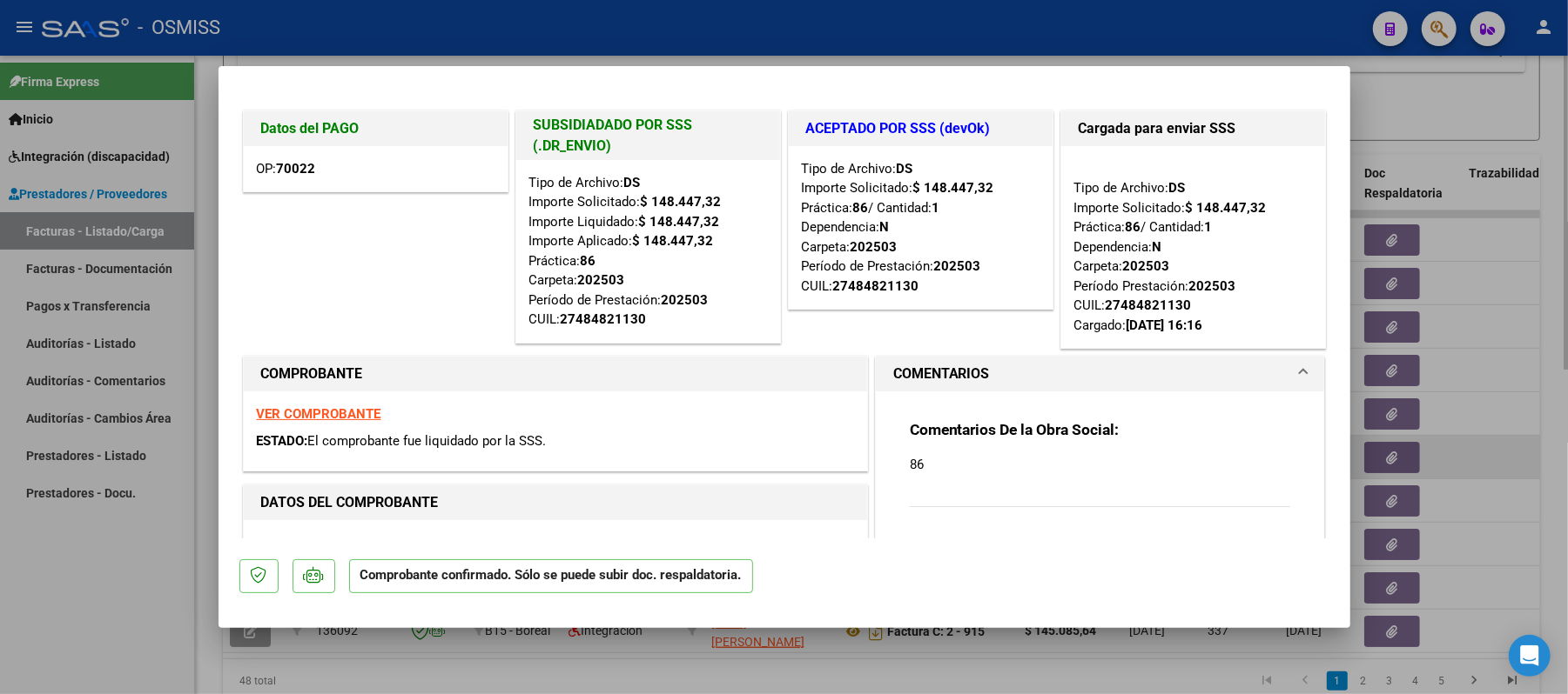
type input "$ 0,00"
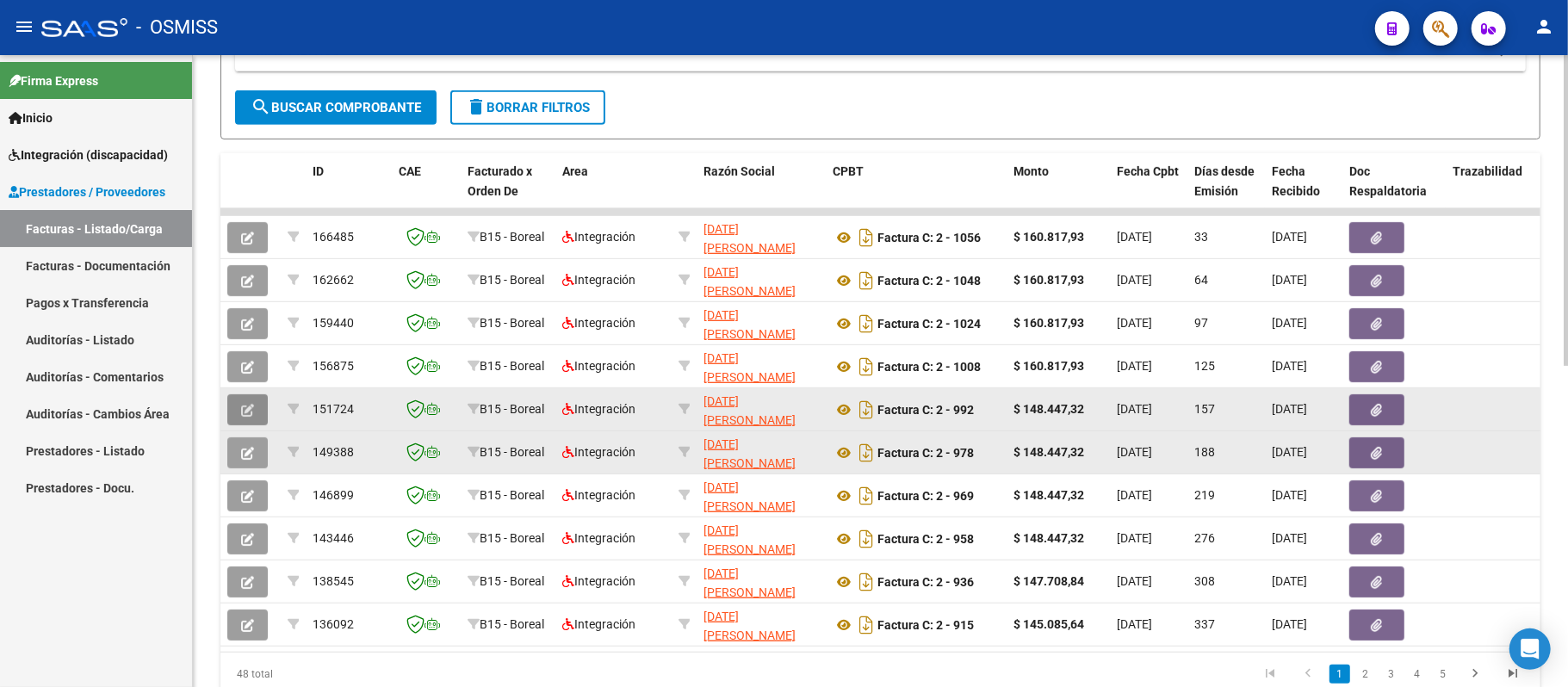
click at [248, 398] on button "button" at bounding box center [247, 410] width 40 height 31
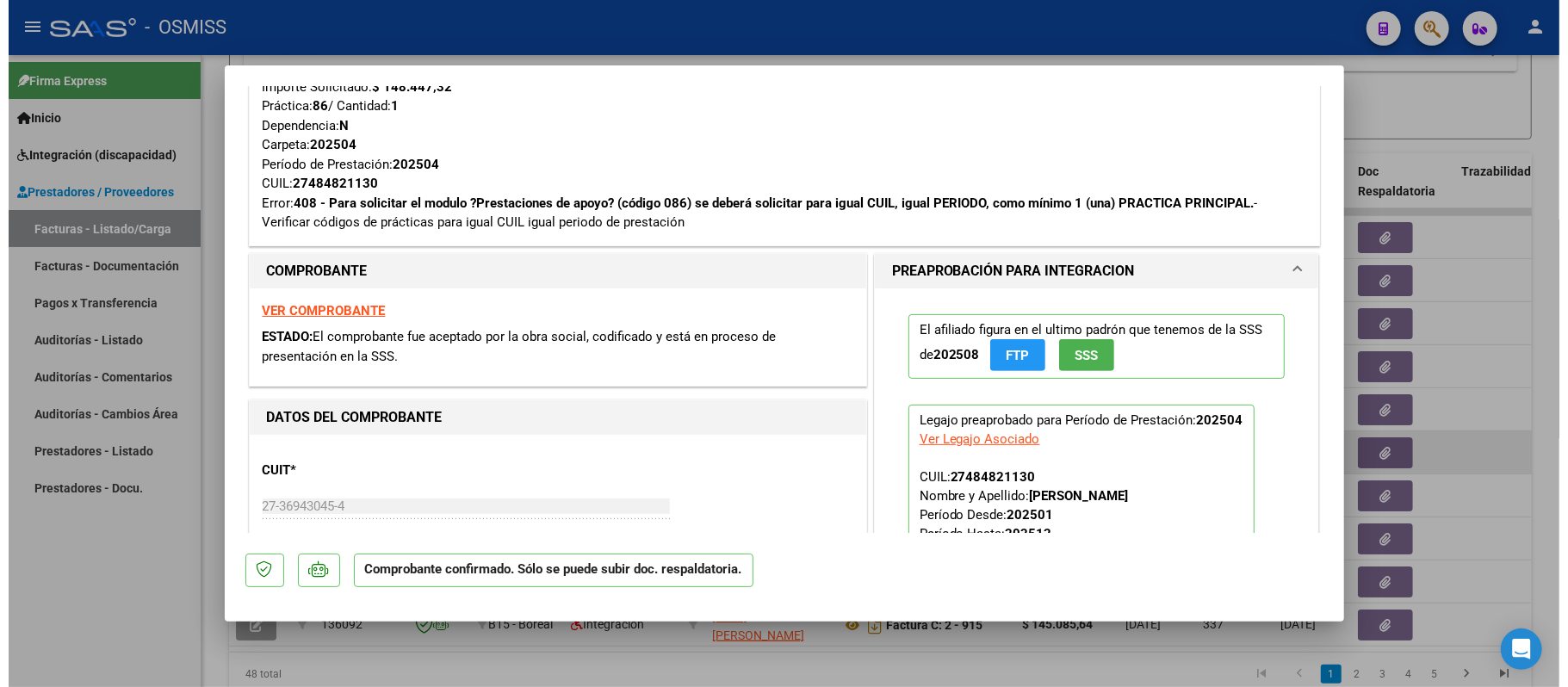
scroll to position [345, 0]
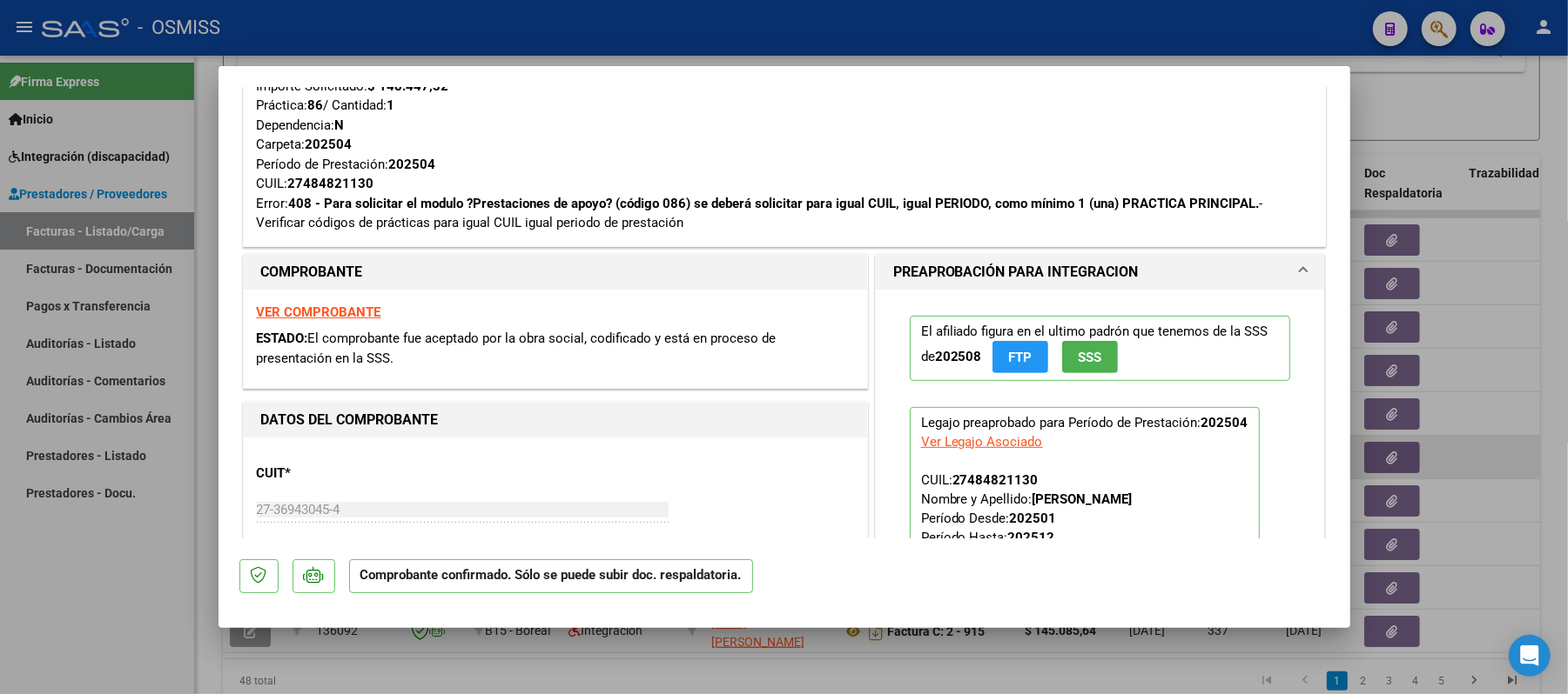
type input "$ 0,00"
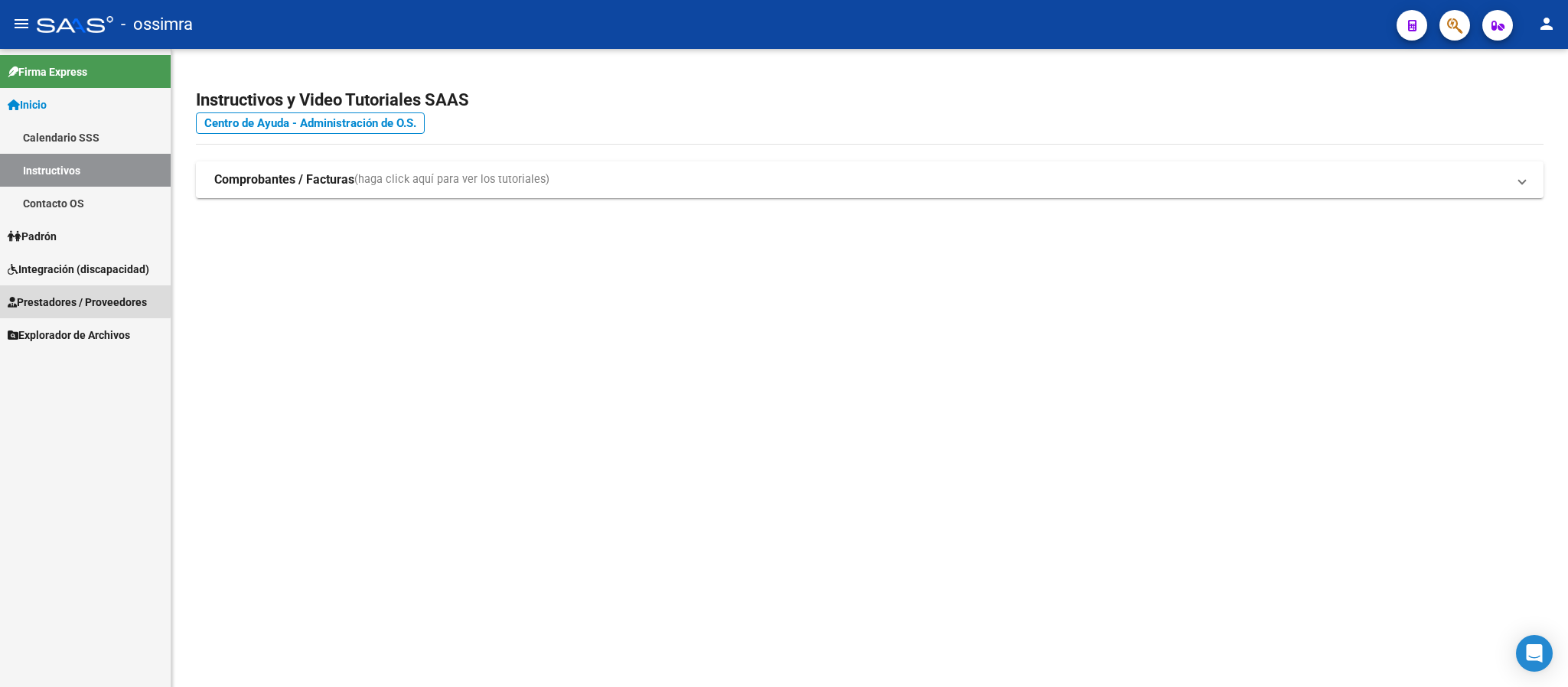
click at [35, 297] on span "Prestadores / Proveedores" at bounding box center [78, 302] width 140 height 17
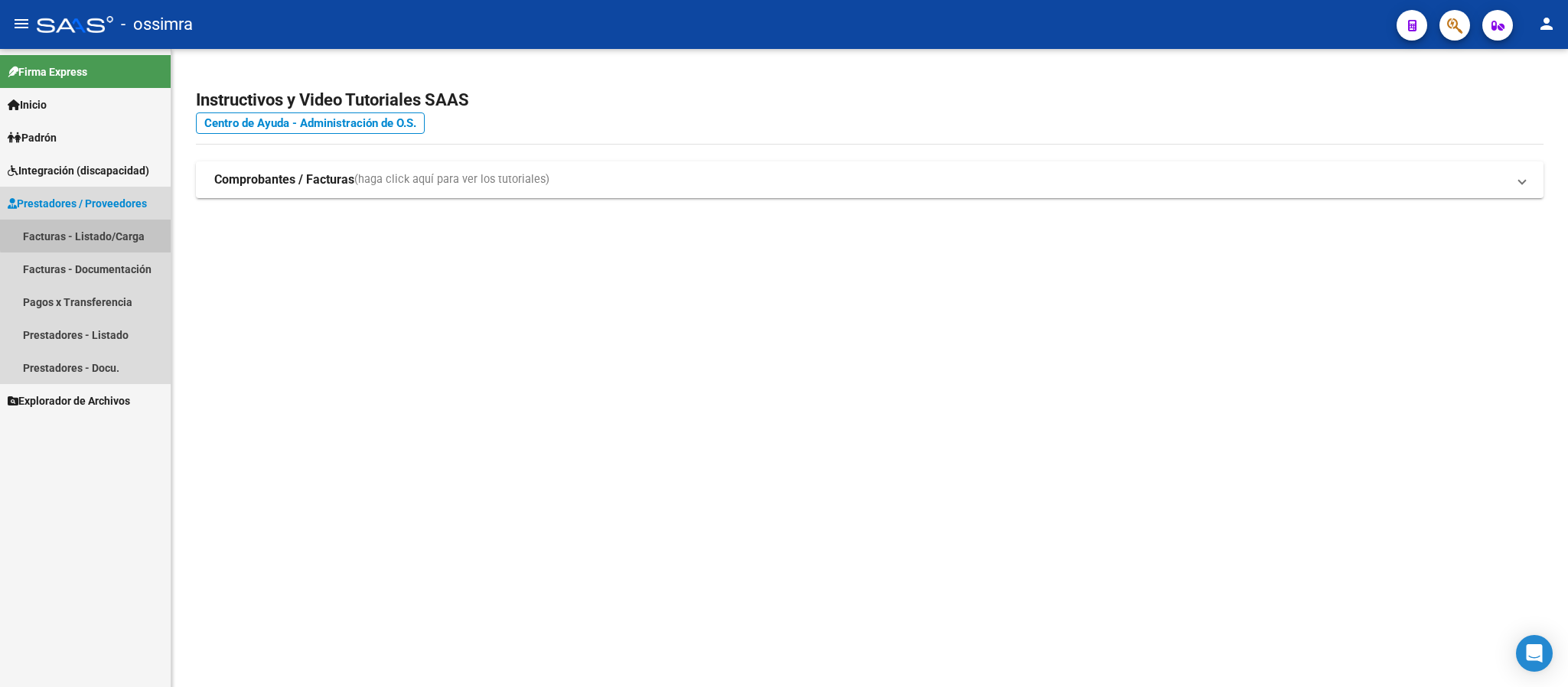
click at [113, 232] on link "Facturas - Listado/Carga" at bounding box center [85, 236] width 171 height 33
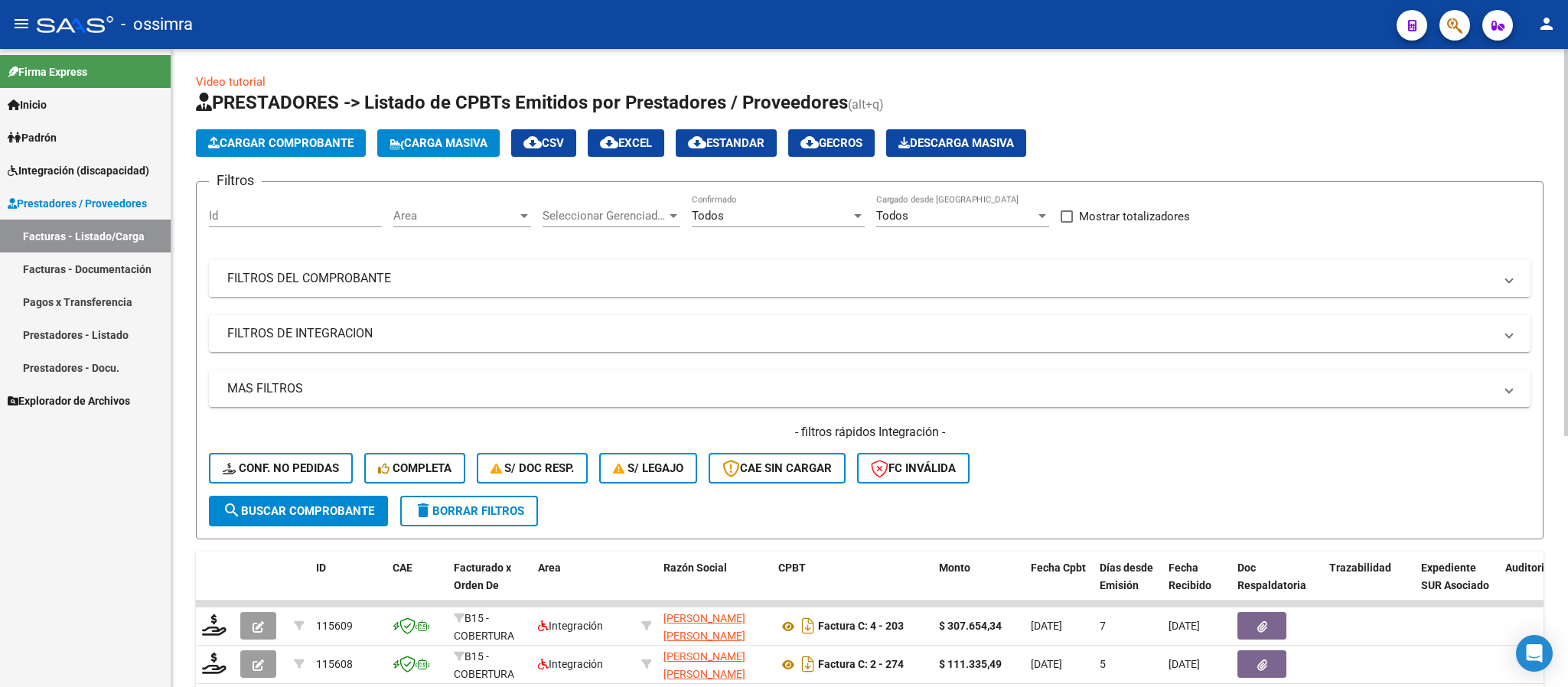
click at [405, 262] on mat-expansion-panel-header "FILTROS DEL COMPROBANTE" at bounding box center [869, 278] width 1321 height 36
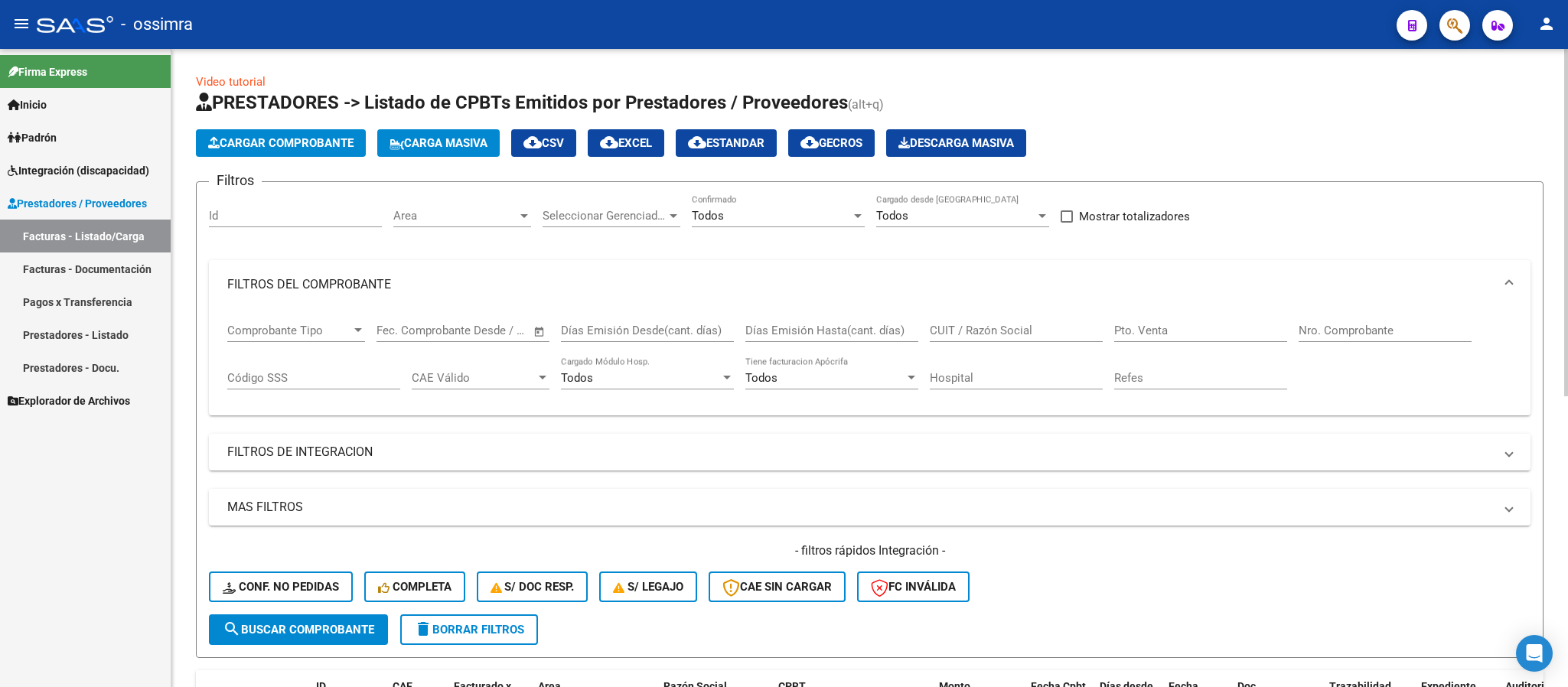
click at [1031, 322] on div "CUIT / Razón Social" at bounding box center [1016, 326] width 173 height 33
click at [1031, 324] on input "CUIT / Razón Social" at bounding box center [1016, 330] width 173 height 14
paste input "33711881889"
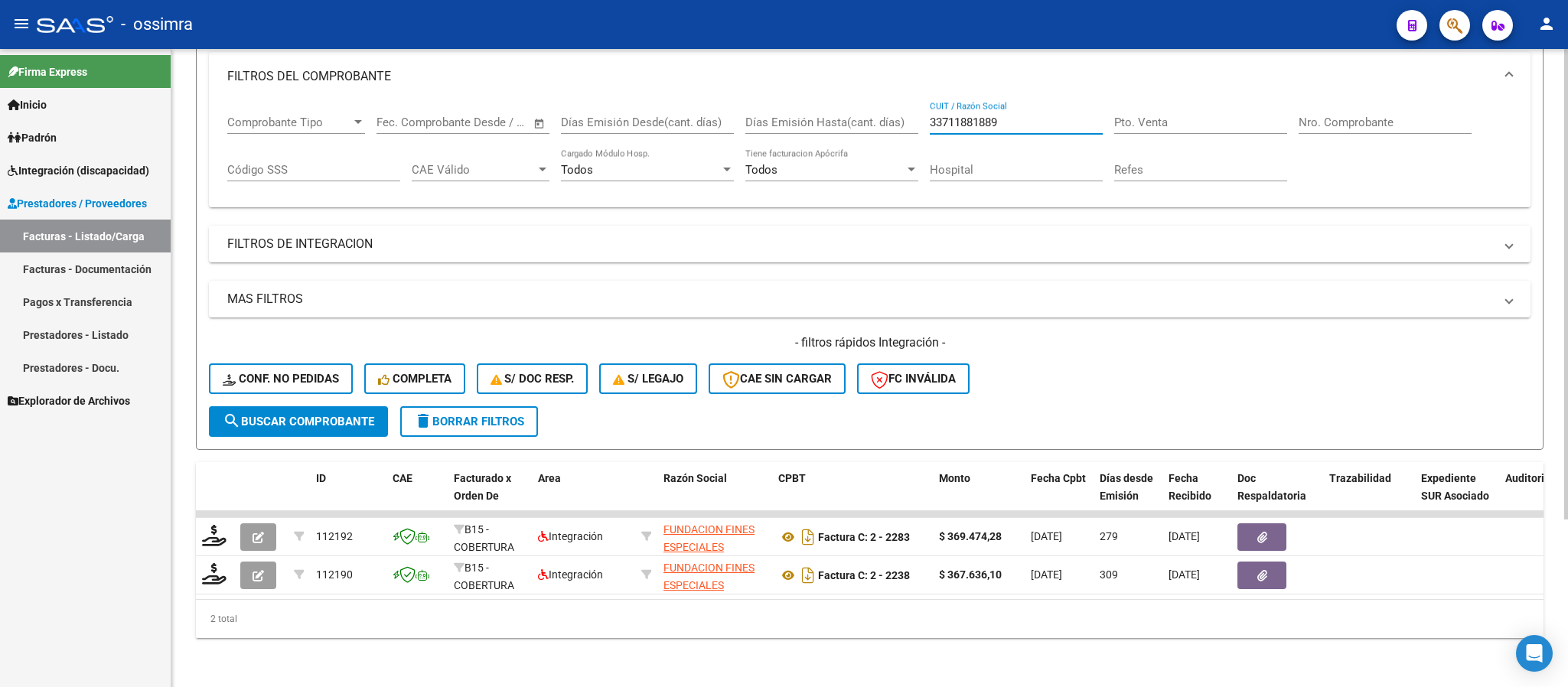
scroll to position [227, 0]
click at [1564, 473] on div at bounding box center [1566, 451] width 4 height 471
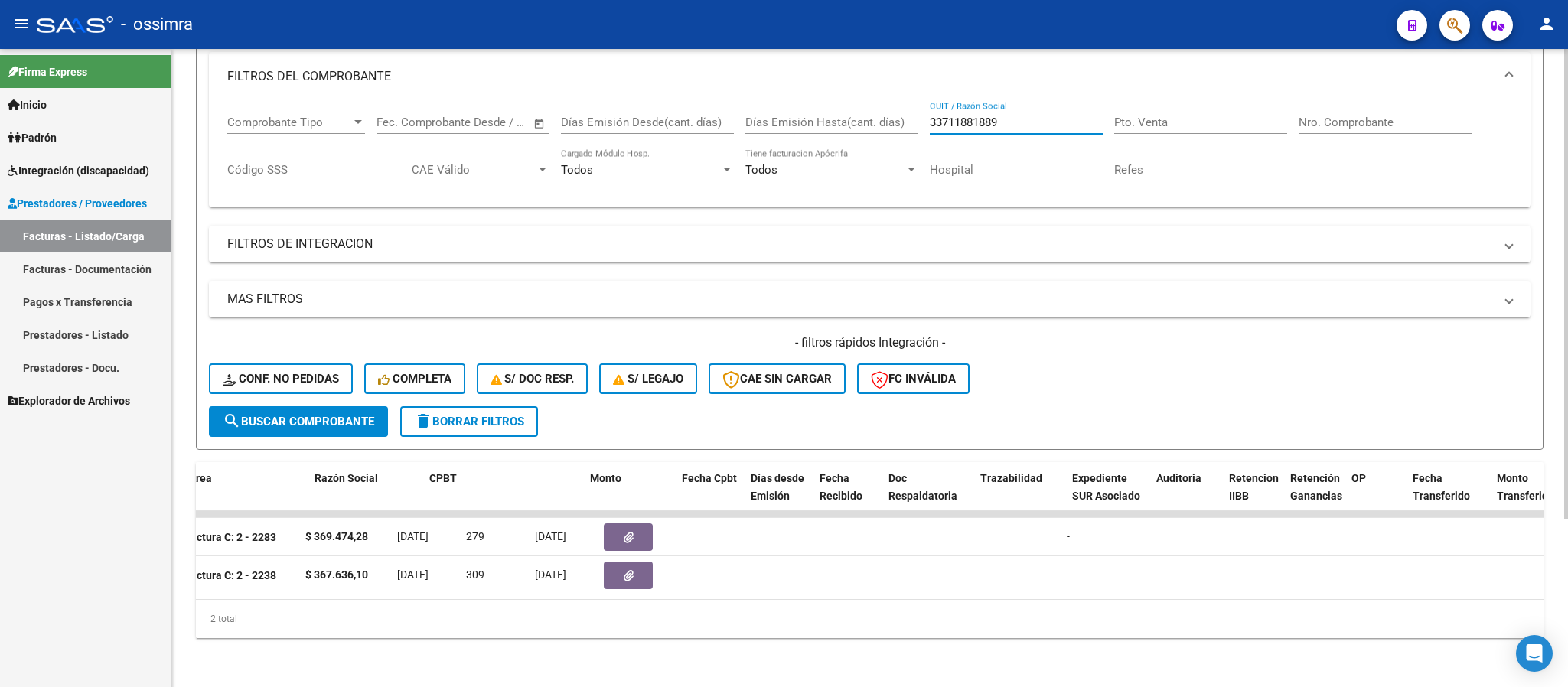
scroll to position [0, 0]
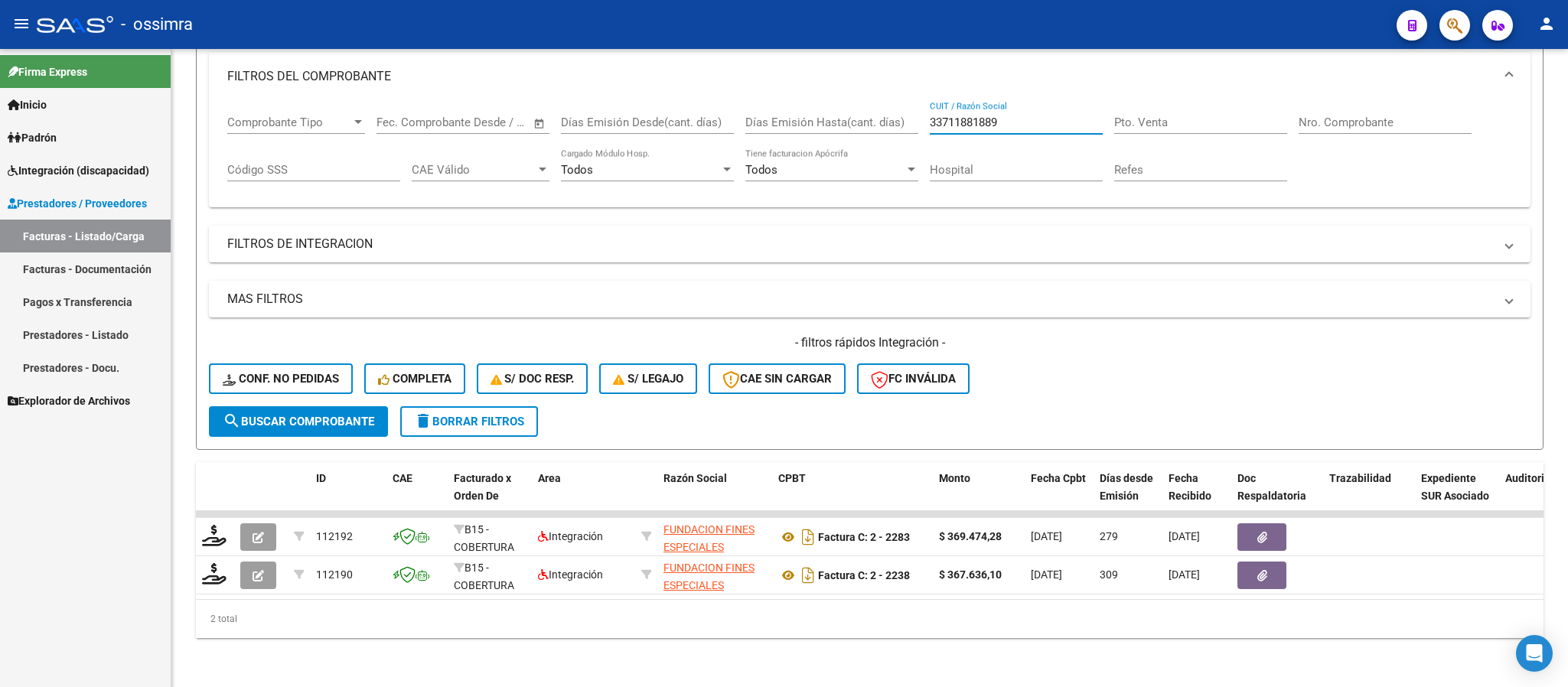
type input "33711881889"
